Goal: Task Accomplishment & Management: Complete application form

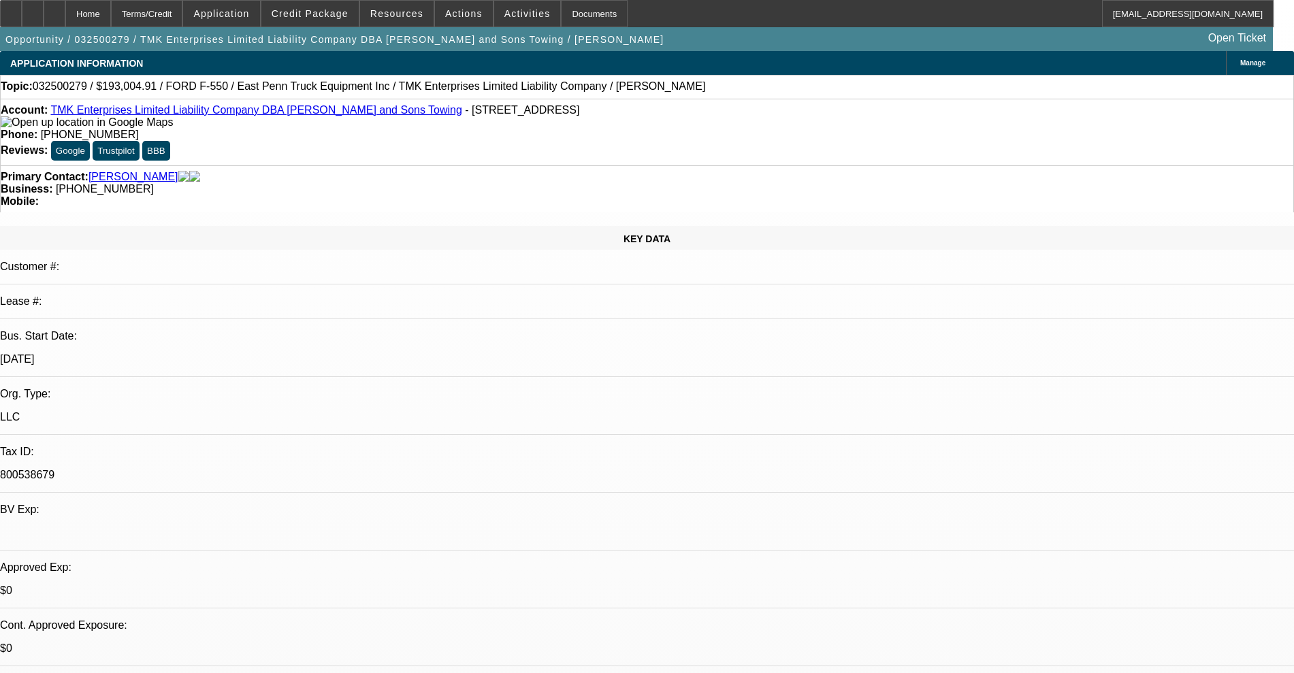
select select "0"
select select "6"
select select "0"
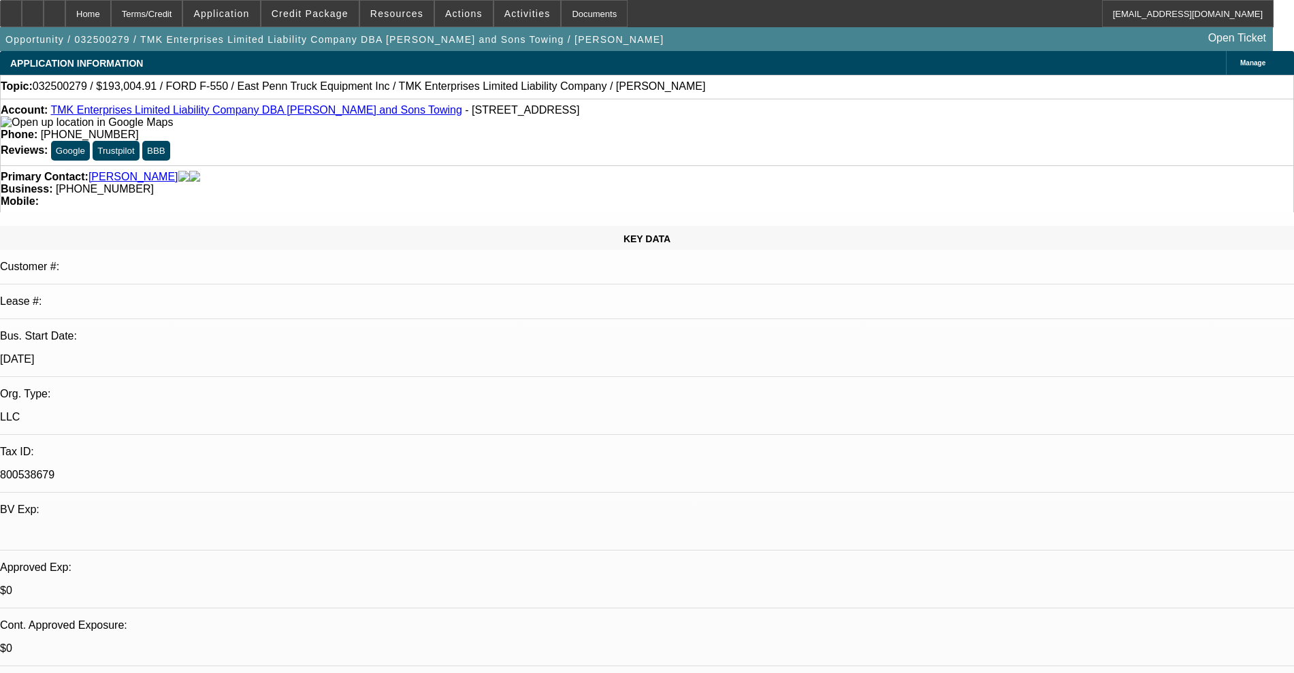
select select "0"
select select "6"
select select "0"
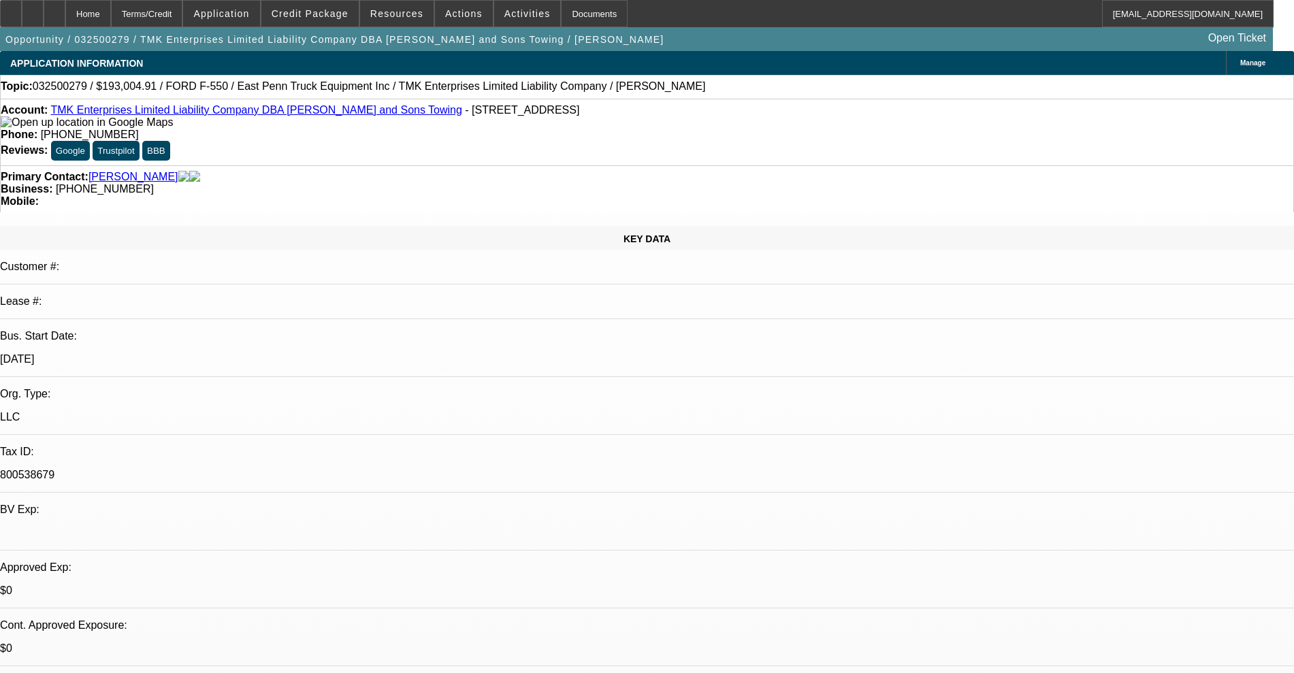
select select "0"
select select "6"
select select "0"
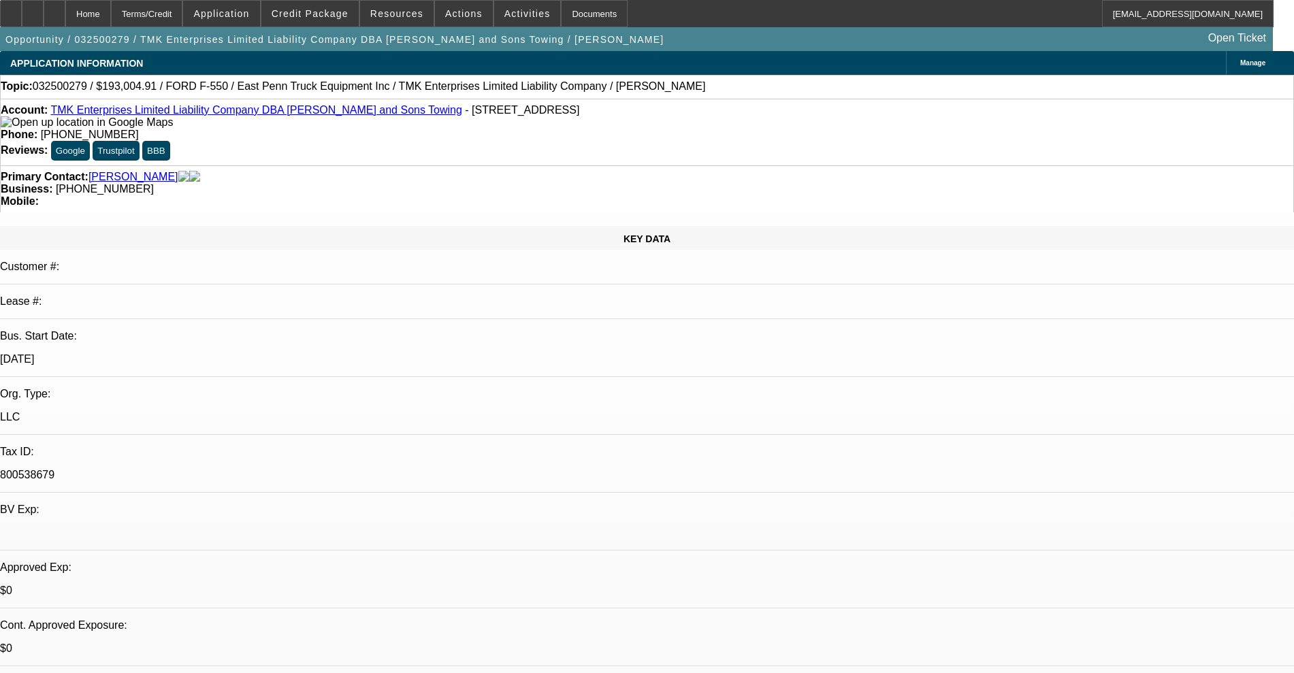
select select "6"
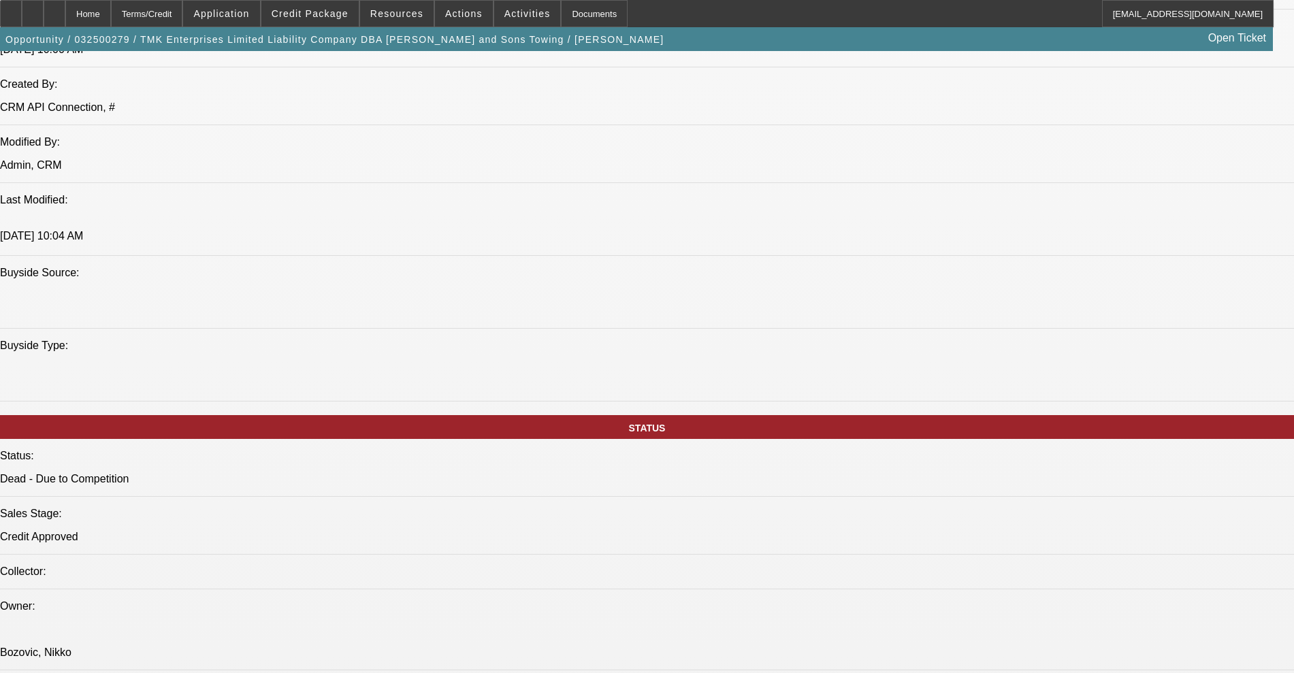
scroll to position [1532, 0]
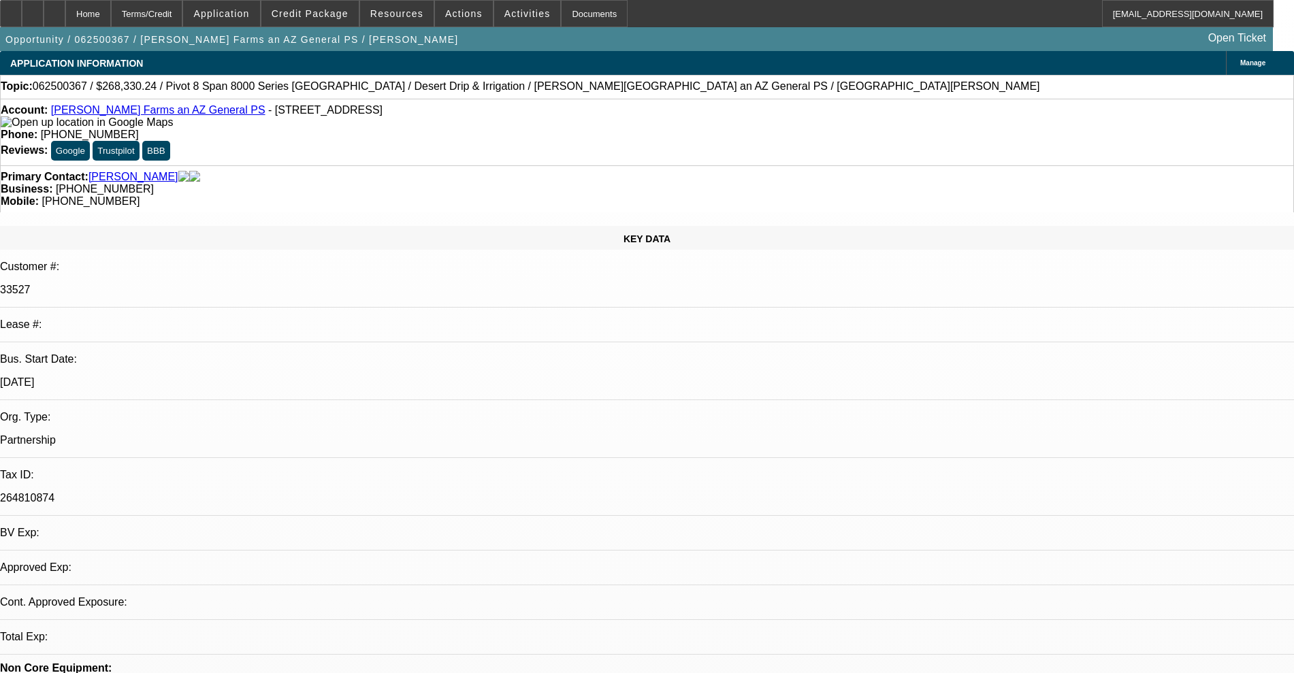
select select "0"
select select "0.1"
select select "0"
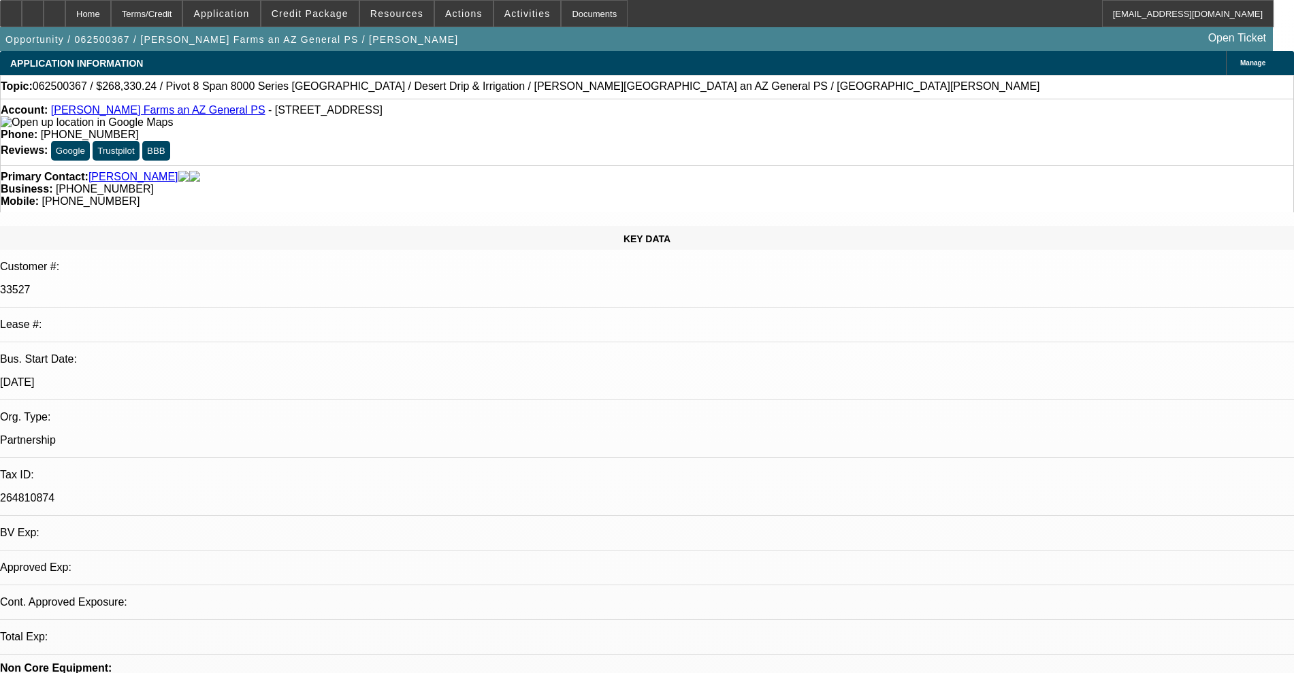
select select "0.1"
select select "1"
select select "4"
select select "1"
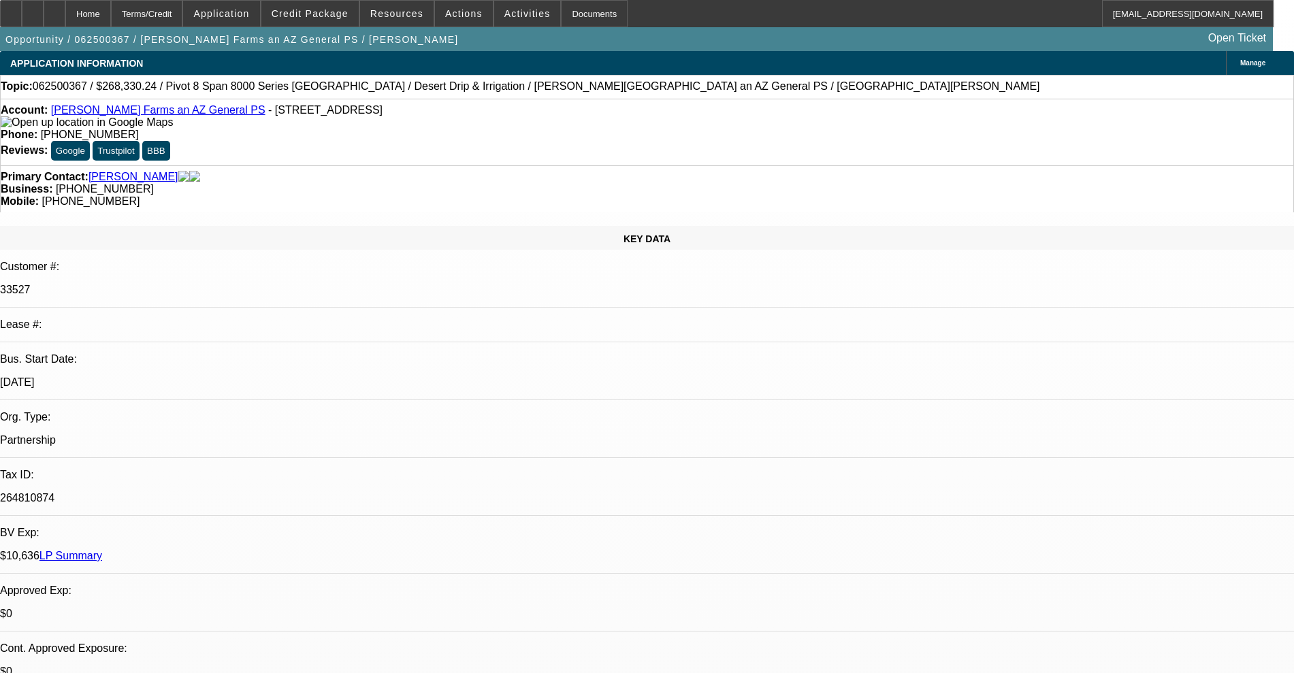
select select "1"
select select "4"
click at [22, 10] on div at bounding box center [11, 13] width 22 height 27
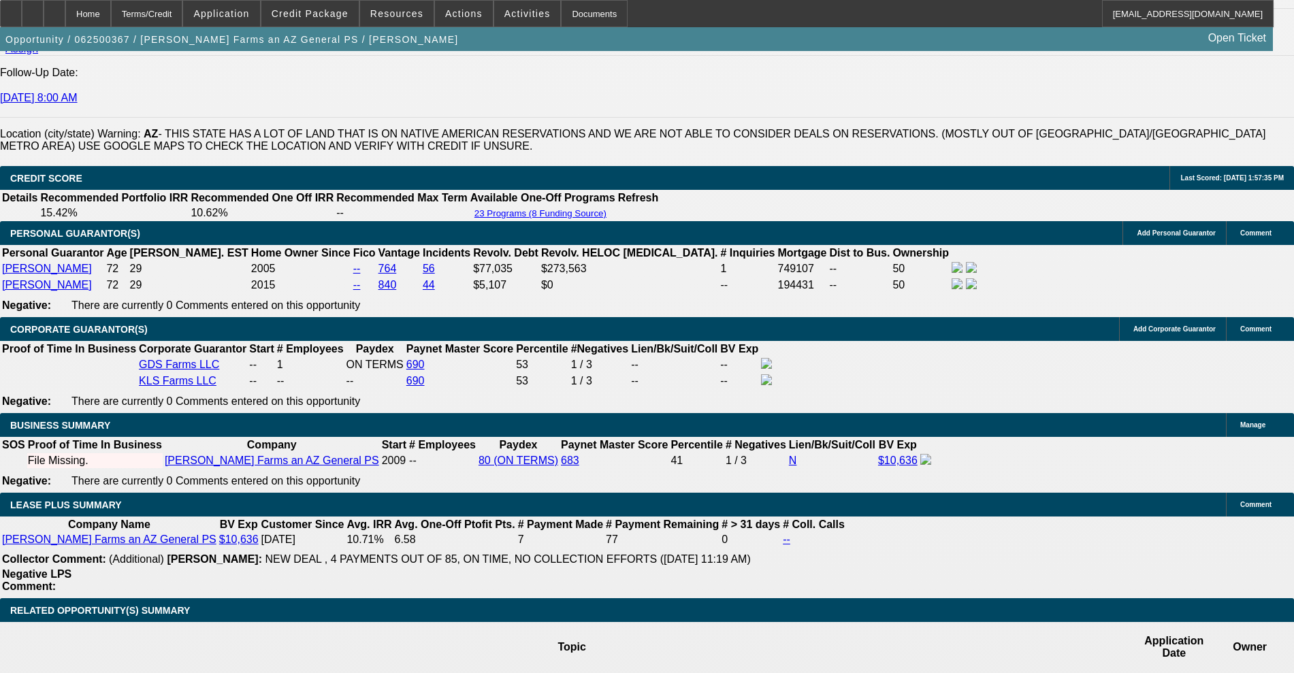
scroll to position [1957, 0]
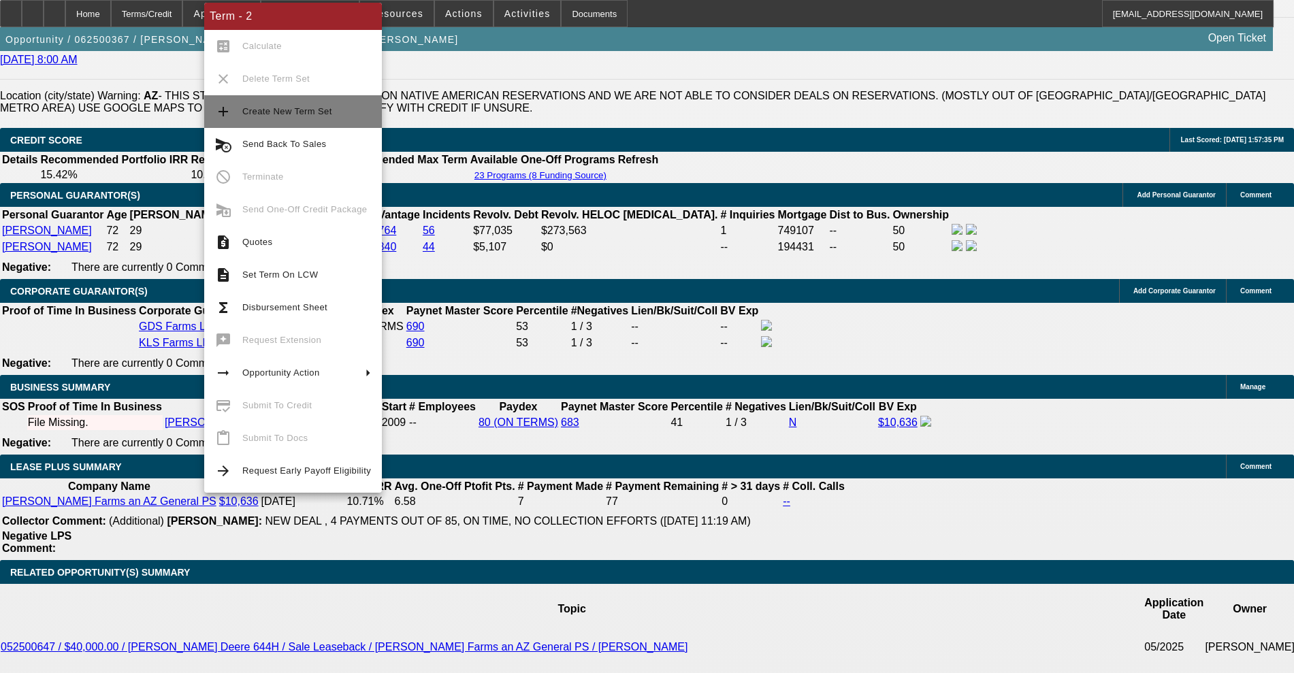
click at [288, 117] on span "Create New Term Set" at bounding box center [306, 111] width 129 height 16
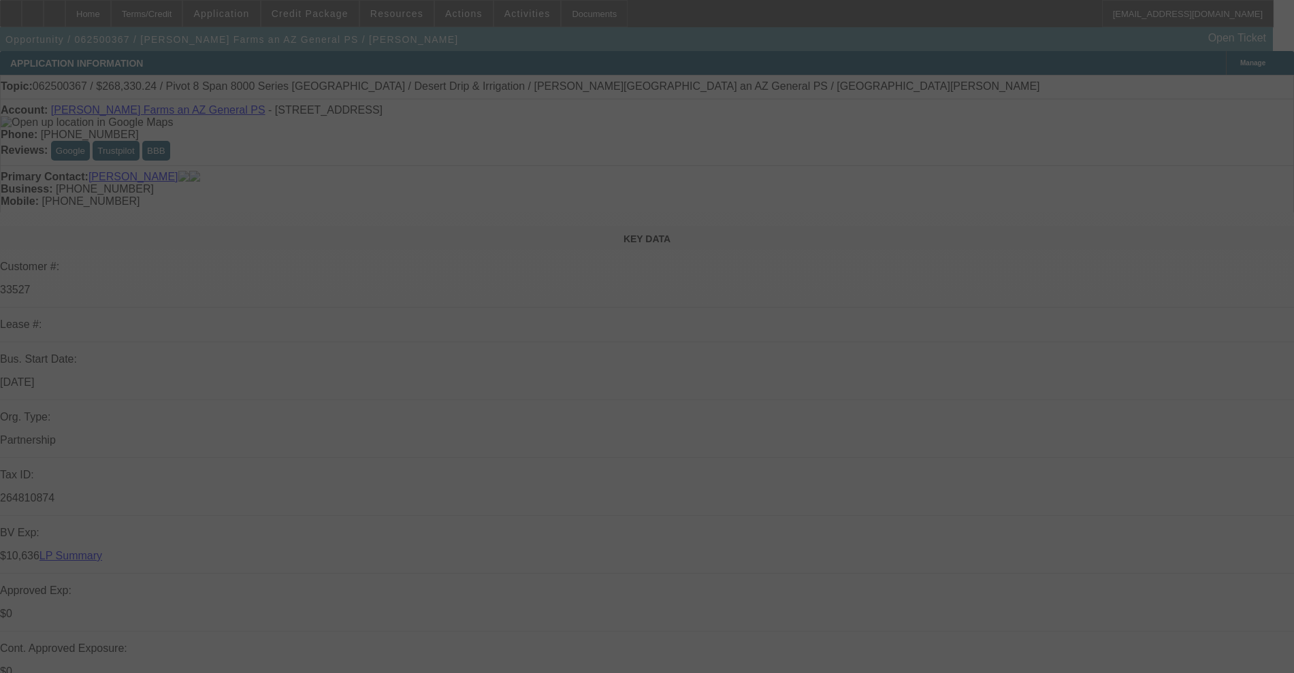
select select "0"
select select "0.1"
select select "4"
select select "0"
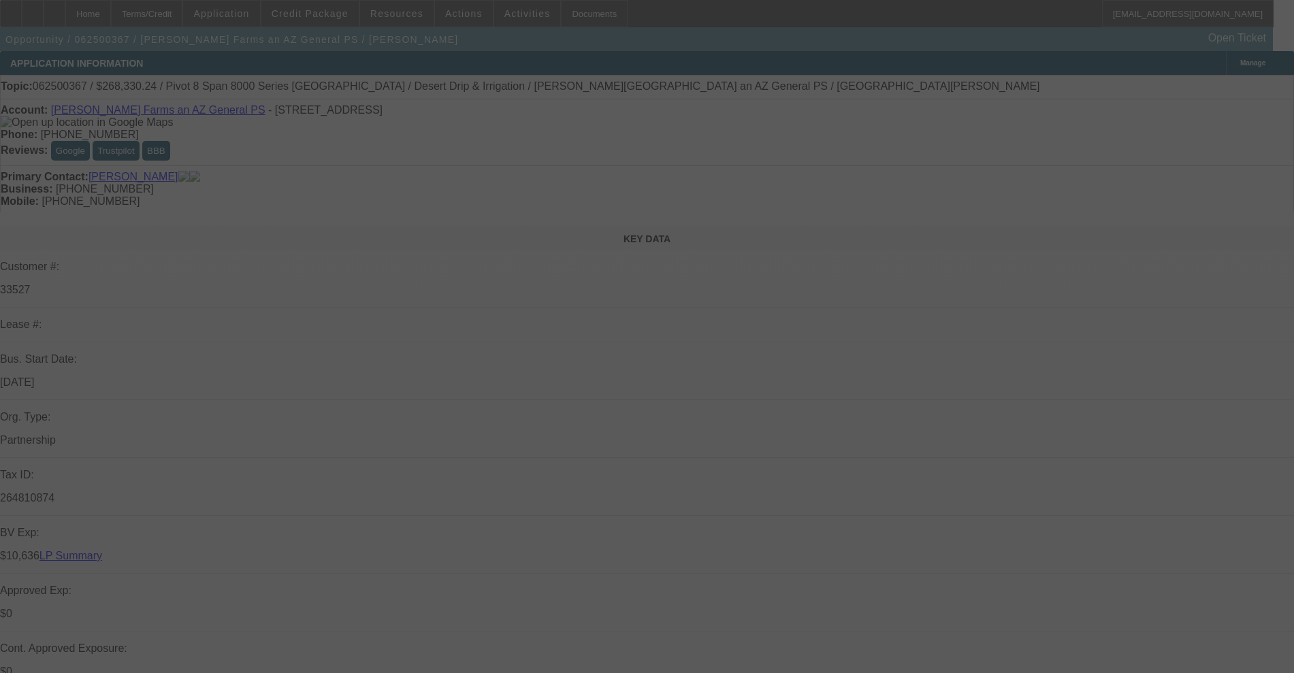
select select "0"
select select "0.1"
select select "4"
select select "0"
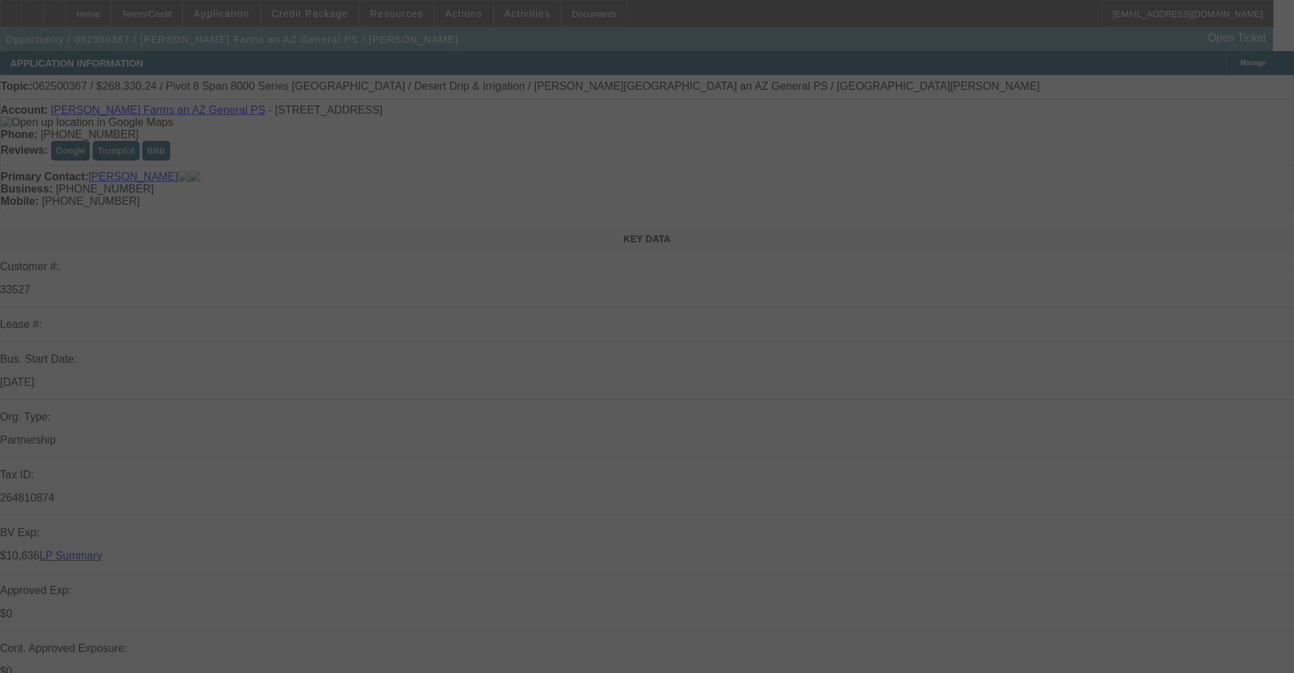
select select "0.1"
select select "4"
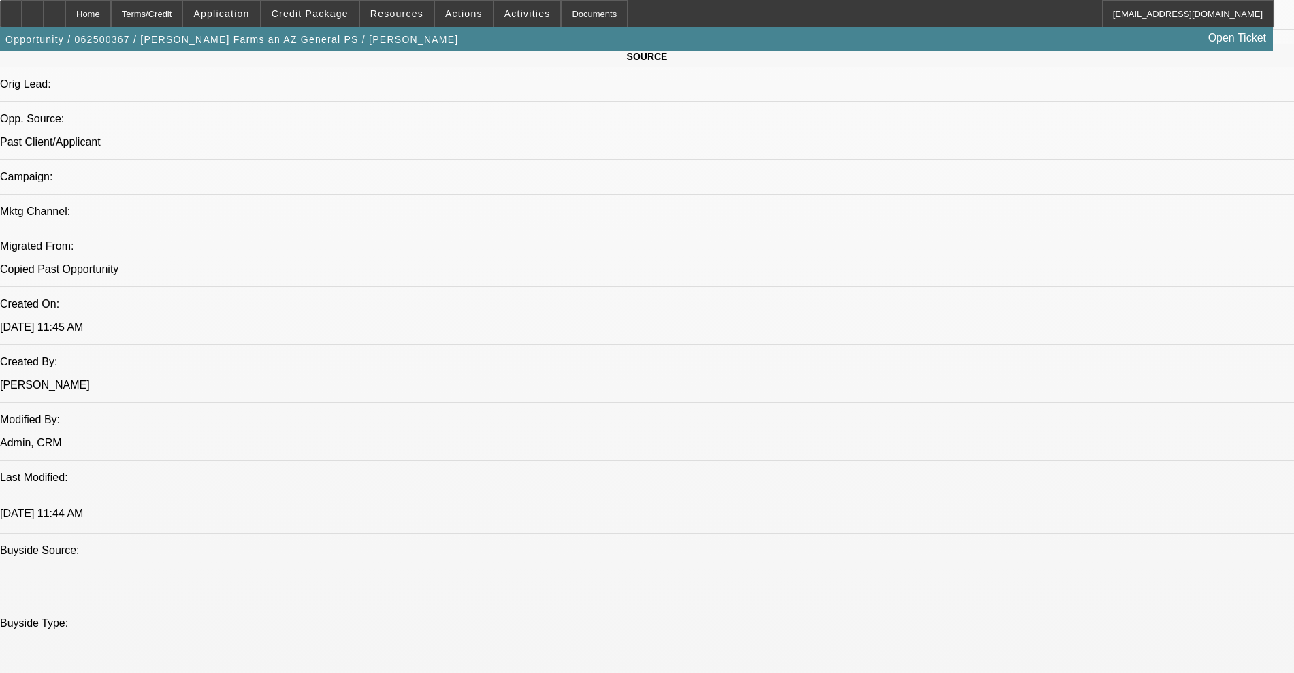
scroll to position [851, 0]
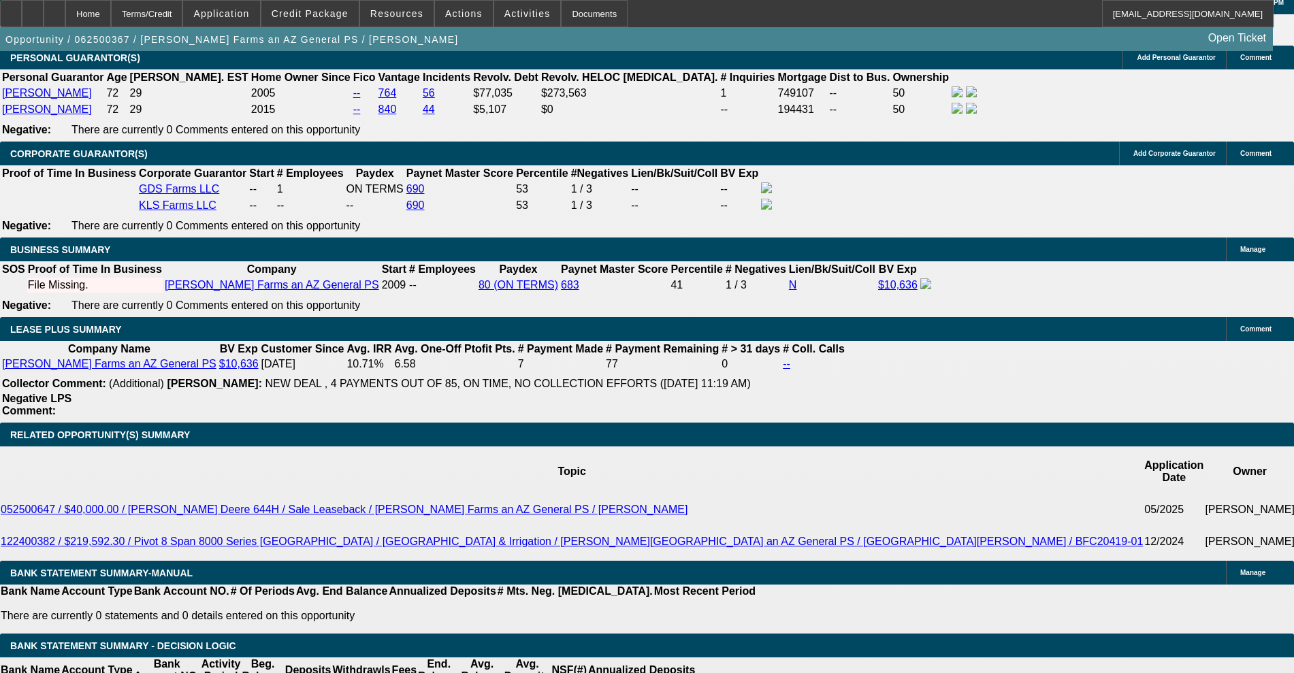
scroll to position [2127, 0]
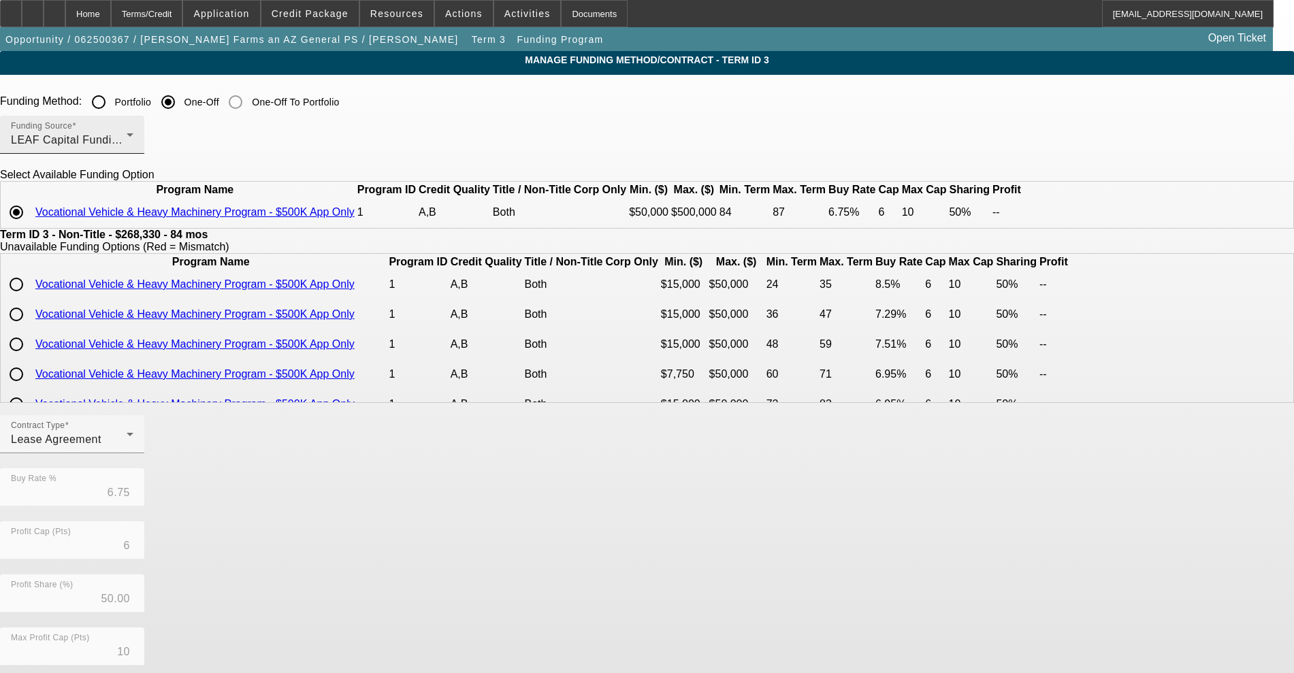
click at [133, 129] on div "Funding Source LEAF Capital Funding, LLC" at bounding box center [72, 135] width 123 height 38
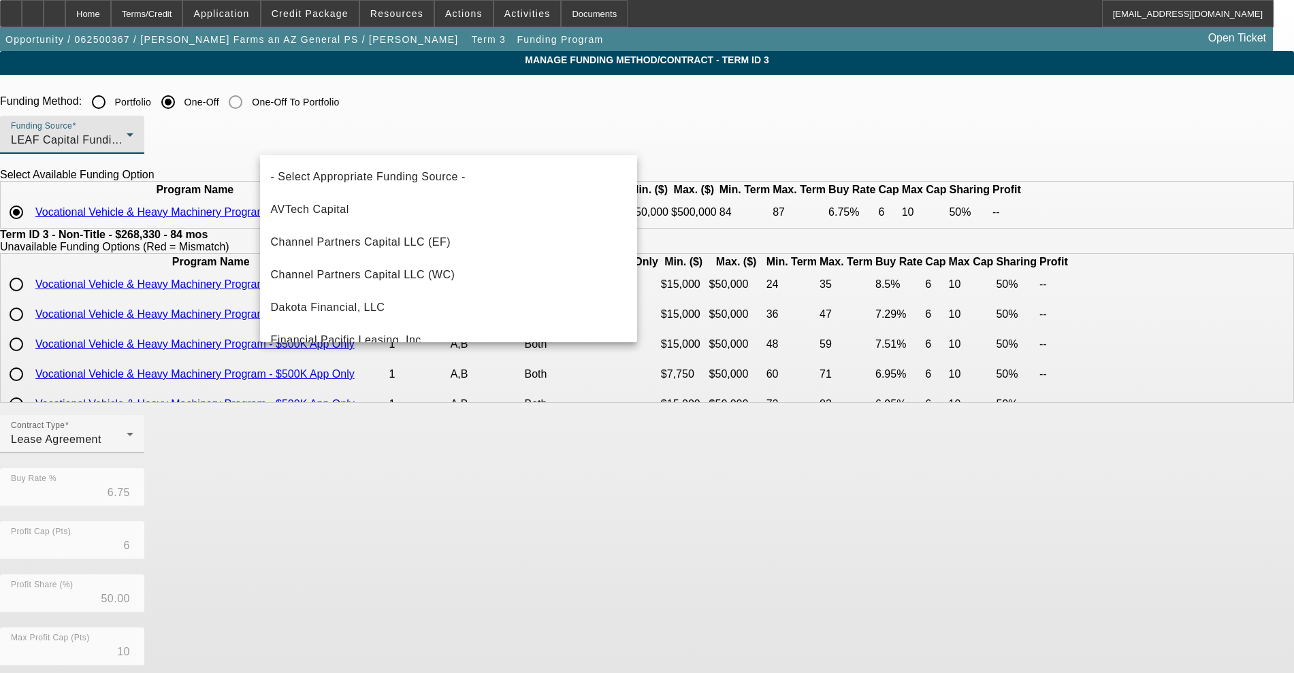
scroll to position [85, 0]
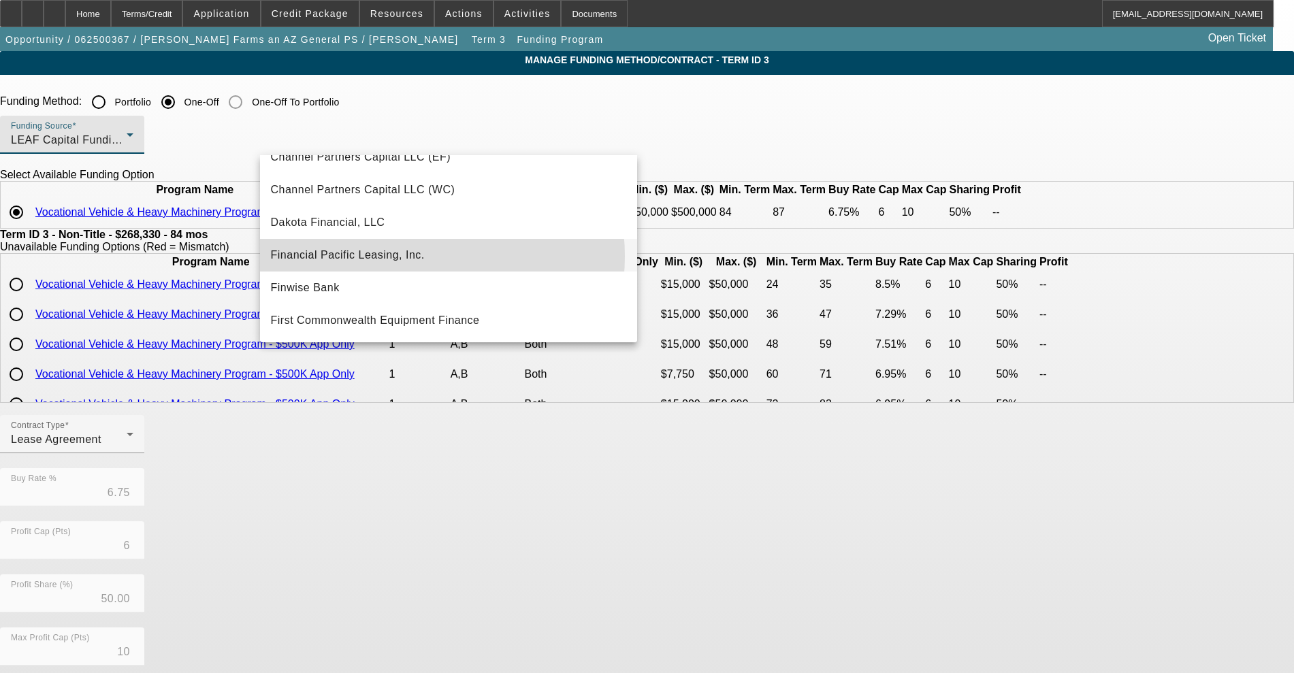
click at [412, 256] on span "Financial Pacific Leasing, Inc." at bounding box center [348, 255] width 154 height 16
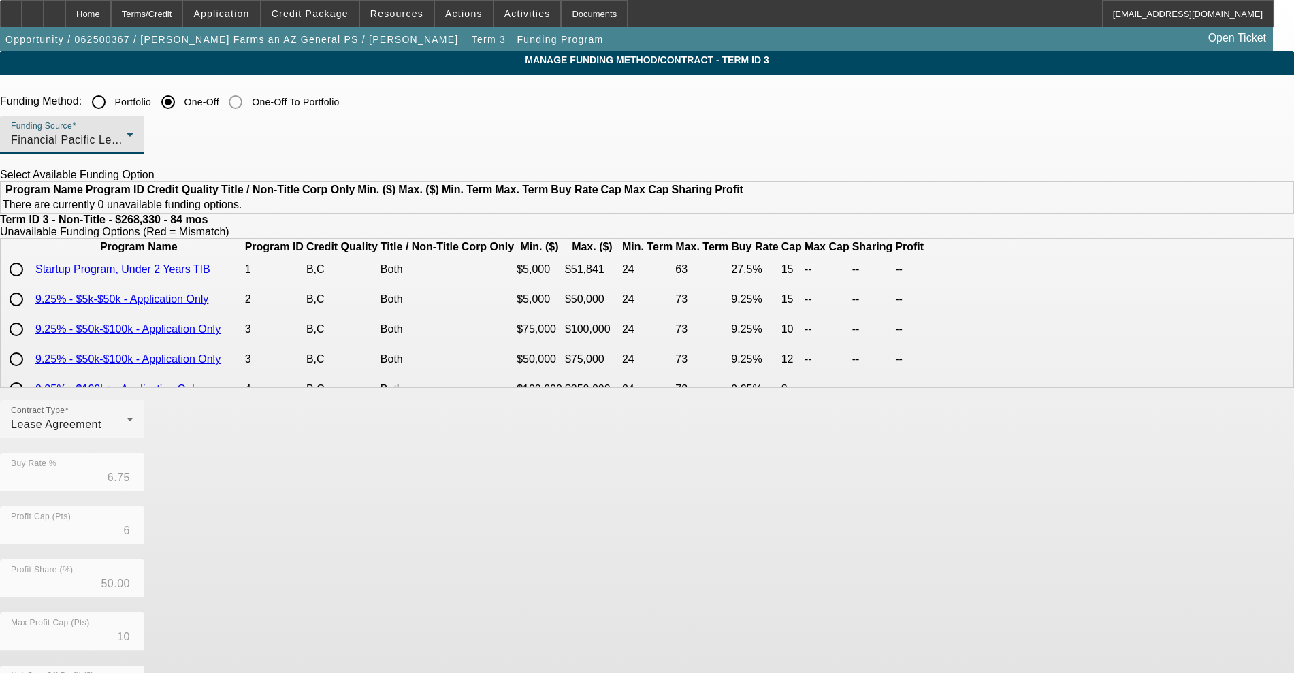
click at [127, 144] on div "Financial Pacific Leasing, Inc." at bounding box center [69, 140] width 116 height 16
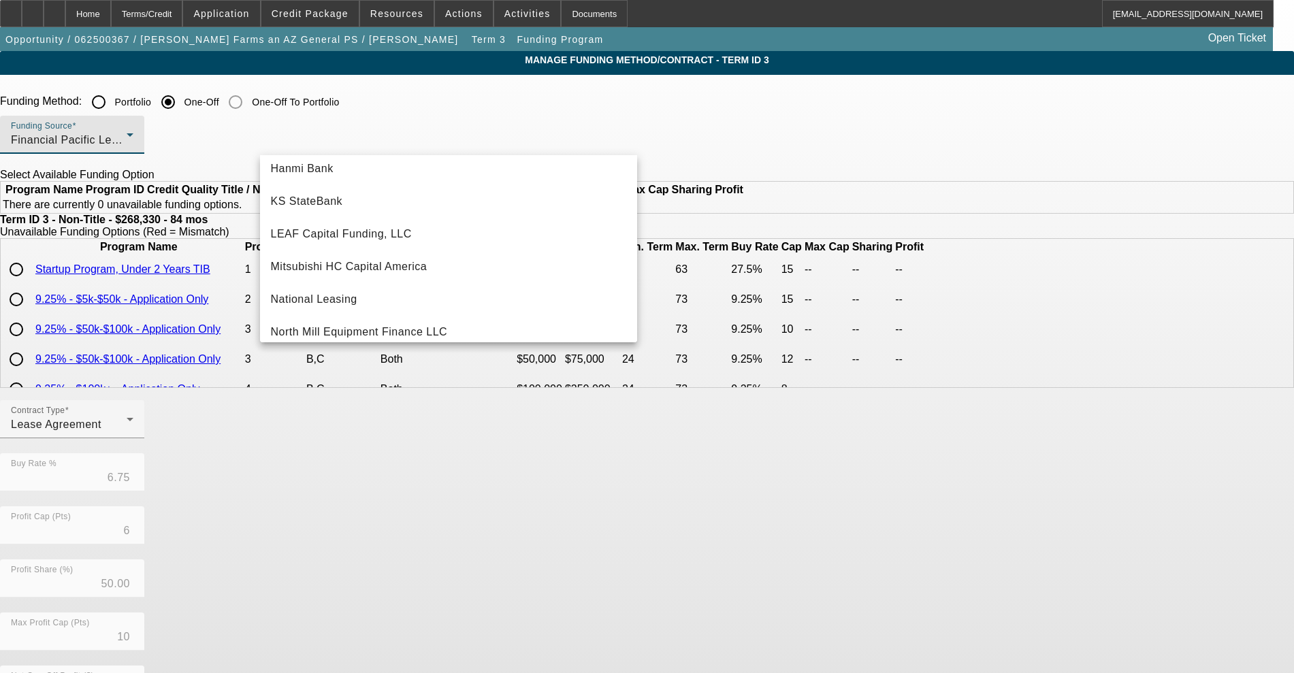
scroll to position [355, 0]
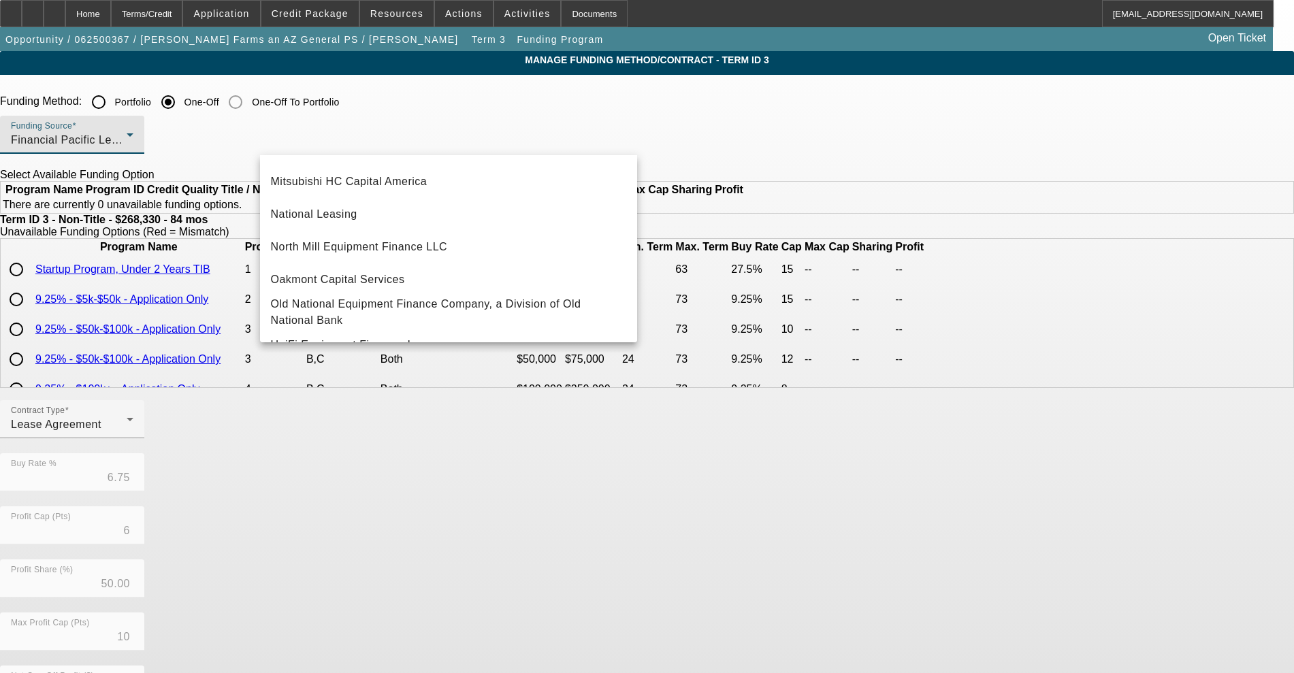
click at [367, 246] on span "North Mill Equipment Finance LLC" at bounding box center [359, 247] width 177 height 16
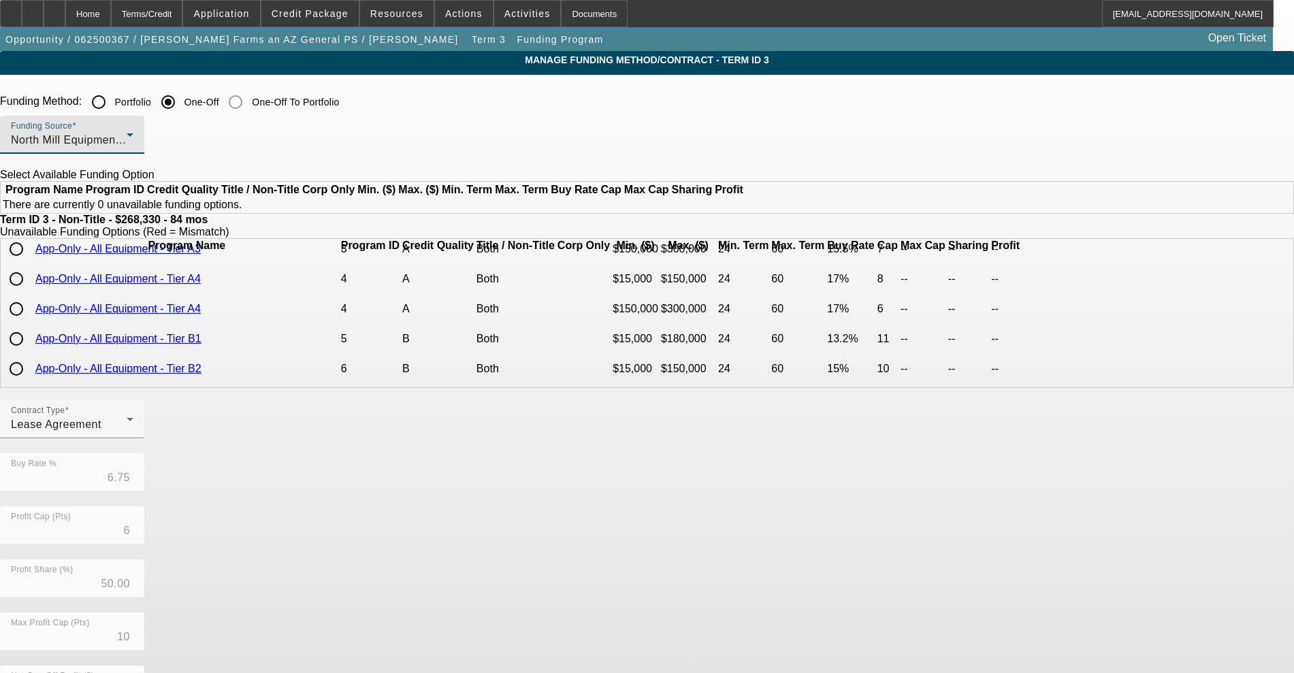
scroll to position [85, 0]
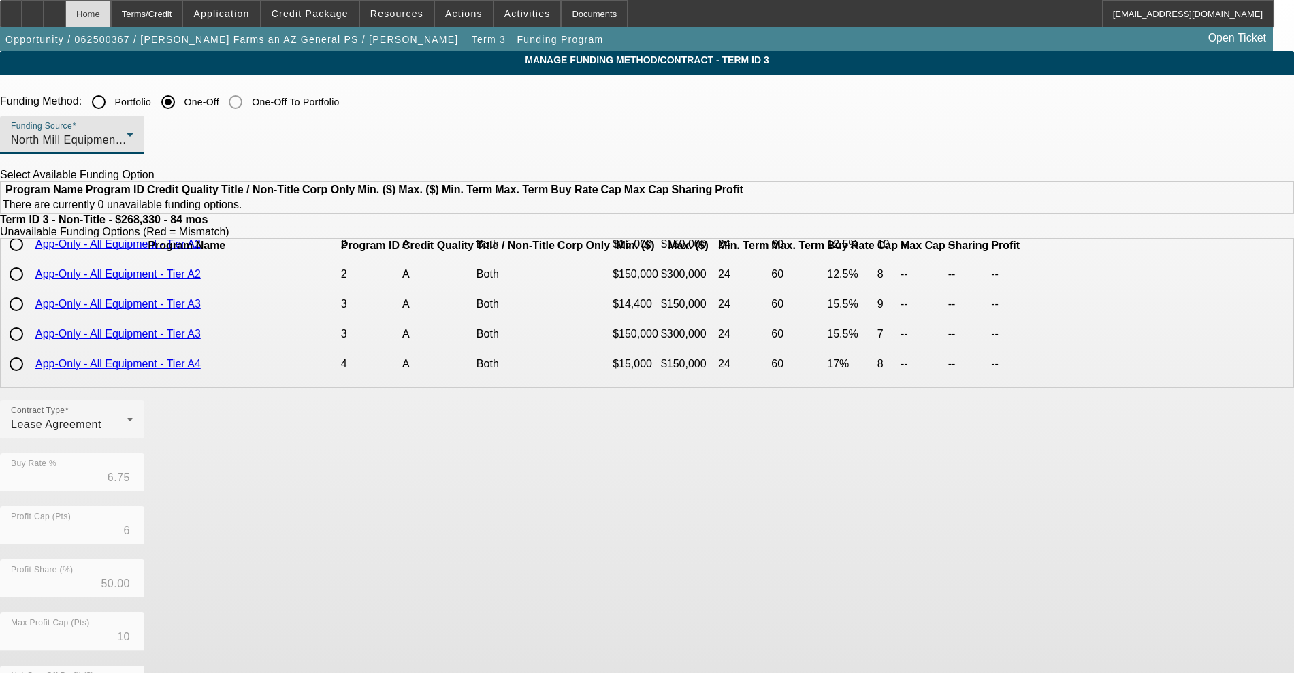
click at [111, 15] on div "Home" at bounding box center [88, 13] width 46 height 27
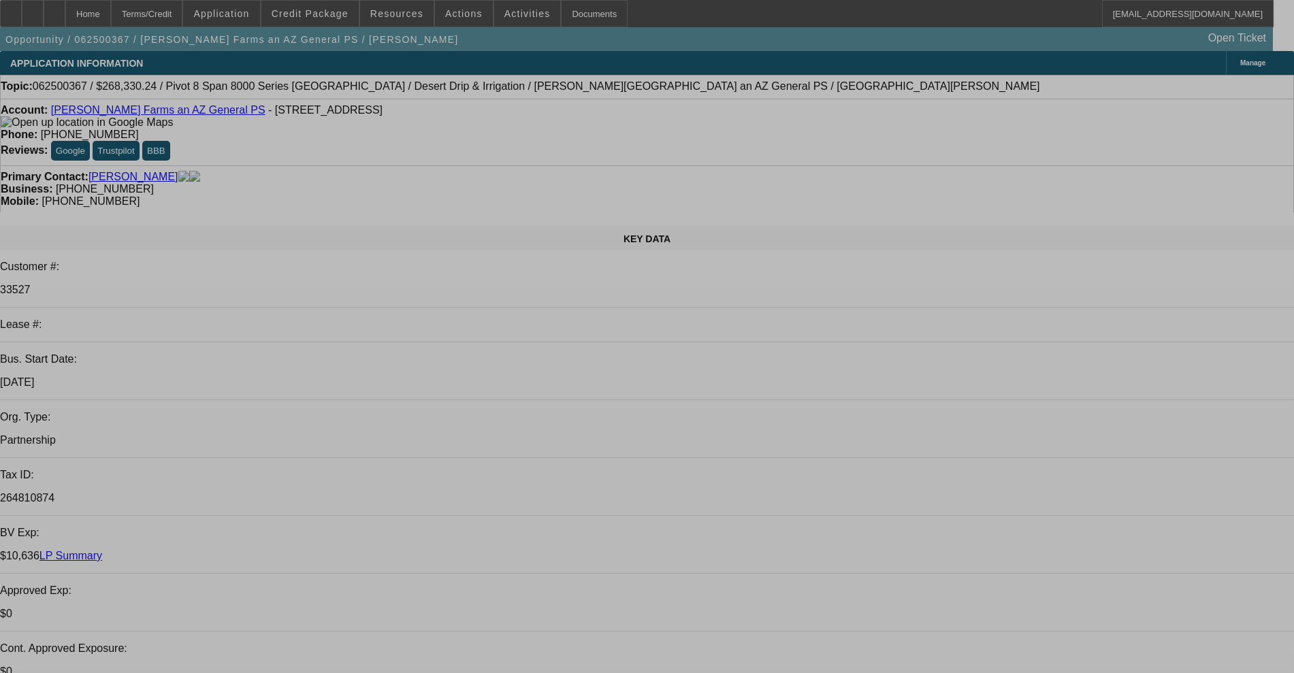
select select "0"
select select "0.1"
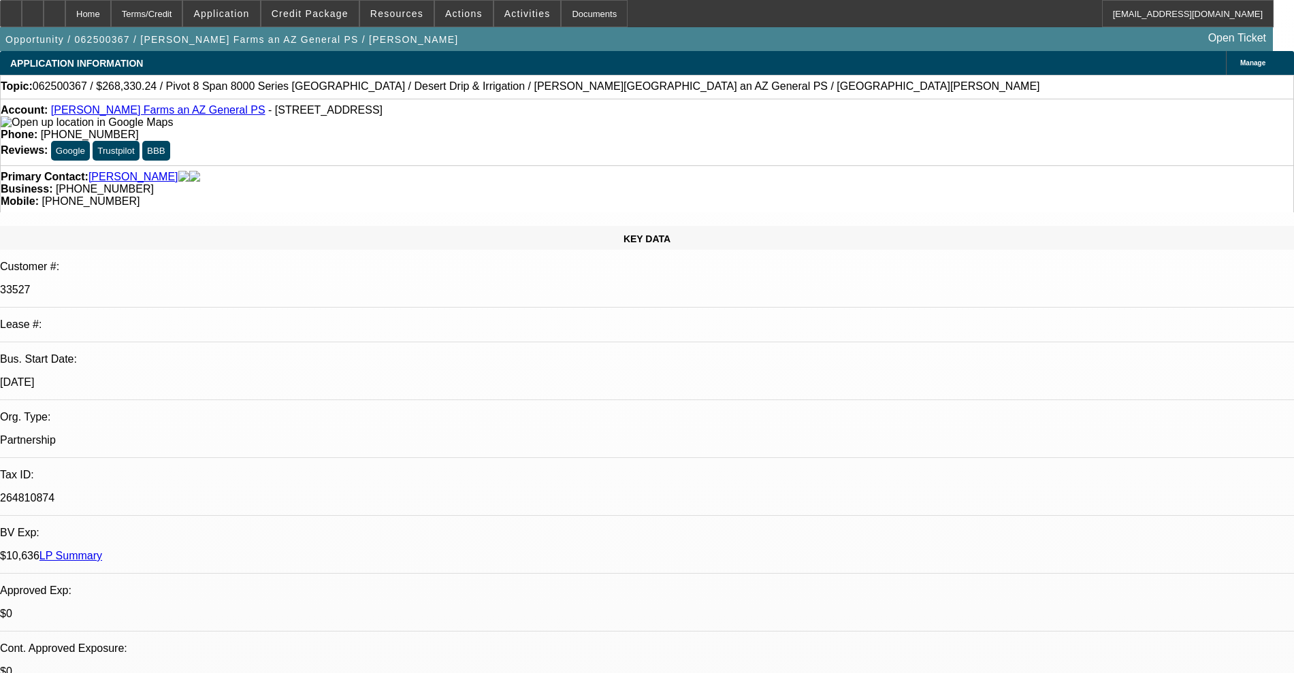
select select "4"
select select "0"
select select "0.1"
select select "4"
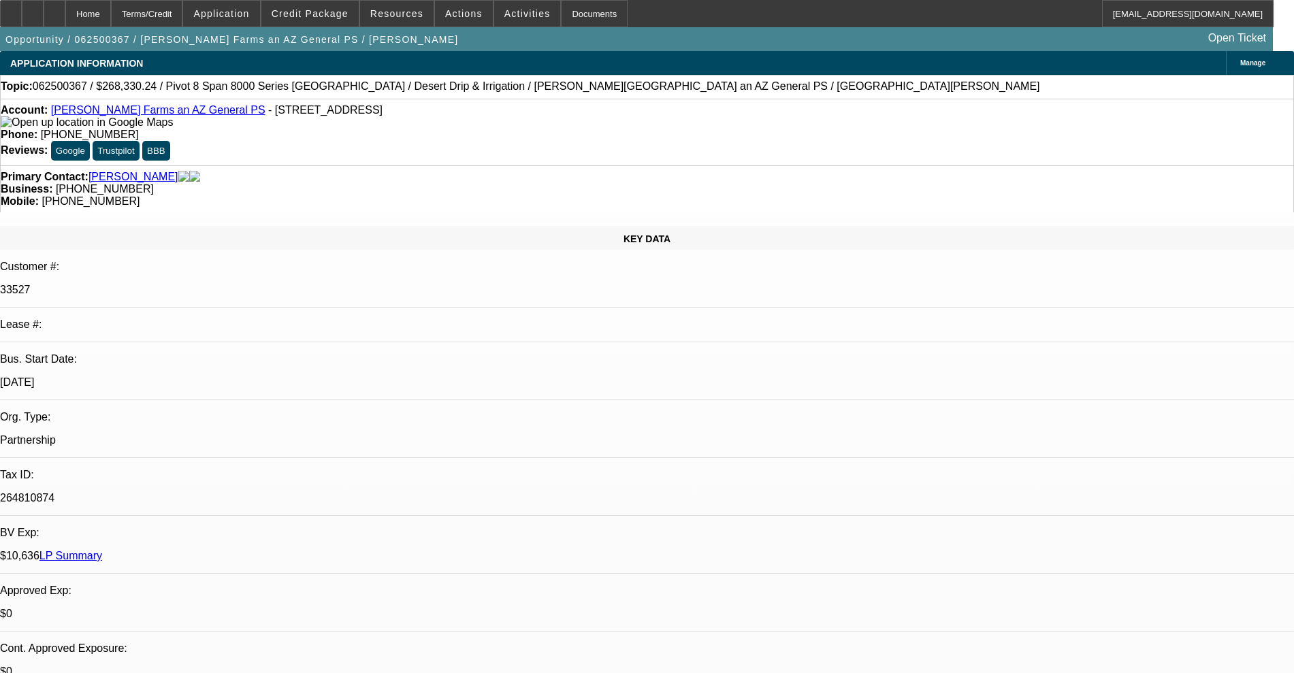
select select "0"
select select "0.1"
select select "4"
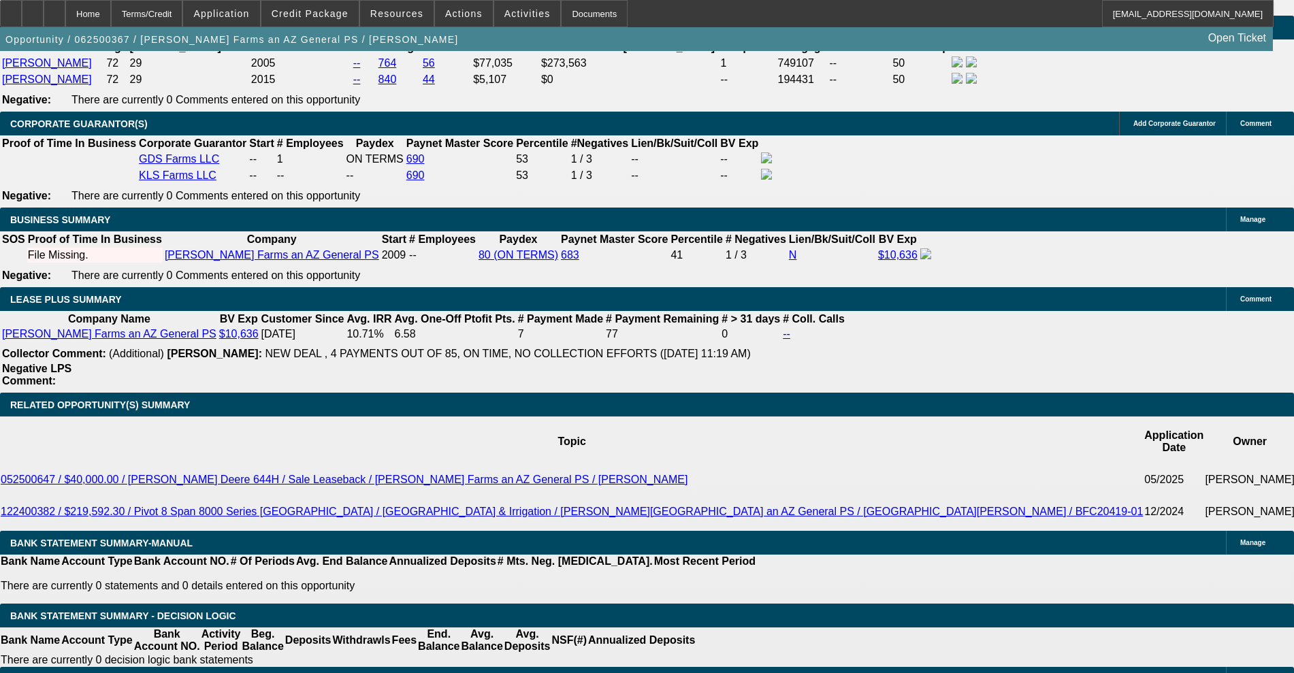
scroll to position [2127, 0]
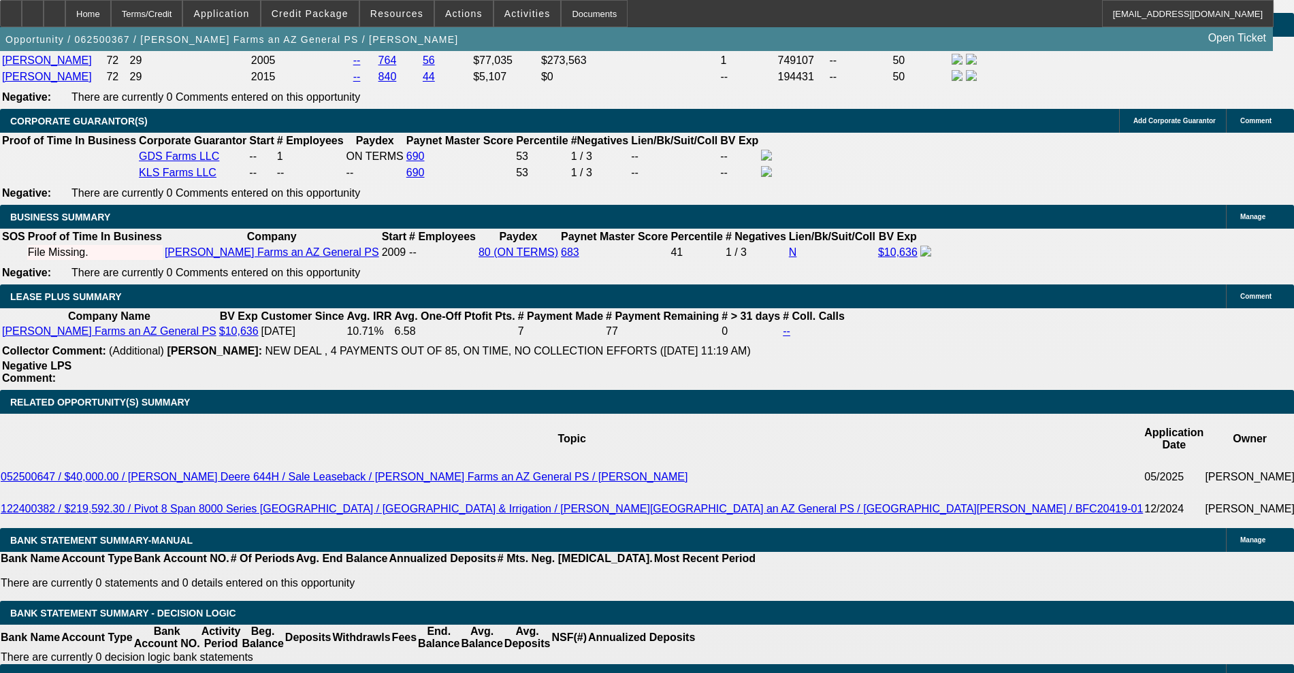
type input "UNKNOWN"
type input "60"
type input "$5,661.70"
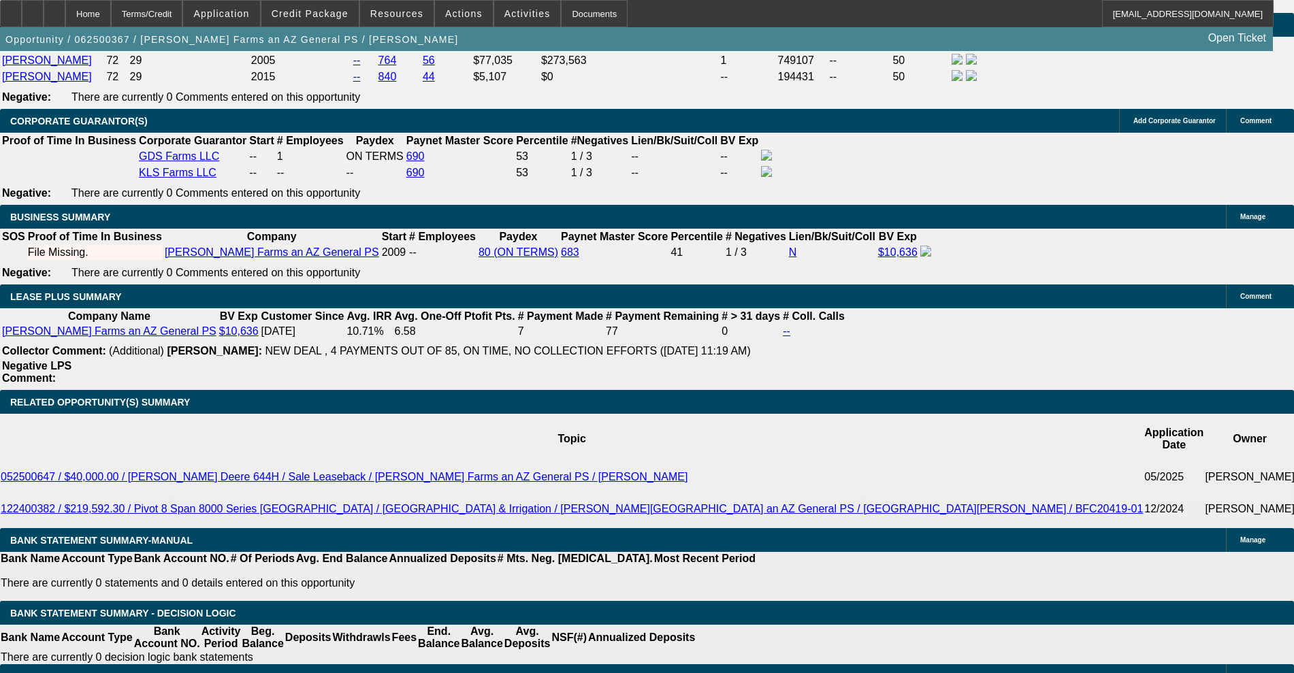
type input "60"
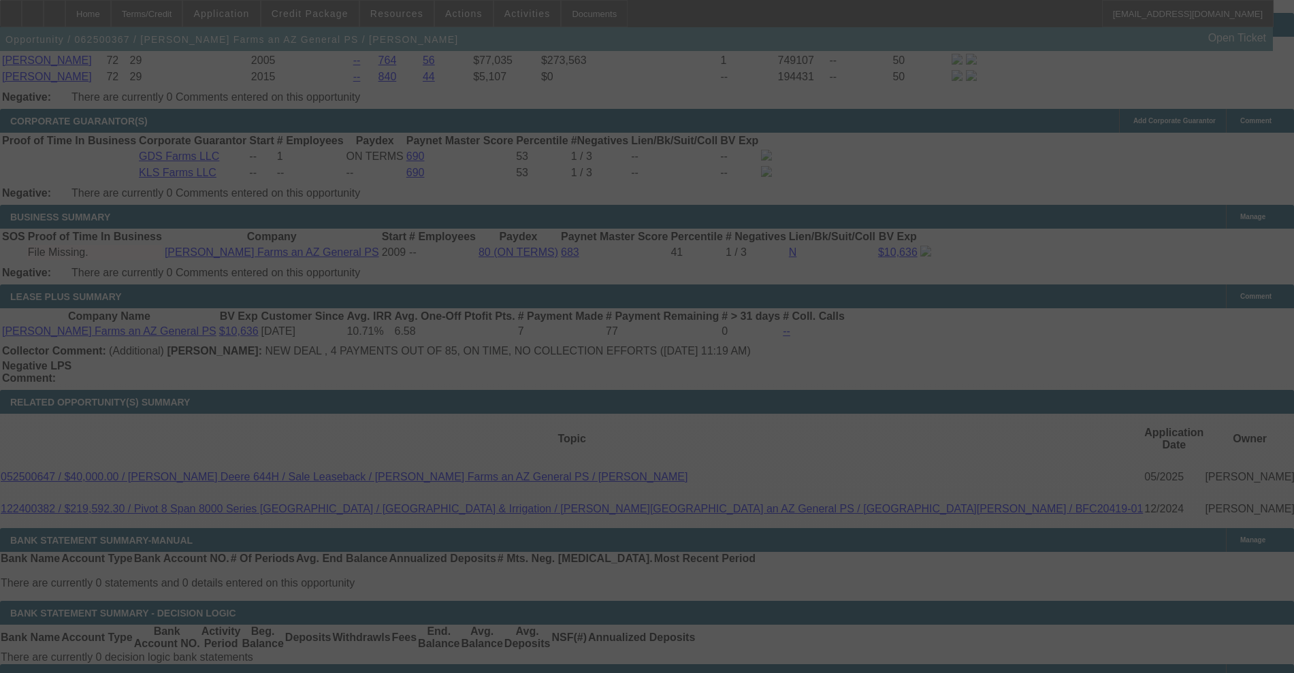
select select "0"
select select "0.1"
select select "4"
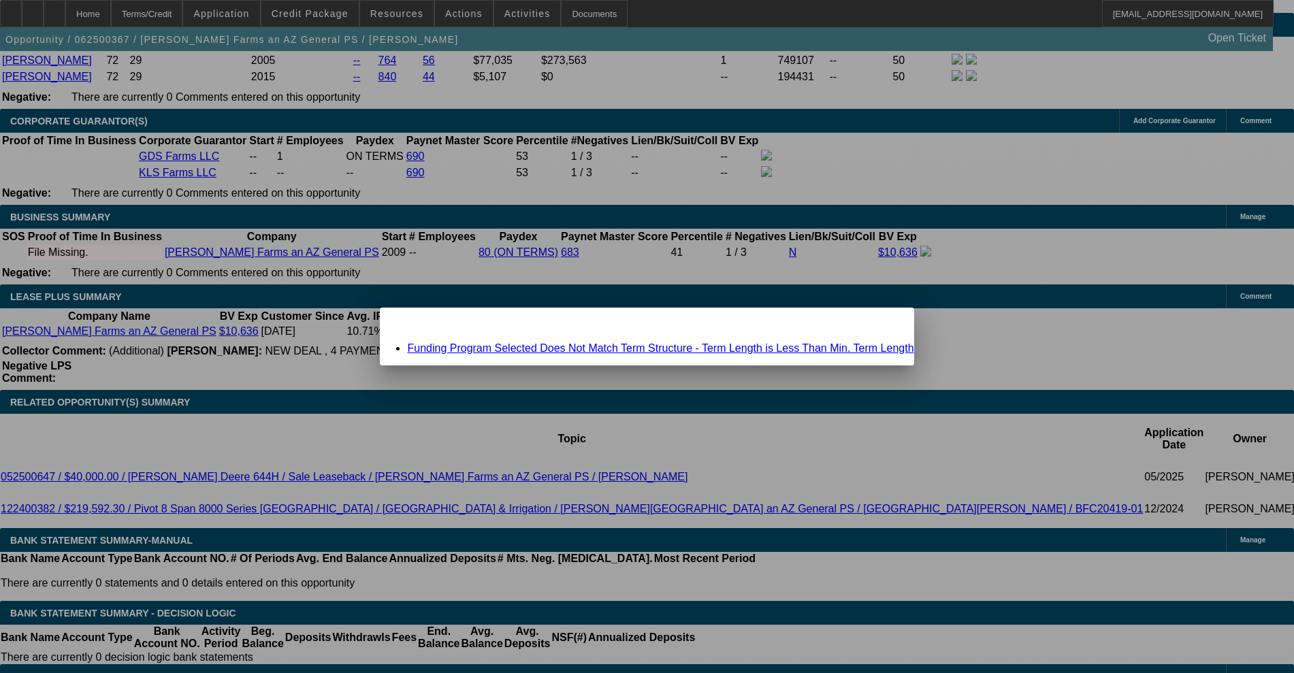
click at [887, 323] on span "Close" at bounding box center [896, 319] width 18 height 7
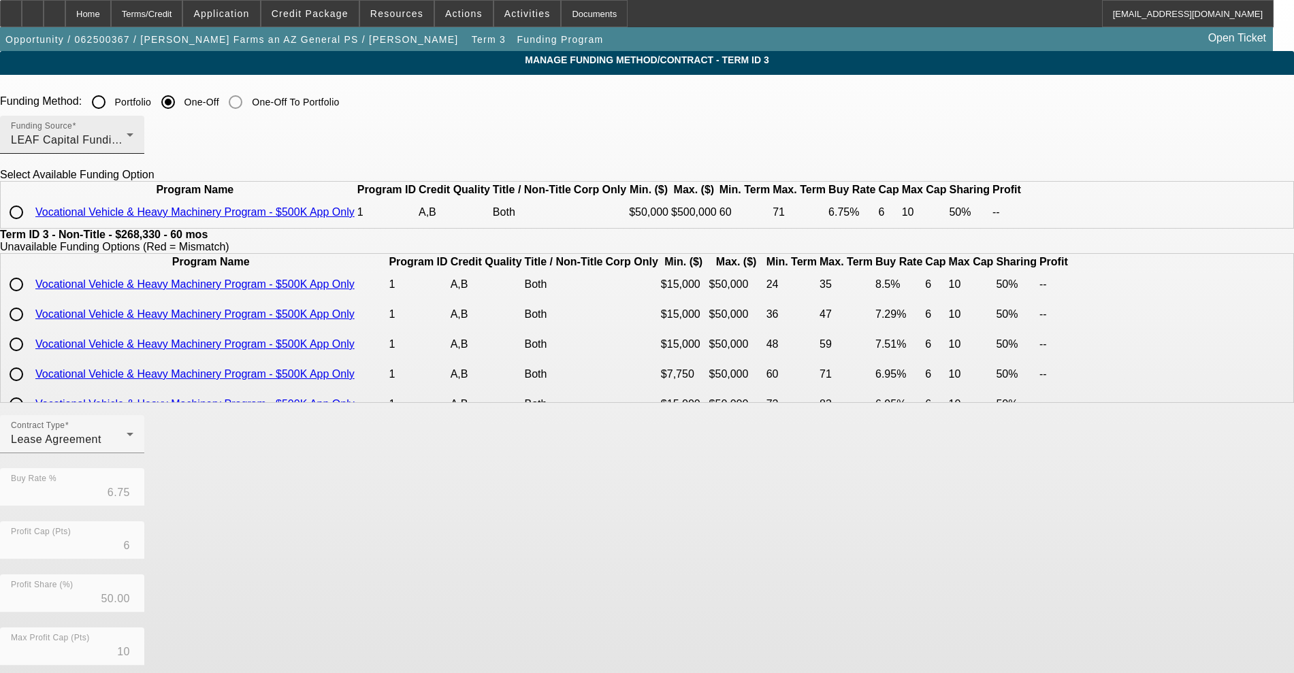
click at [127, 140] on div "LEAF Capital Funding, LLC" at bounding box center [69, 140] width 116 height 16
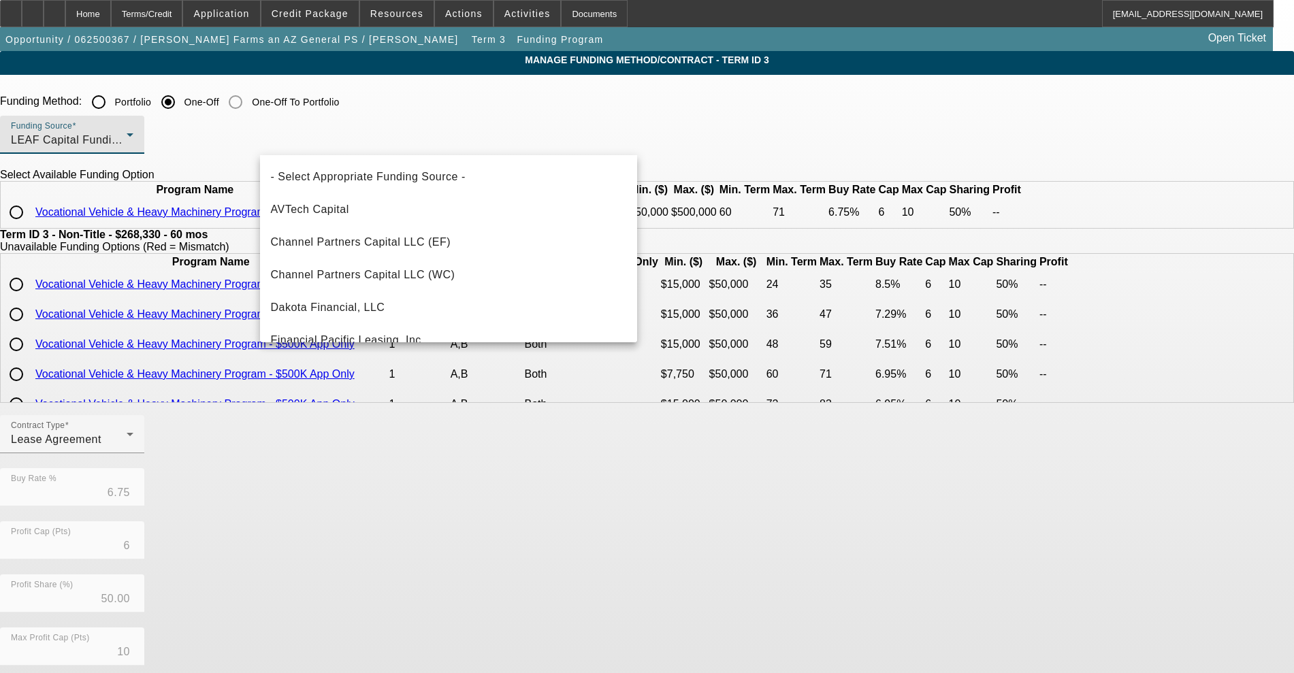
scroll to position [178, 0]
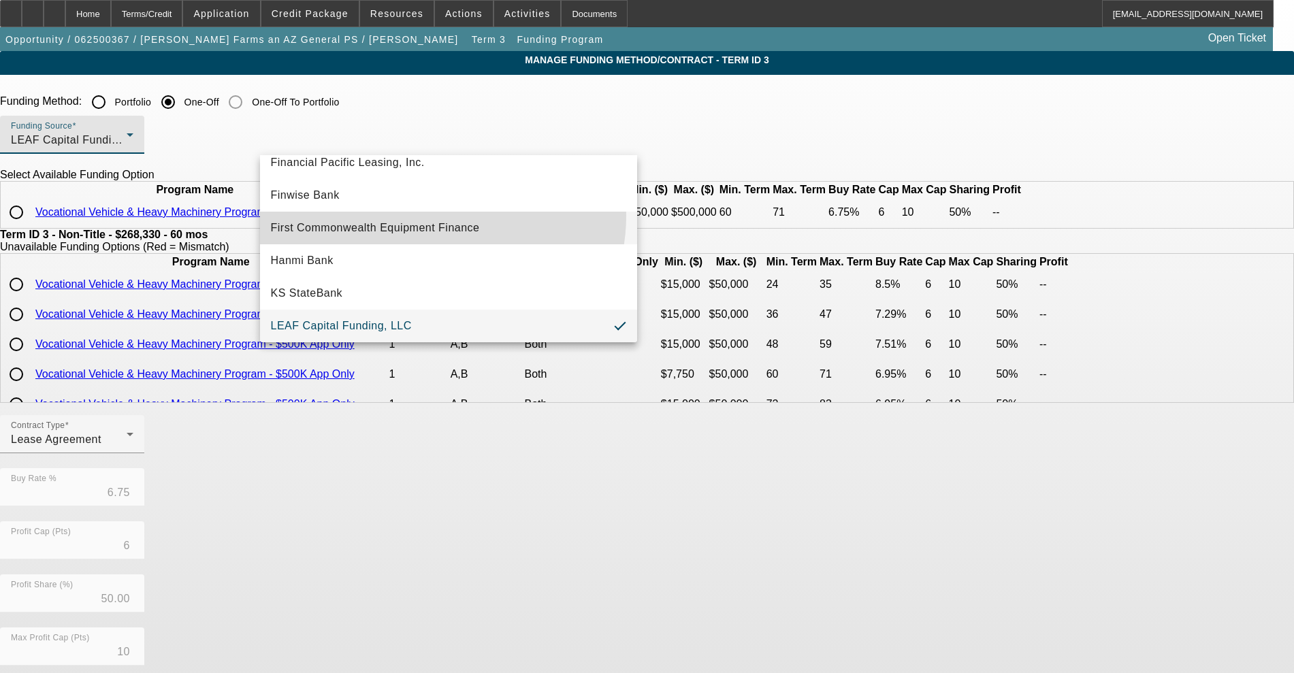
click at [440, 216] on mat-option "First Commonwealth Equipment Finance" at bounding box center [448, 228] width 377 height 33
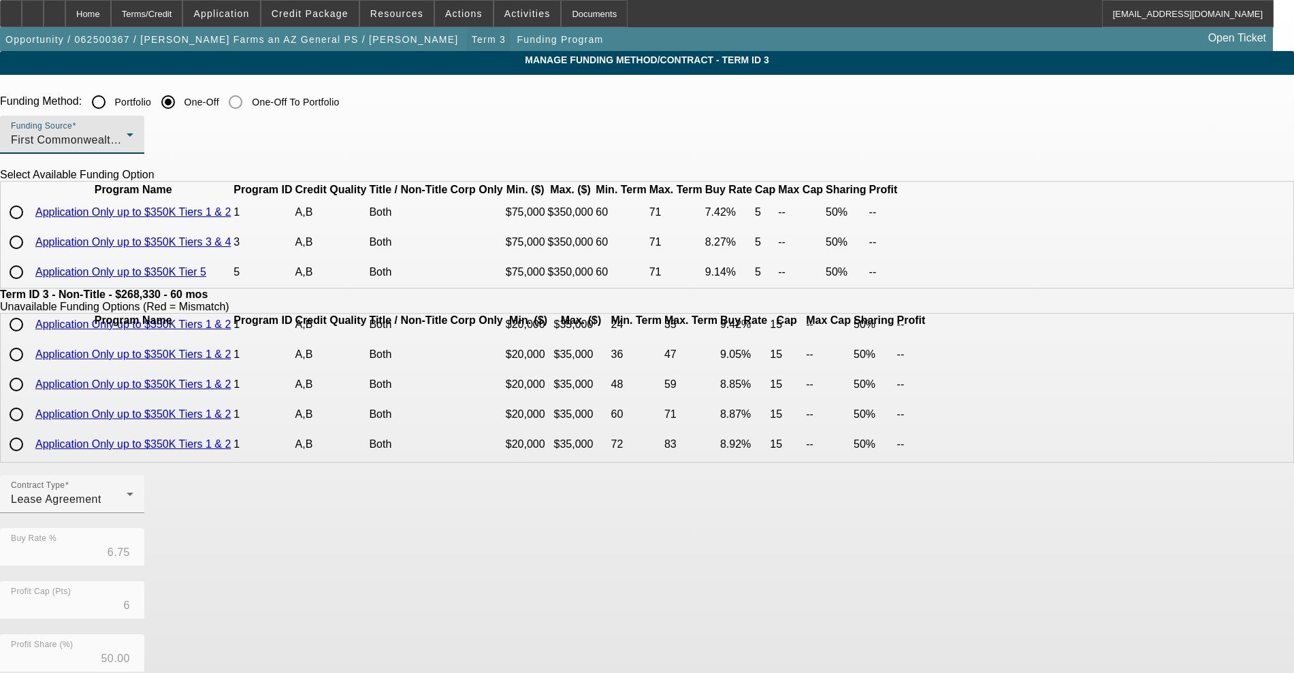
scroll to position [0, 0]
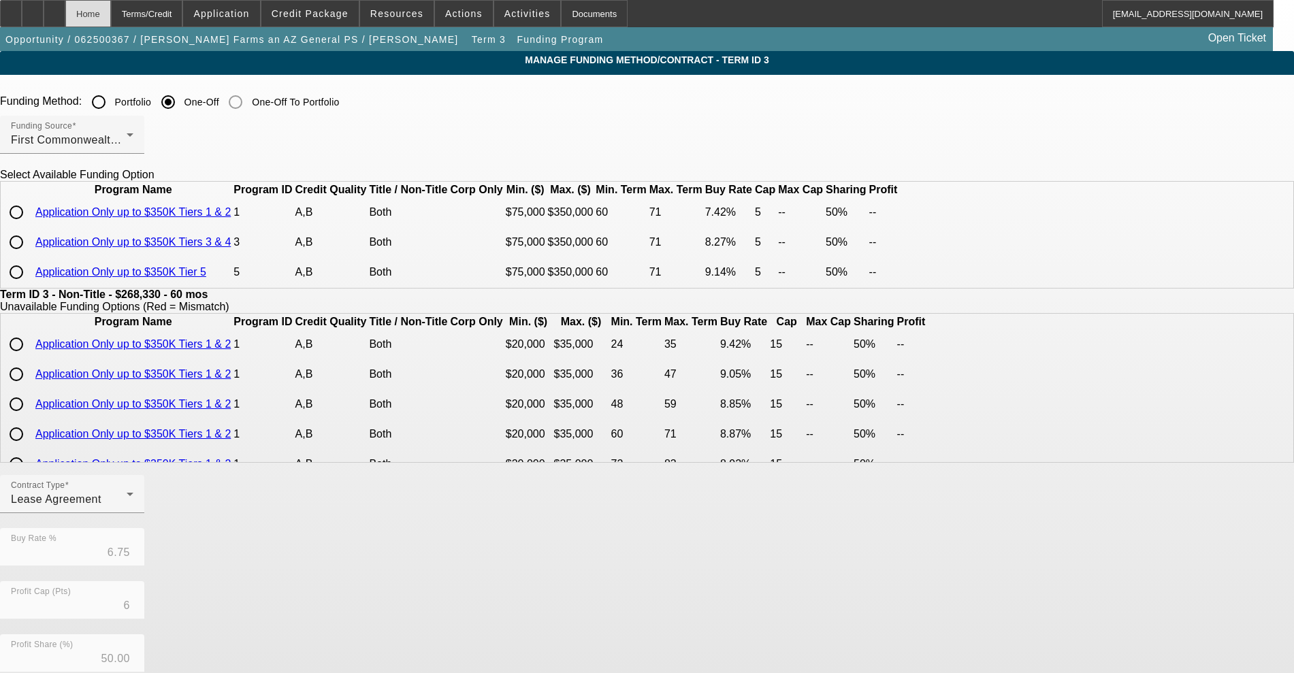
click at [111, 7] on div "Home" at bounding box center [88, 13] width 46 height 27
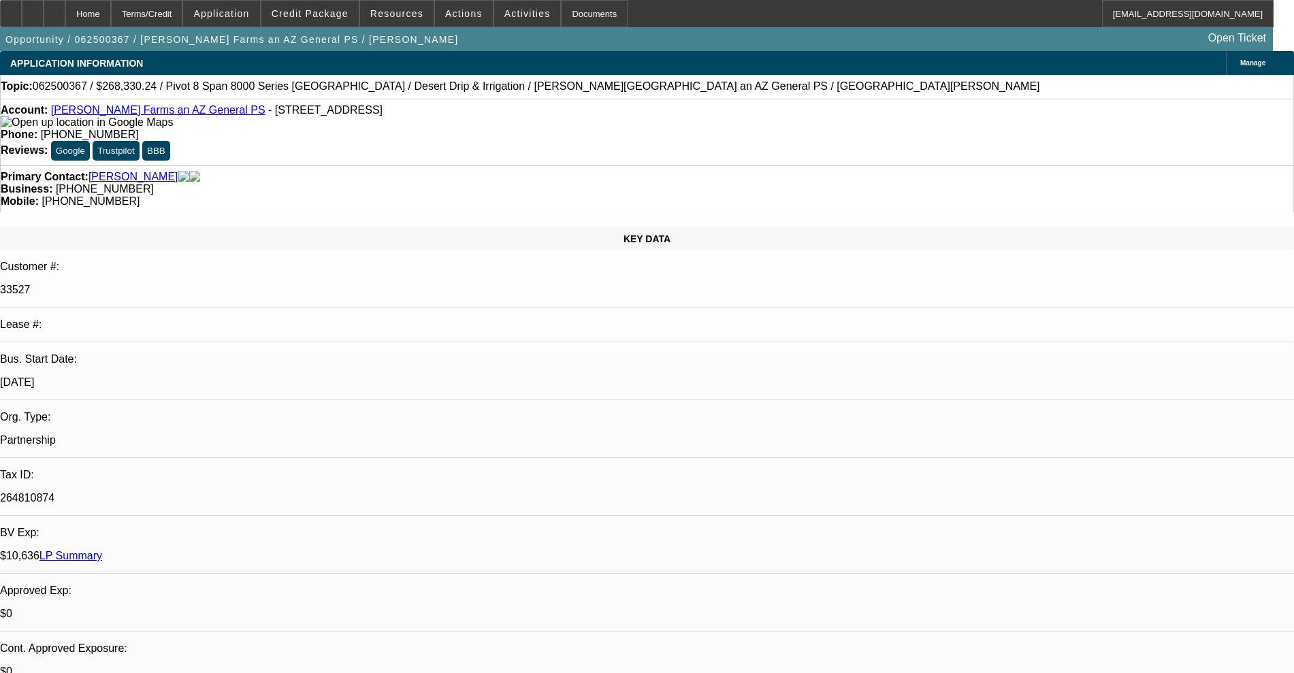
select select "0"
select select "0.1"
select select "4"
select select "0"
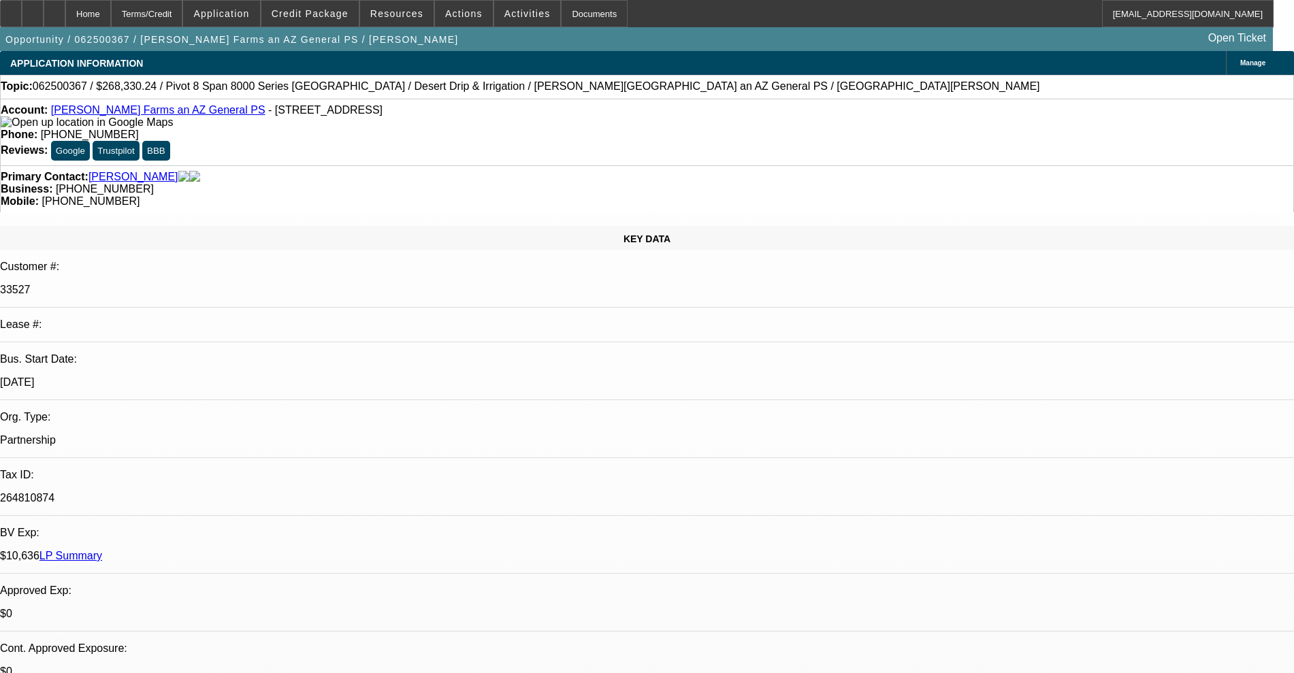
select select "0"
select select "0.1"
select select "4"
select select "0"
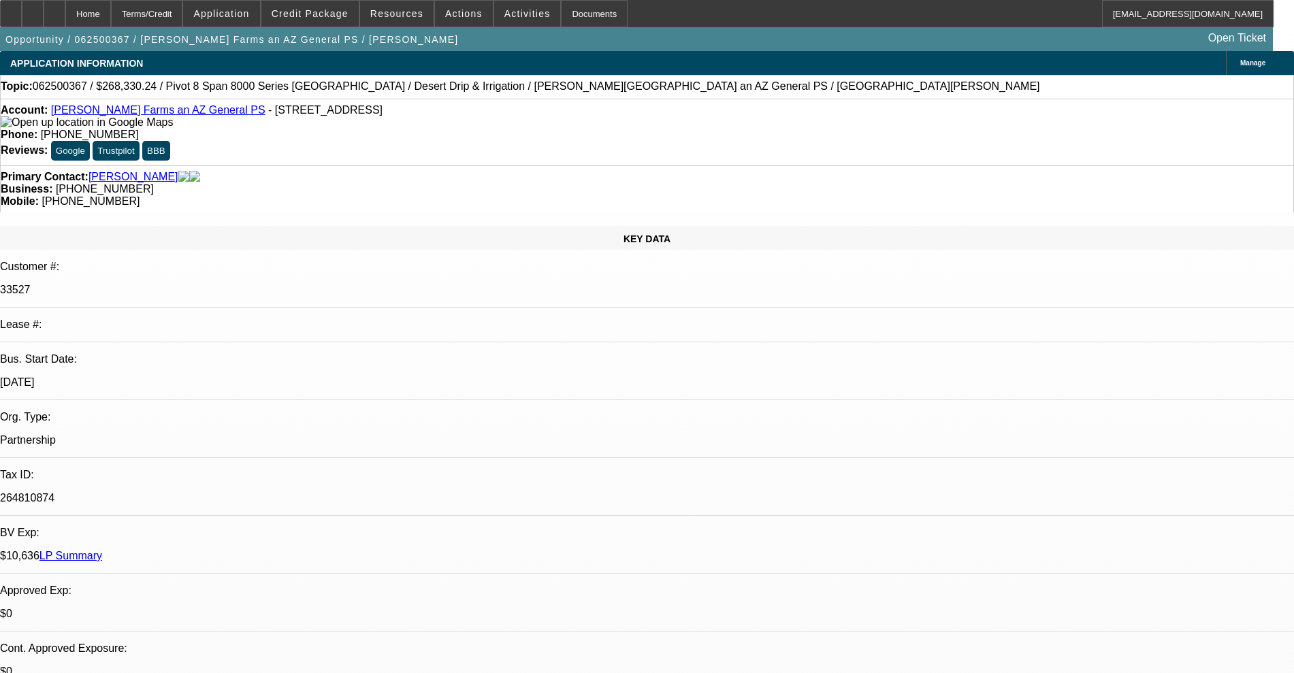
select select "0.1"
select select "4"
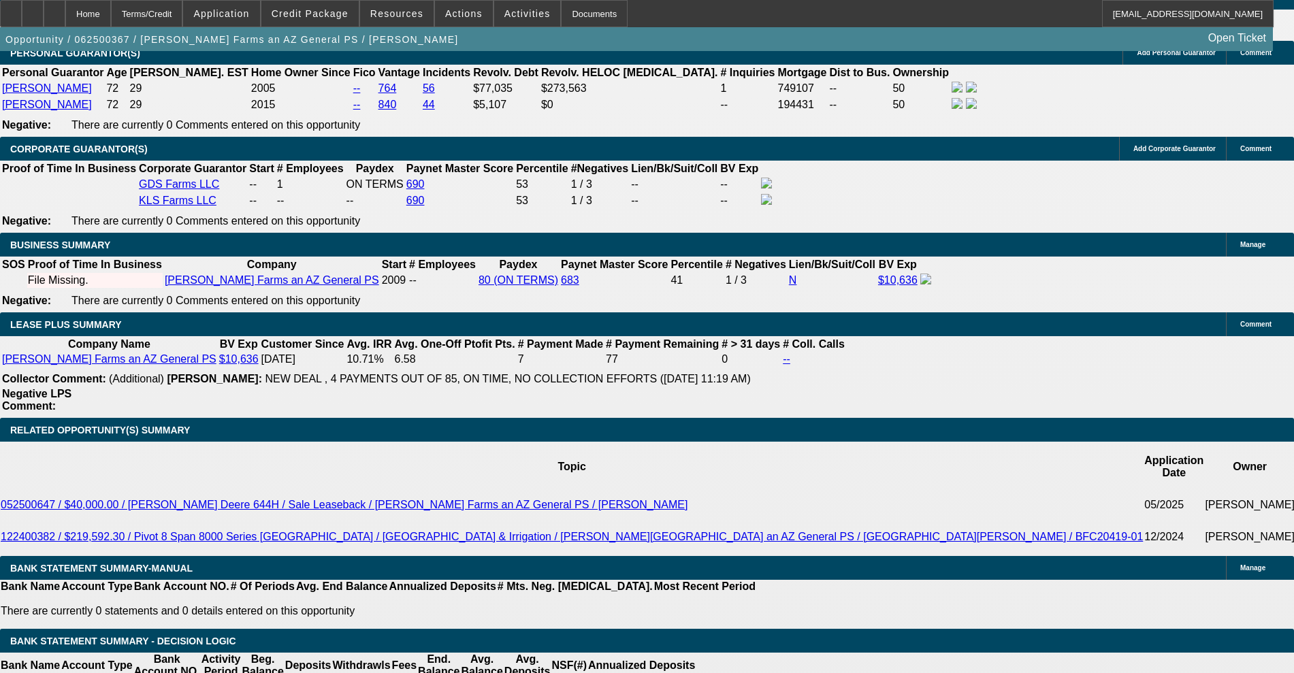
scroll to position [2298, 0]
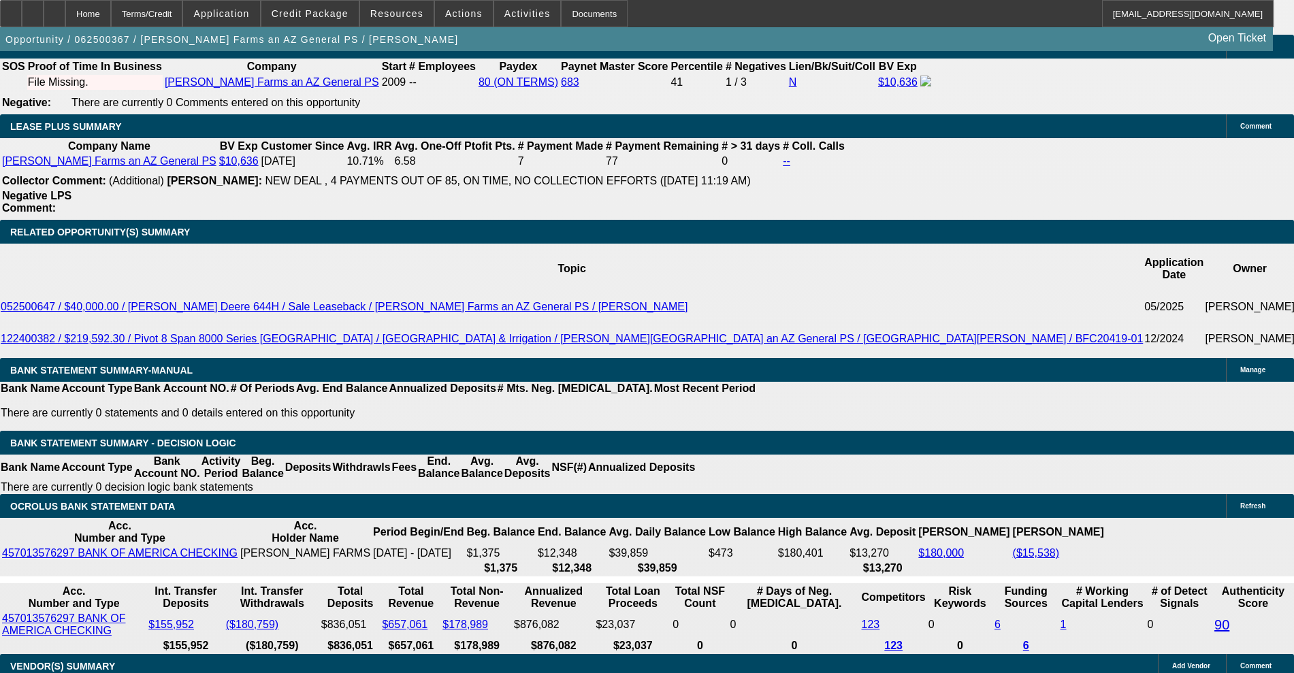
type input "8"
type input "UNKNOWN"
type input "84"
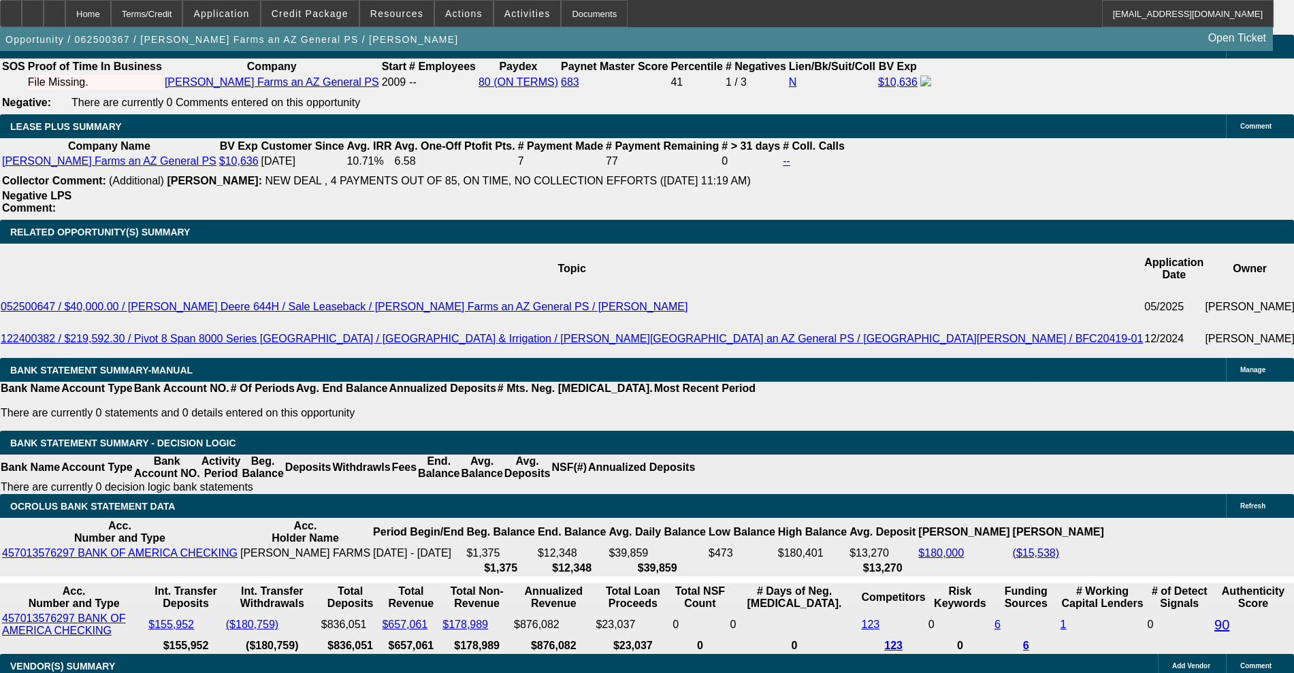
type input "$34,772.80"
type input "84"
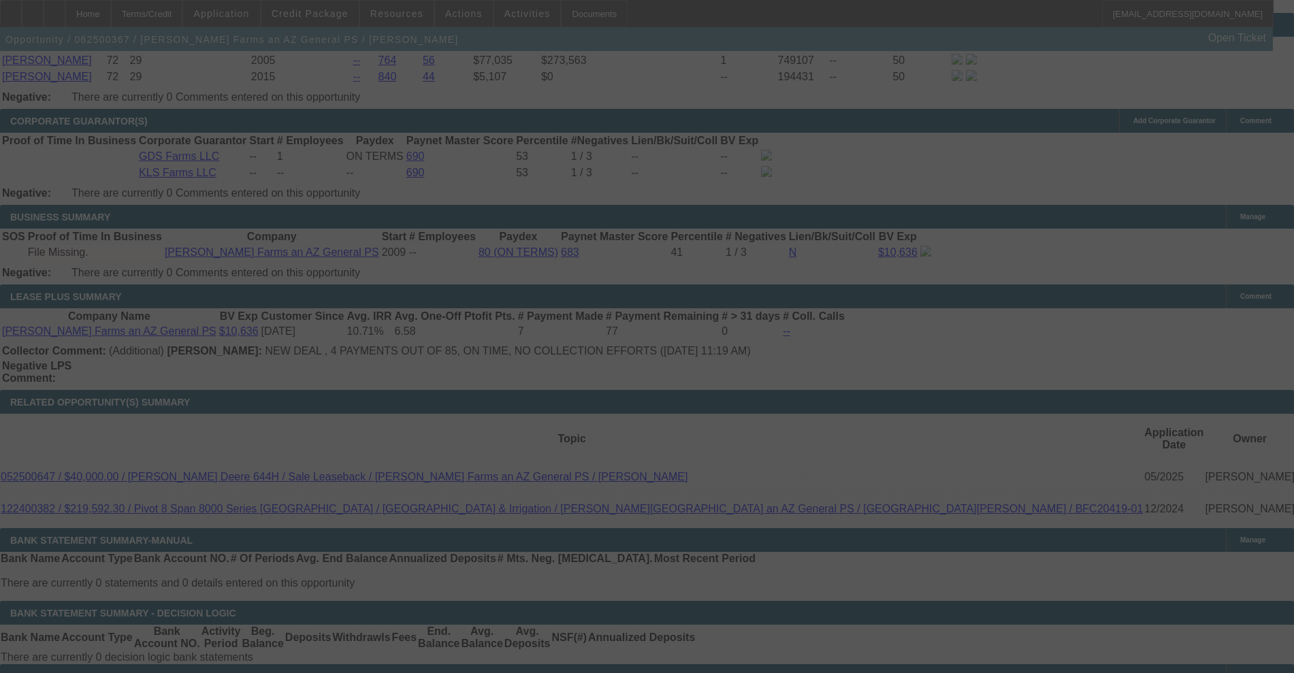
select select "0"
select select "0.1"
select select "4"
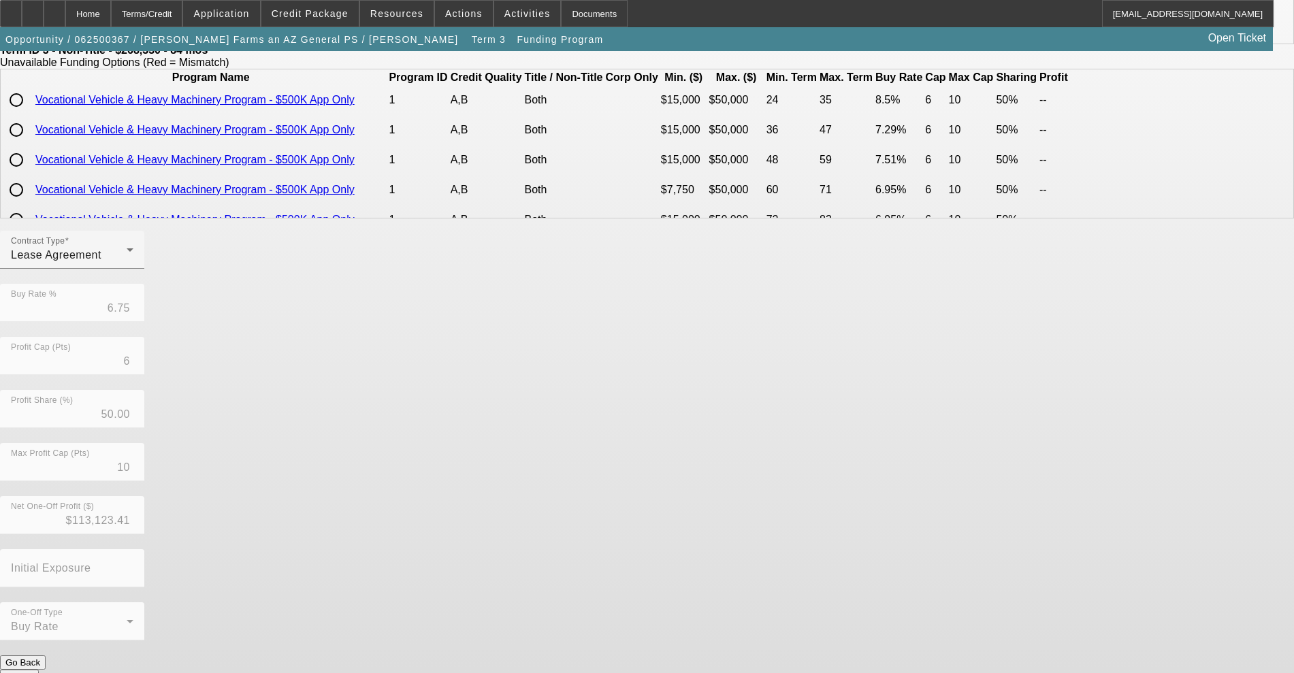
scroll to position [189, 0]
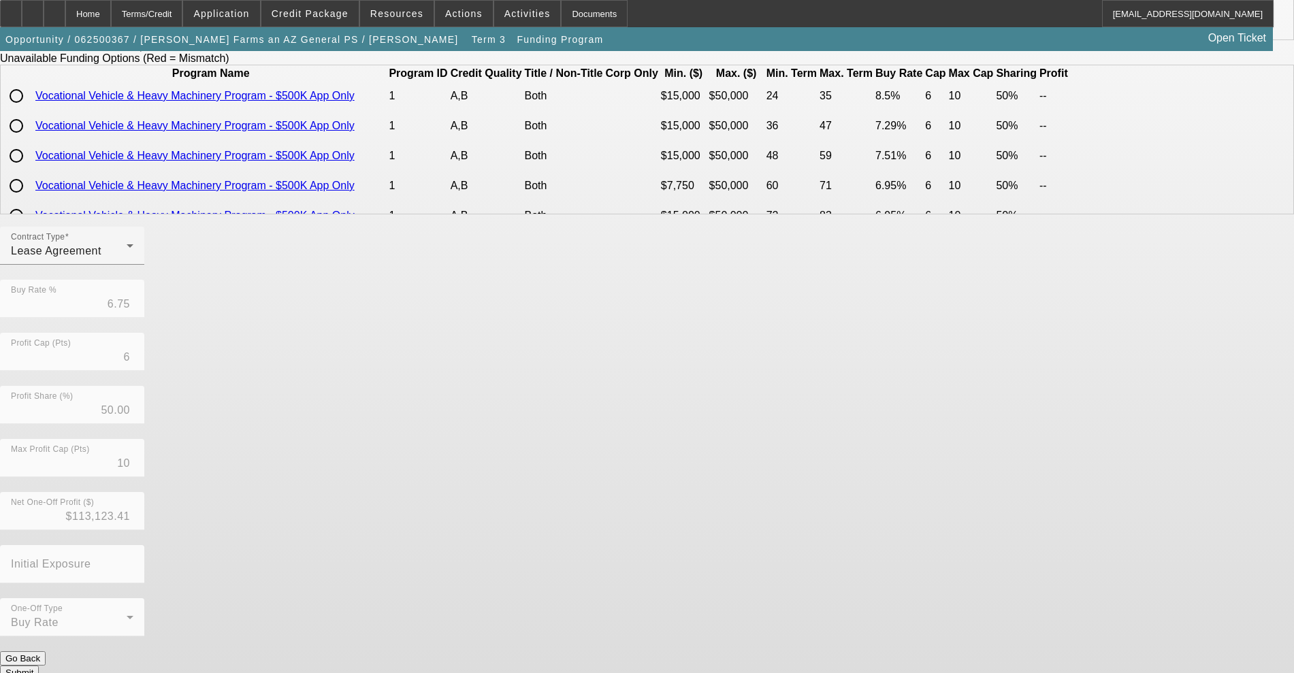
click at [39, 666] on button "Submit" at bounding box center [19, 673] width 39 height 14
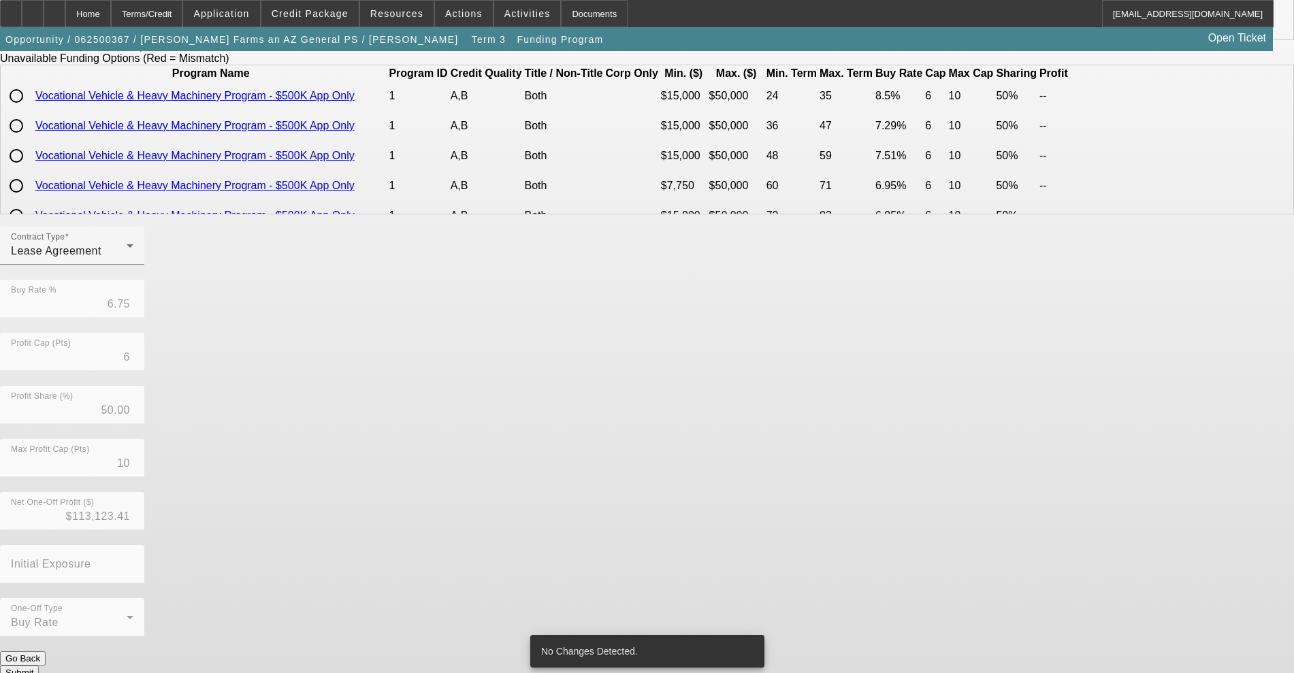
click at [610, 526] on div "Contract Type Lease Agreement Buy Rate % 6.75 Profit Cap (Pts) 6 Profit Share (…" at bounding box center [647, 439] width 1294 height 425
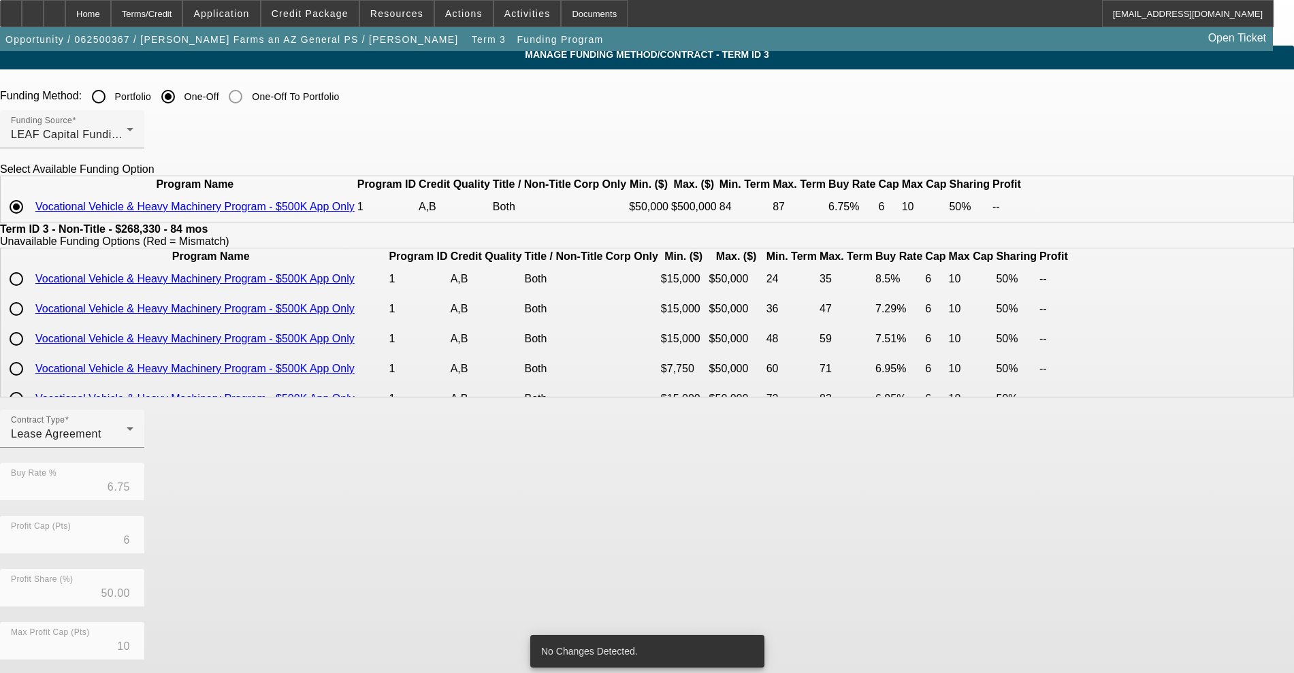
scroll to position [0, 0]
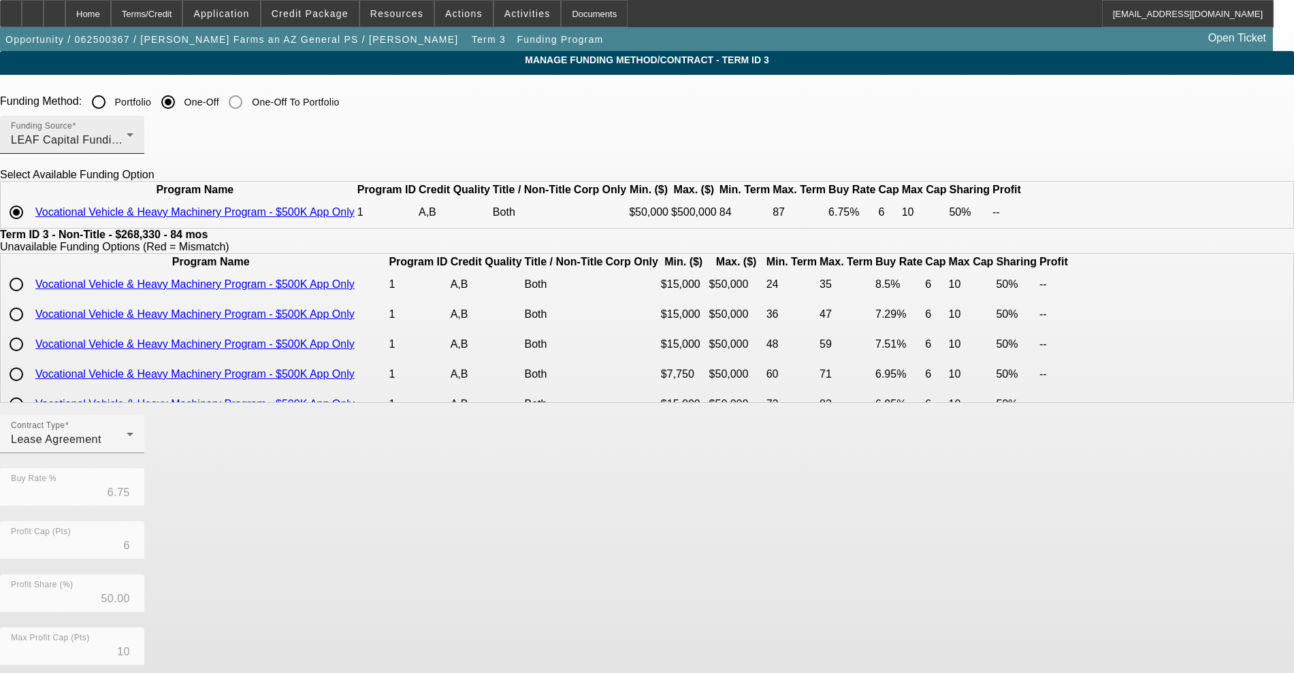
click at [127, 148] on div "LEAF Capital Funding, LLC" at bounding box center [69, 140] width 116 height 16
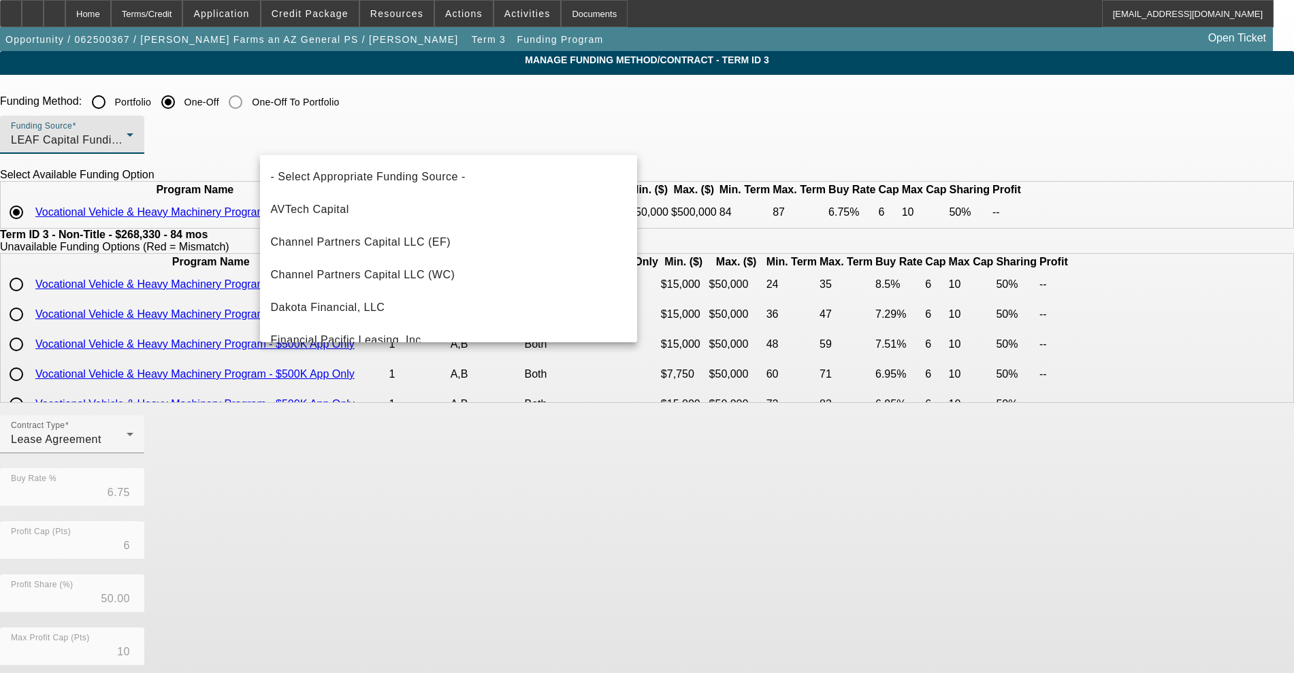
scroll to position [178, 0]
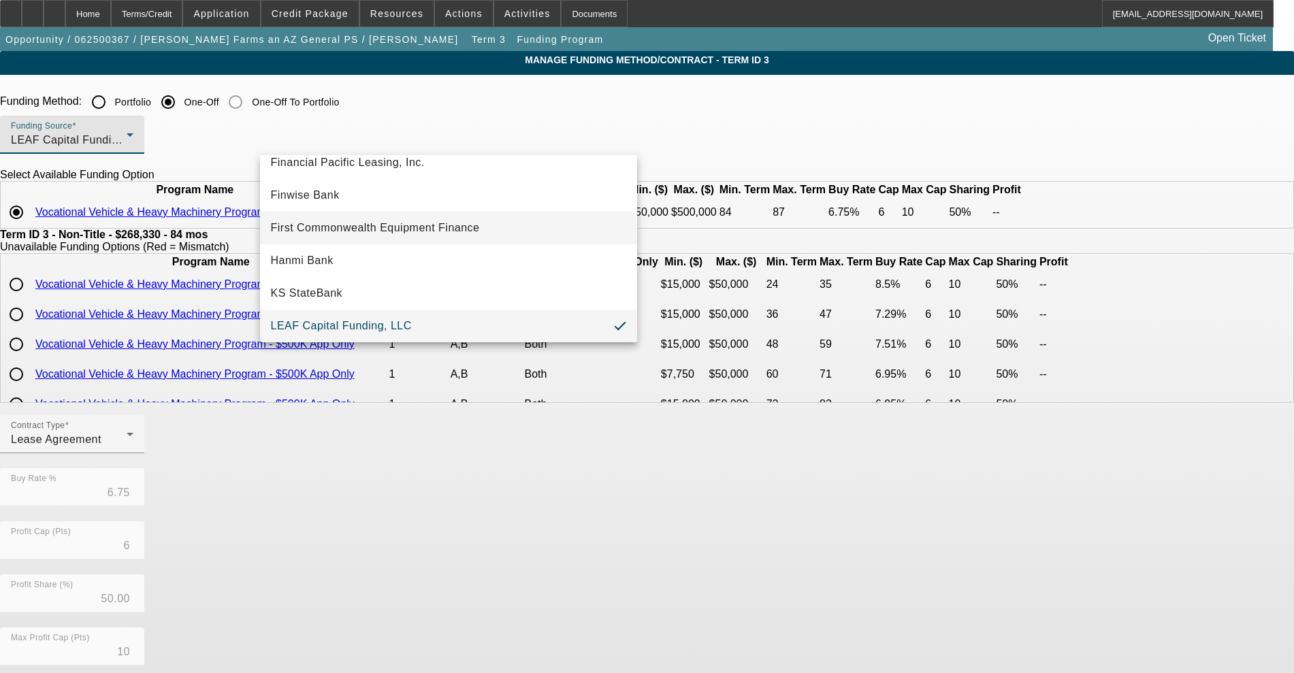
click at [425, 216] on mat-option "First Commonwealth Equipment Finance" at bounding box center [448, 228] width 377 height 33
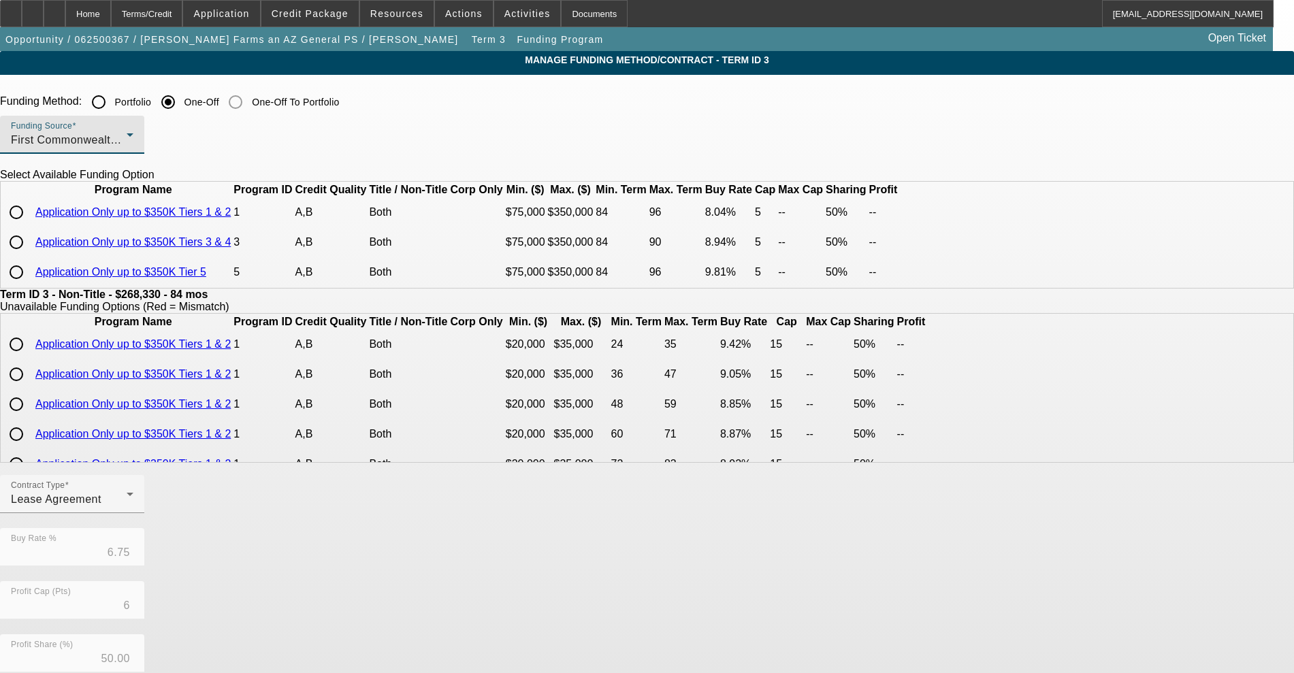
click at [30, 226] on input "radio" at bounding box center [16, 212] width 27 height 27
radio input "true"
type input "8.04"
type input "5"
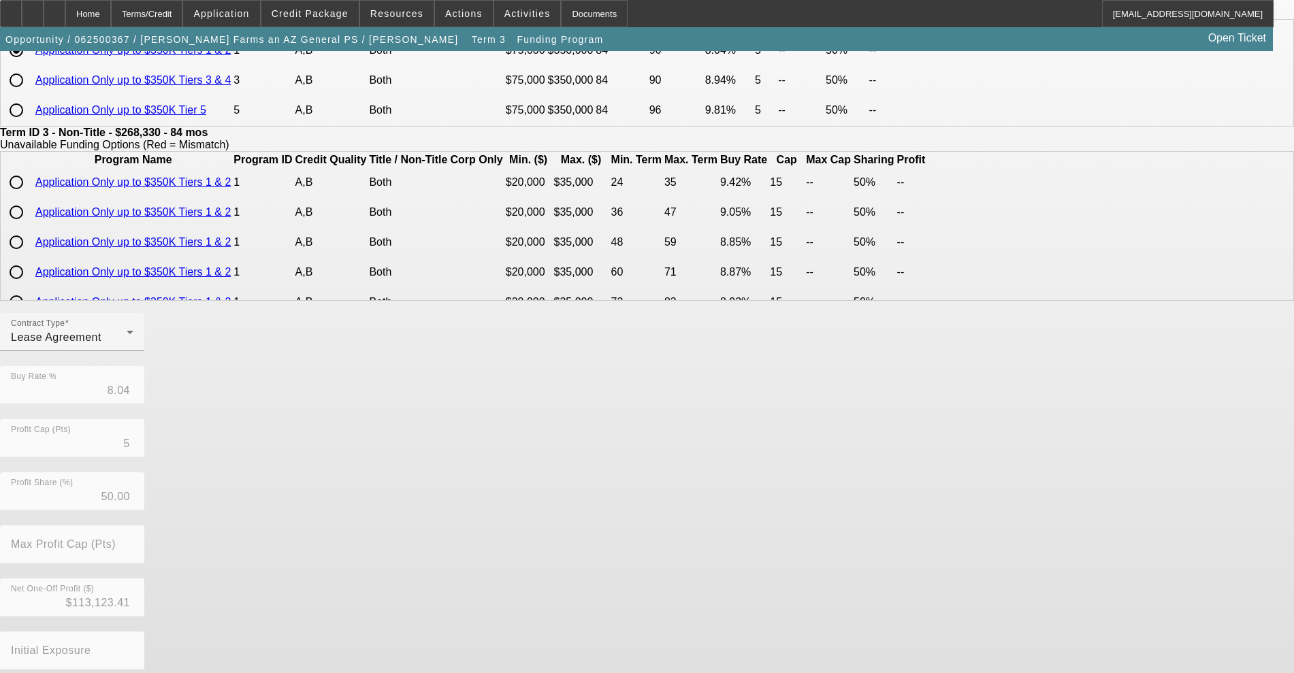
scroll to position [255, 0]
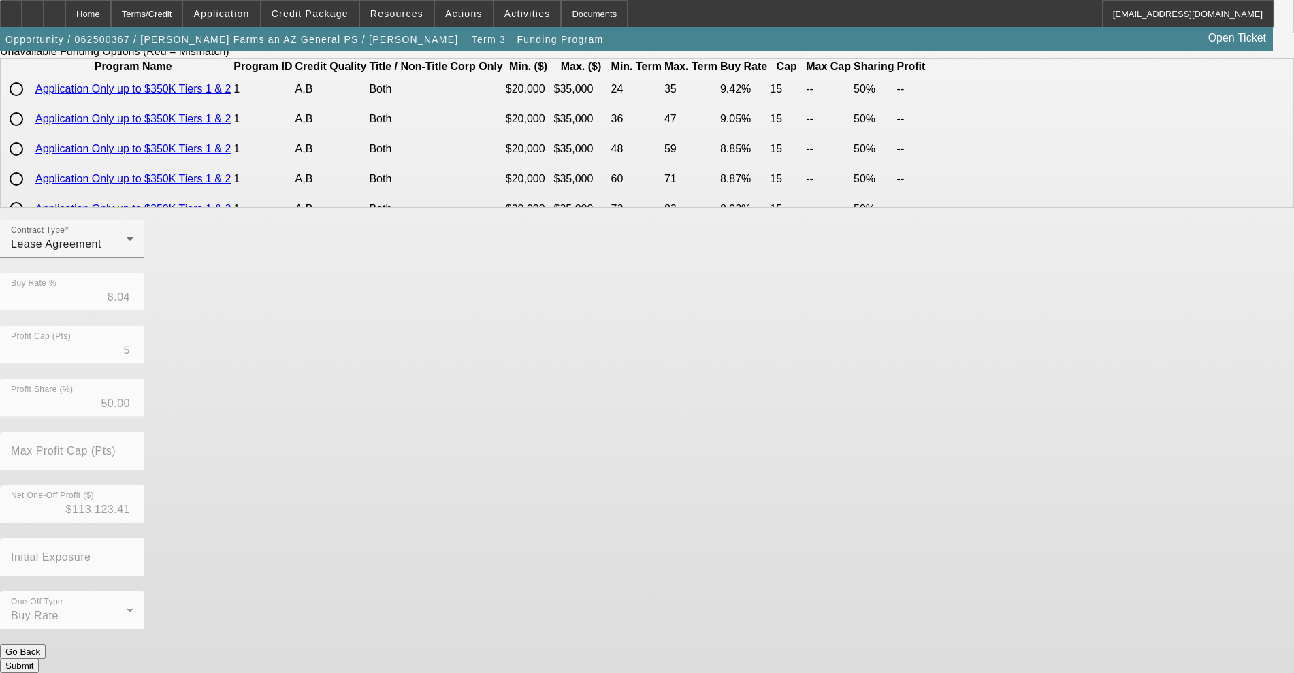
click at [39, 659] on button "Submit" at bounding box center [19, 666] width 39 height 14
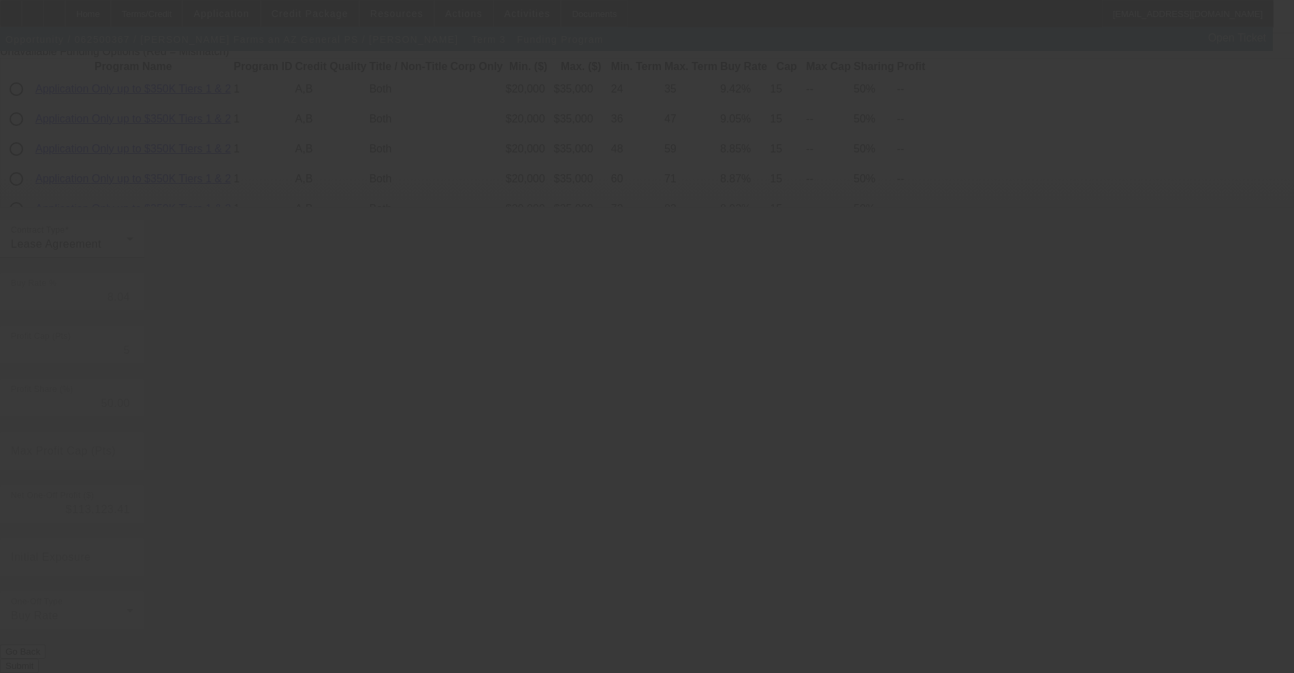
type input "6.75"
type input "6"
type input "10"
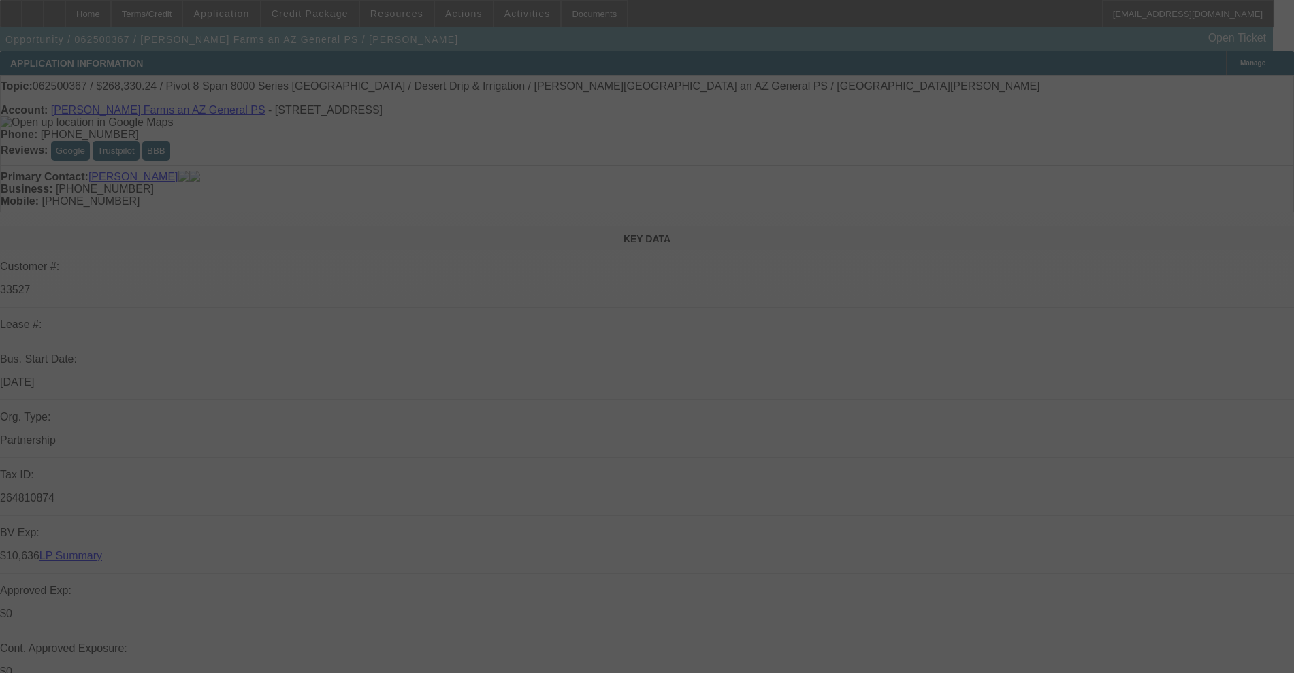
select select "0"
select select "0.1"
select select "4"
select select "0"
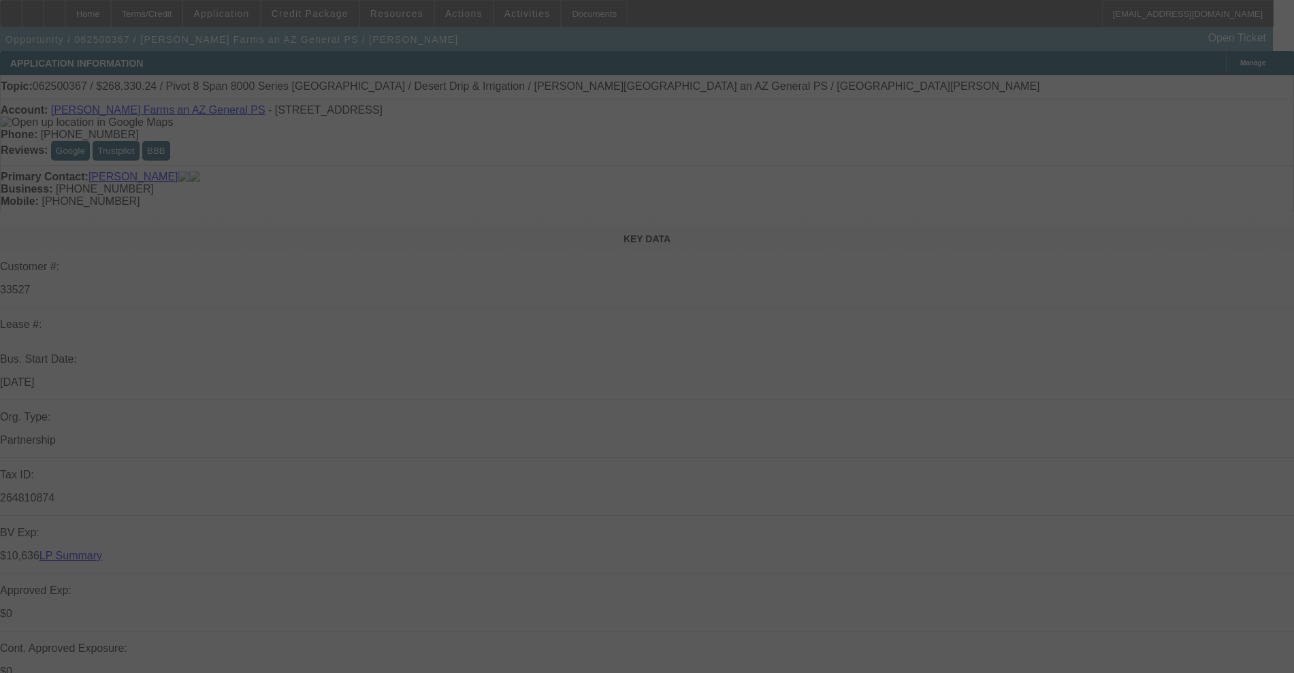
select select "0"
select select "0.1"
select select "4"
select select "0"
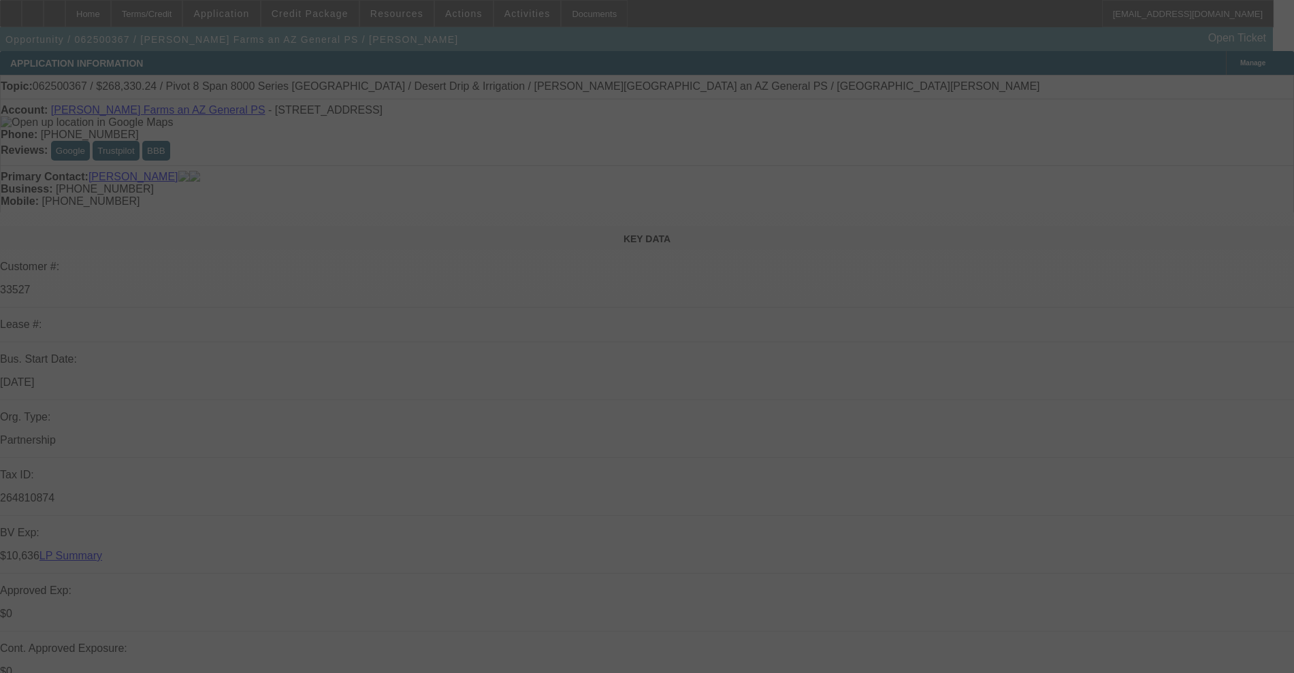
select select "0.1"
select select "4"
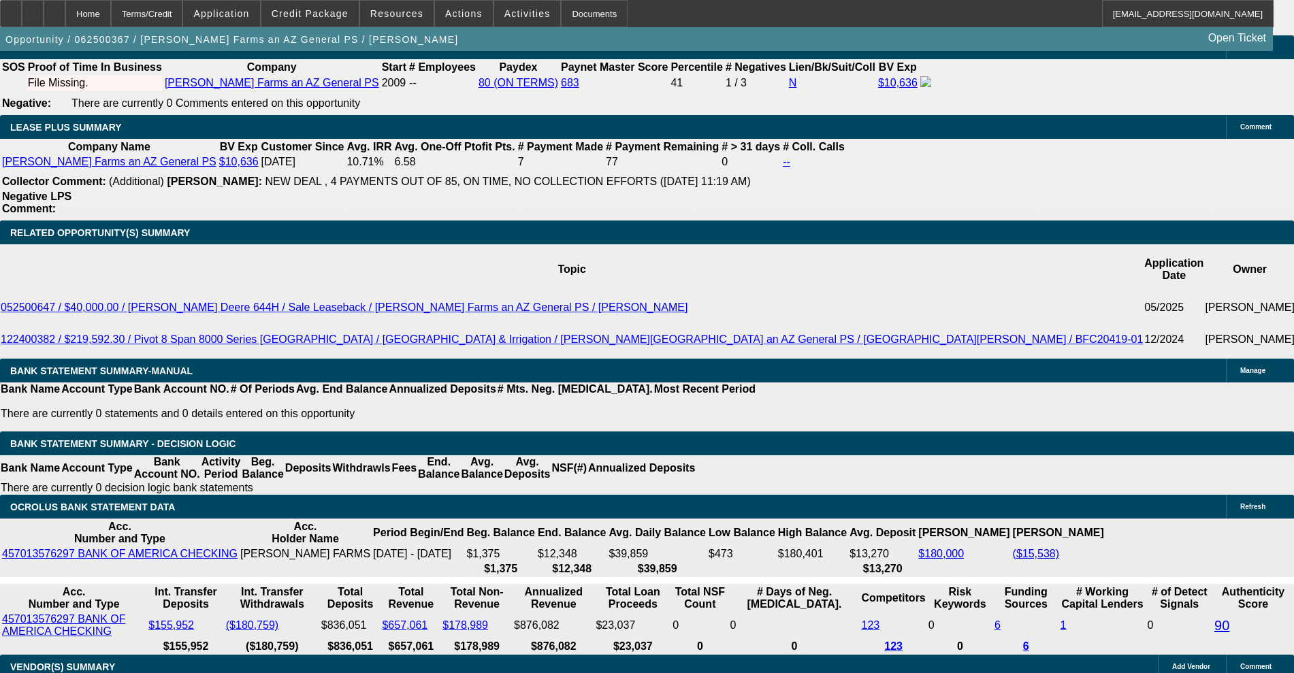
scroll to position [2298, 0]
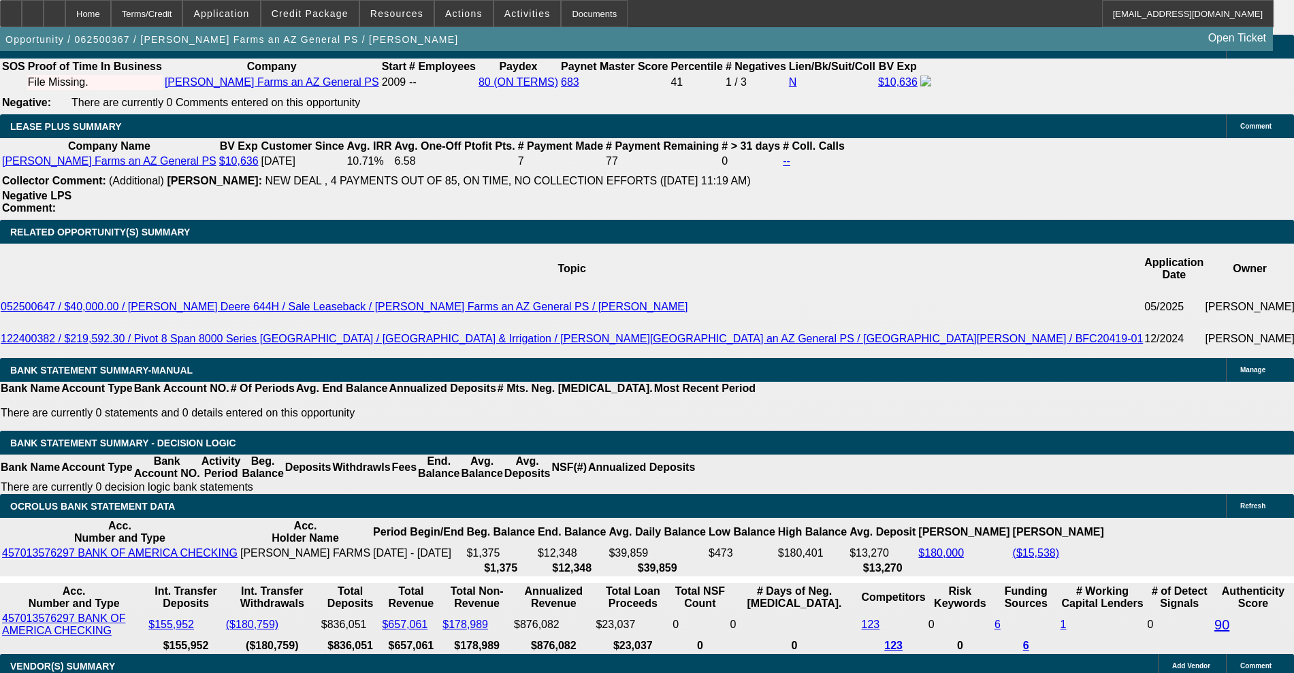
type input "15.5"
type input "UNKNOWN"
type input "15.5"
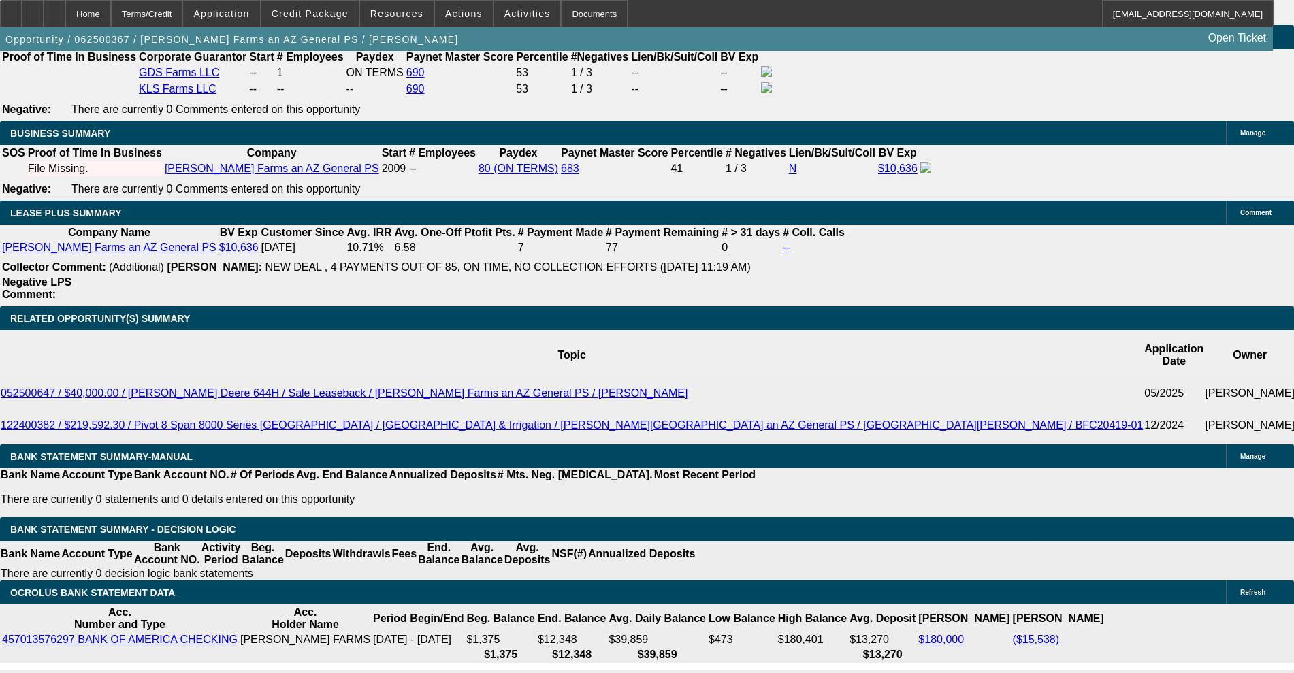
scroll to position [2127, 0]
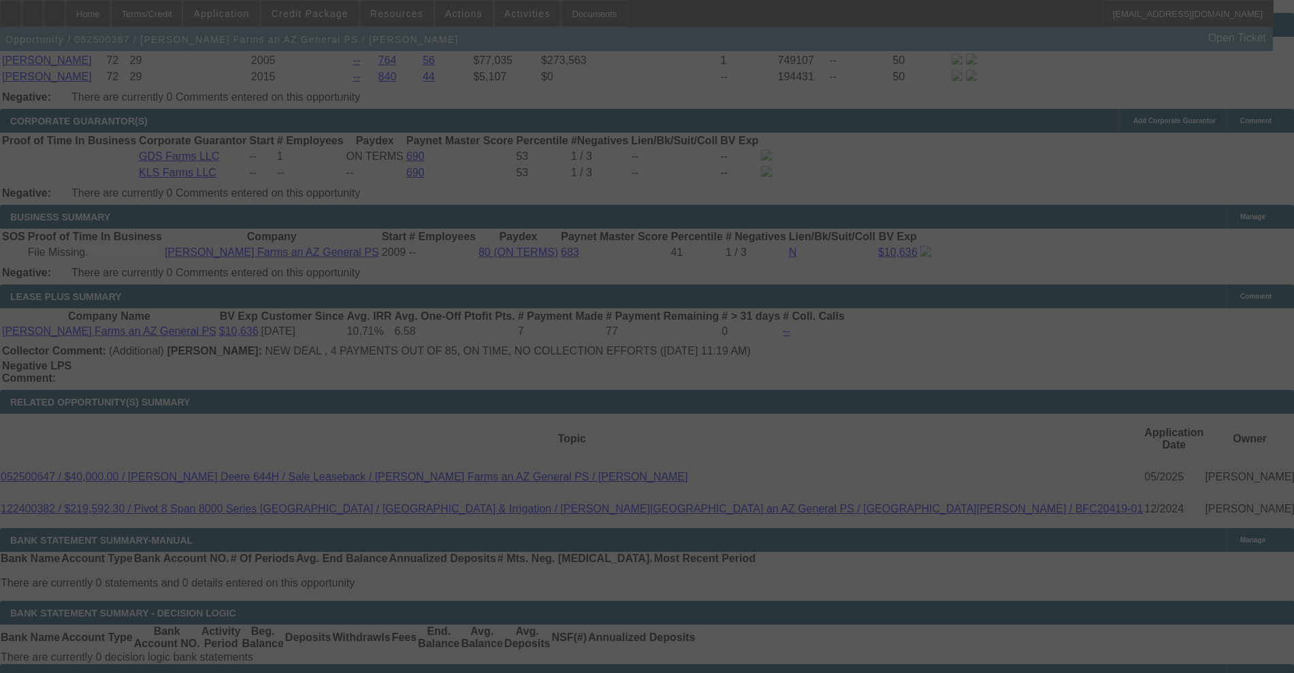
select select "0"
select select "0.1"
select select "4"
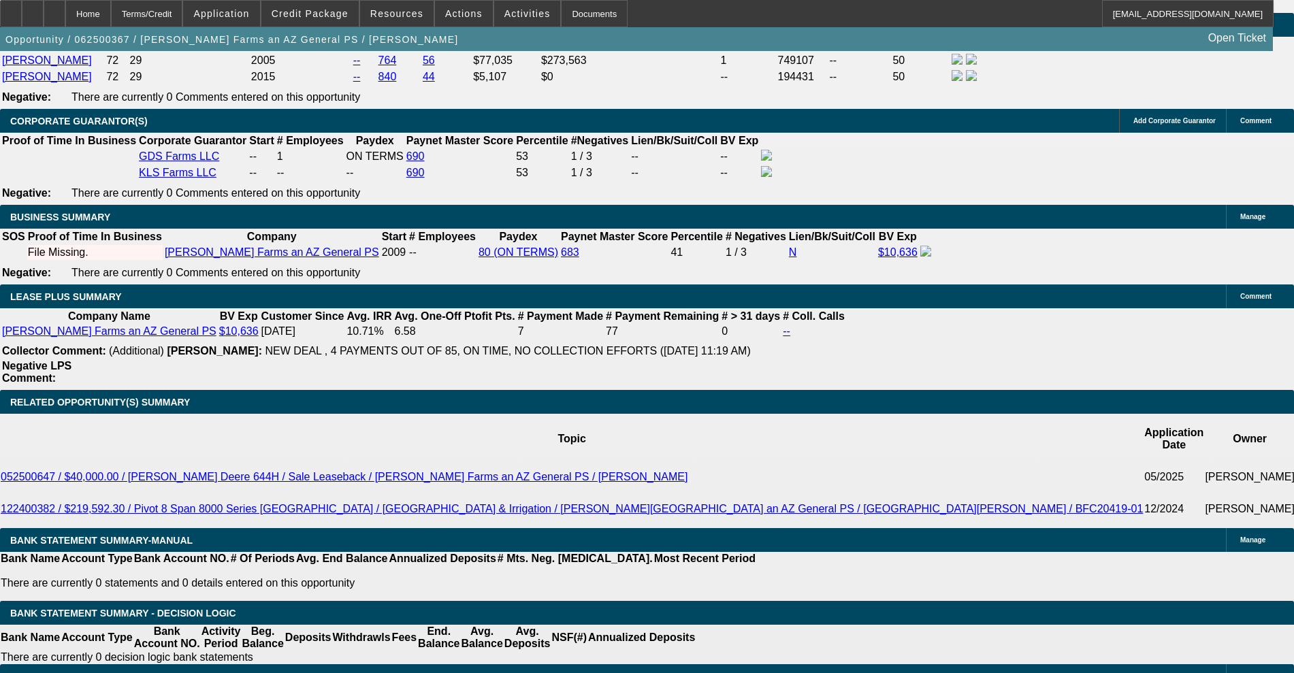
type input "UNKNOWN"
type input "8"
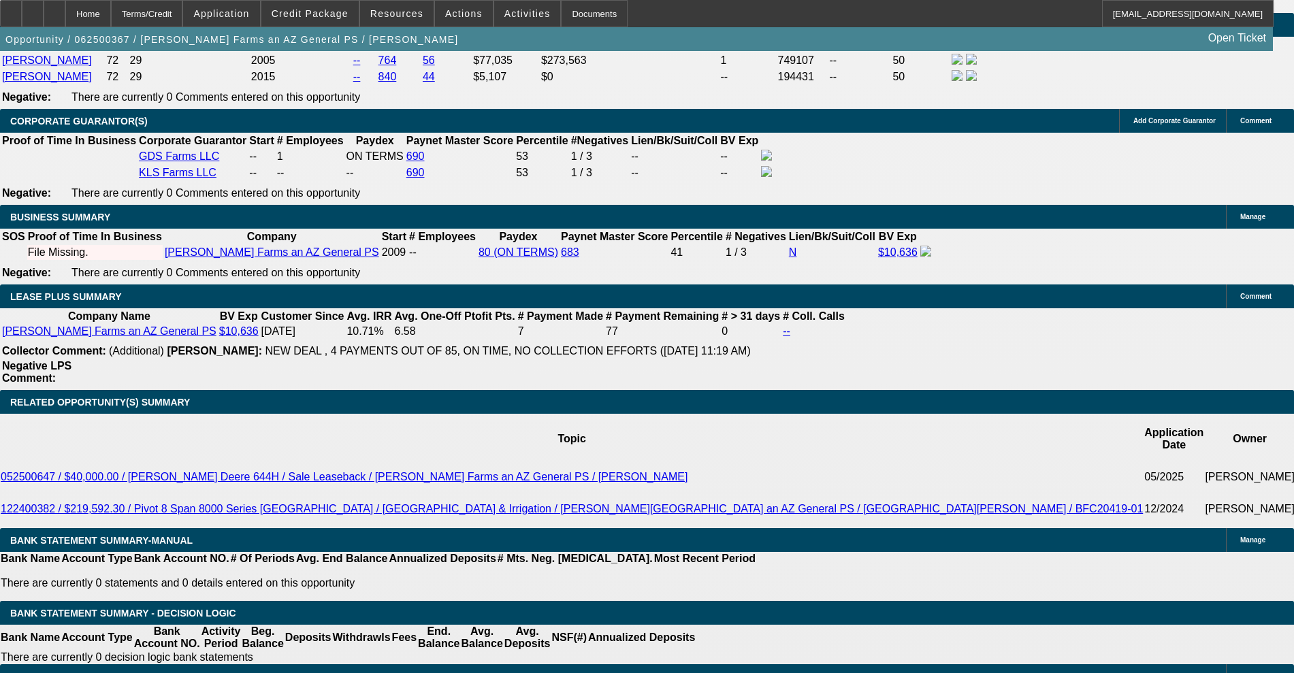
type input "$4,182.25"
type input "8.7"
type input "$4,276.44"
type input "8.7"
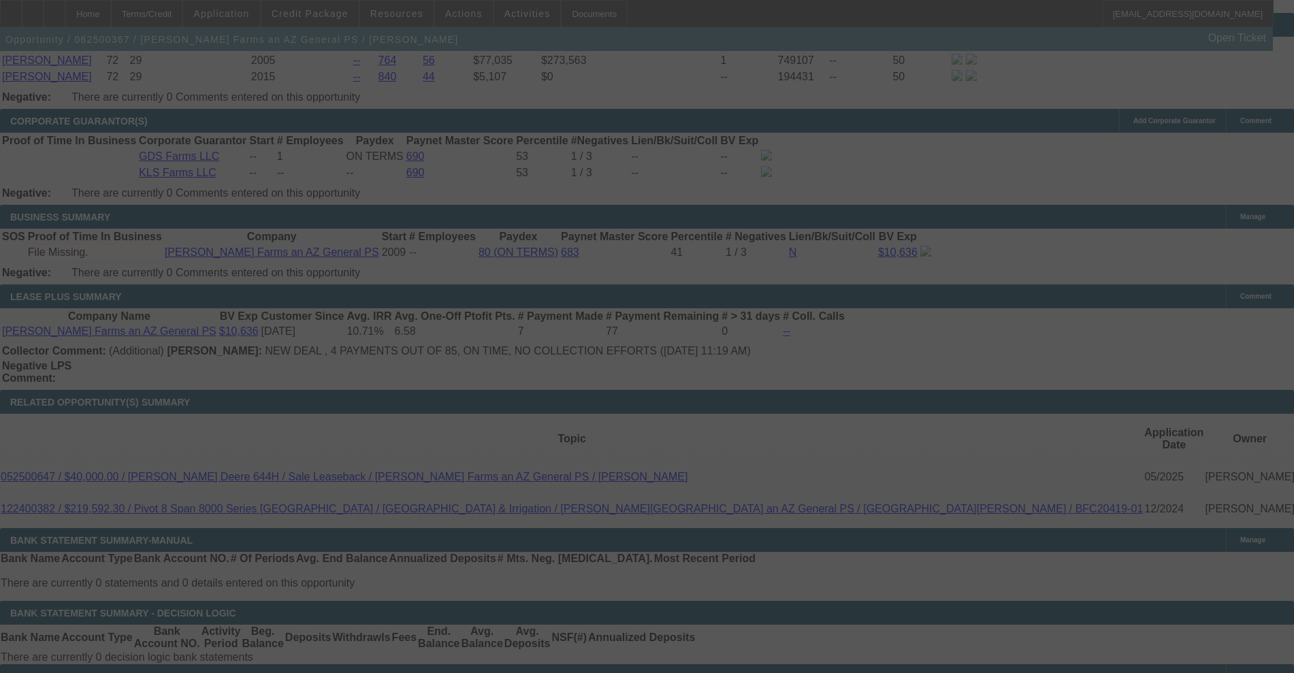
select select "0"
select select "0.1"
select select "4"
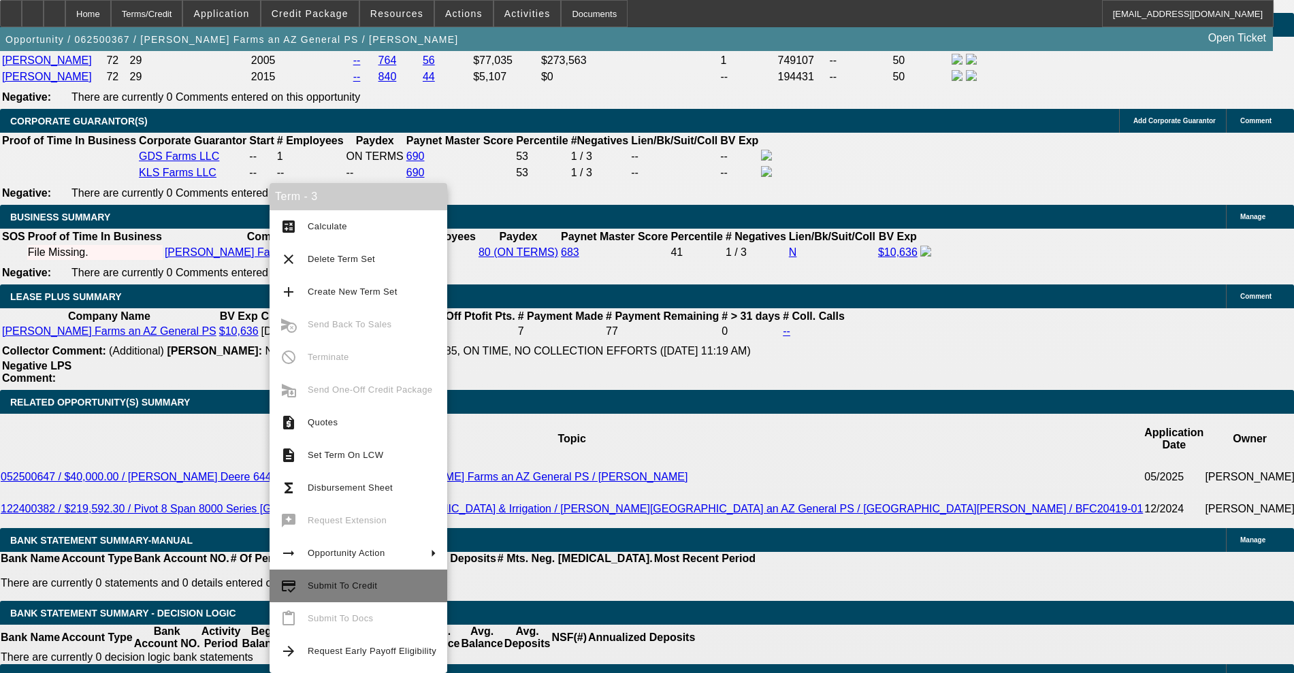
click at [340, 588] on span "Submit To Credit" at bounding box center [342, 586] width 69 height 10
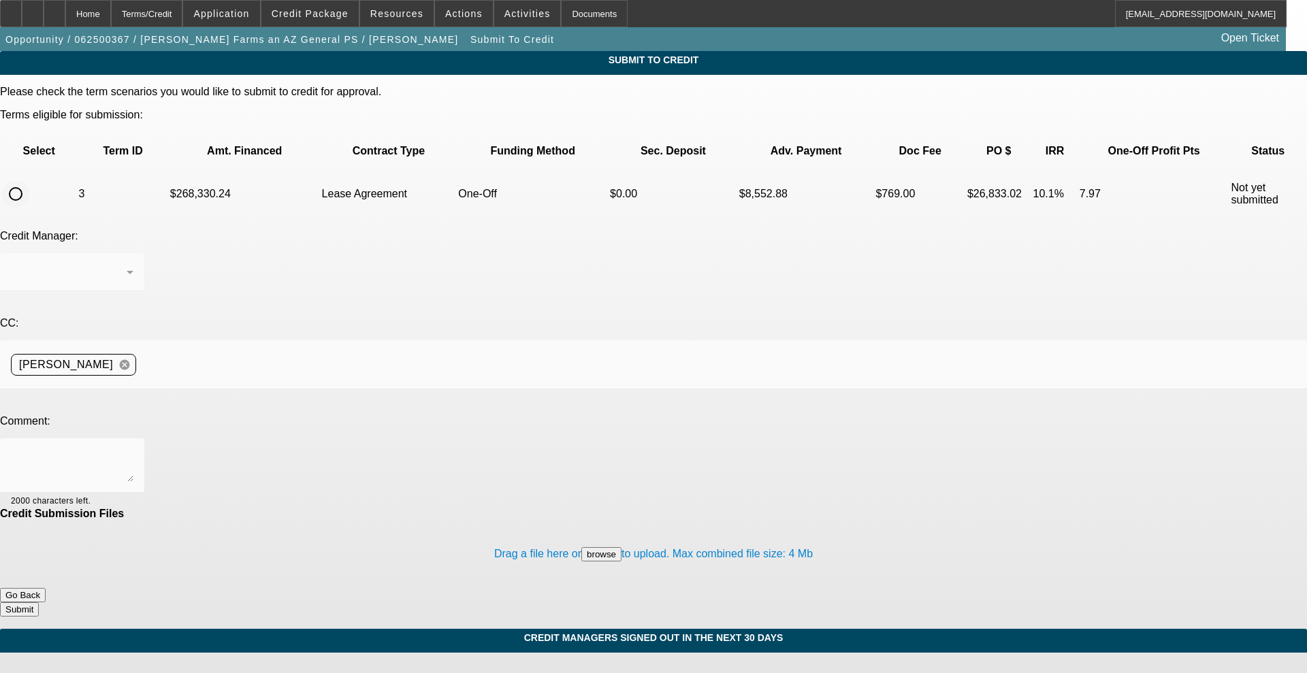
click at [29, 180] on input "radio" at bounding box center [15, 193] width 27 height 27
radio input "true"
click at [133, 449] on textarea at bounding box center [72, 465] width 123 height 33
type textarea "Can we try FCW please?"
click at [39, 603] on button "Submit" at bounding box center [19, 610] width 39 height 14
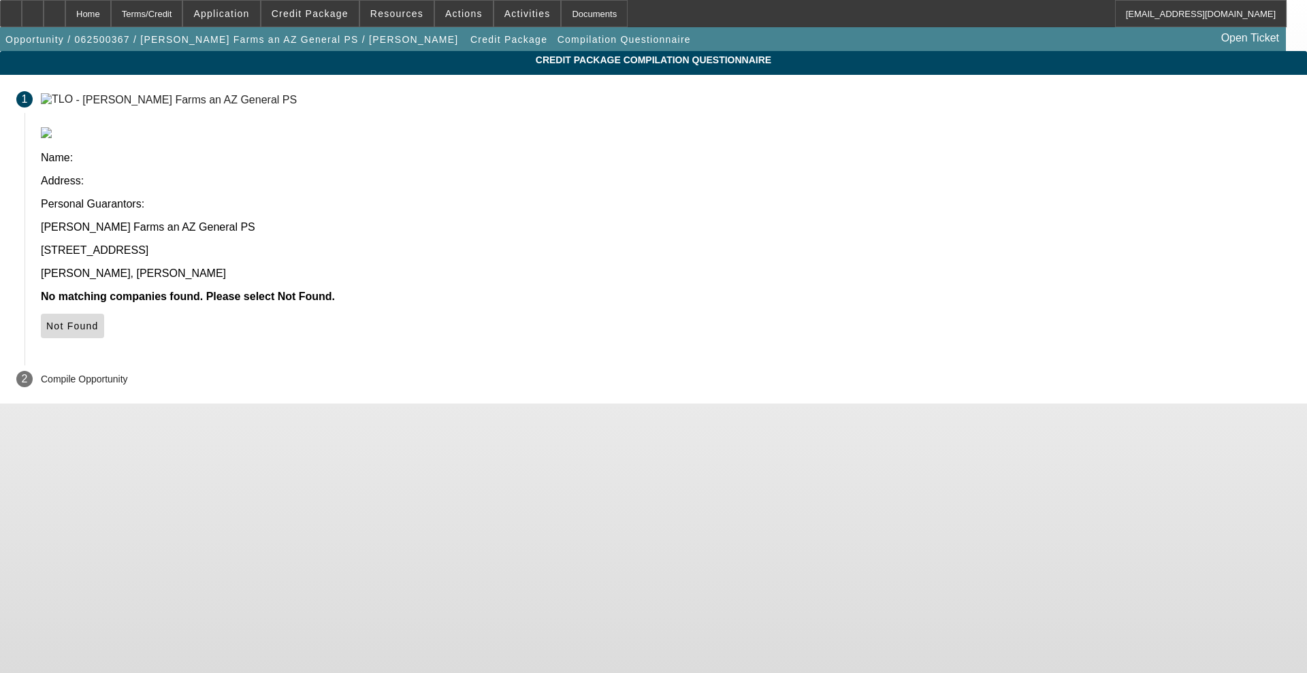
click at [104, 310] on span at bounding box center [72, 326] width 63 height 33
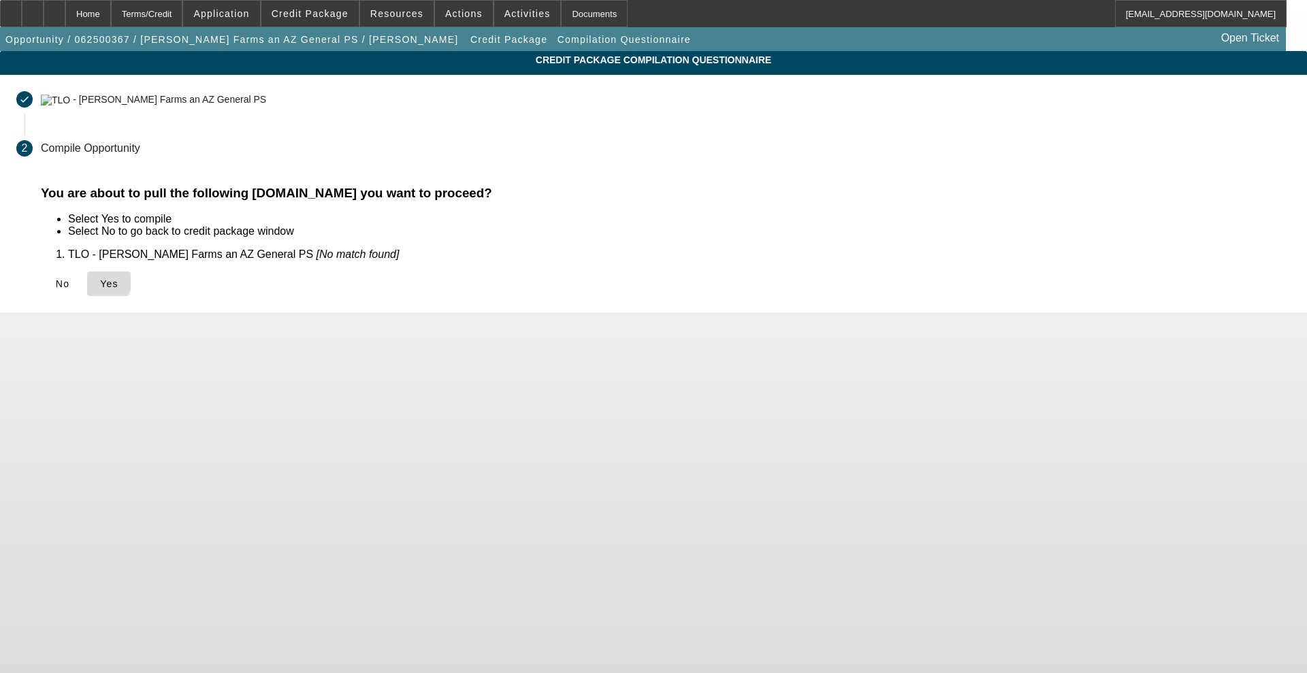
click at [100, 278] on icon at bounding box center [100, 283] width 0 height 11
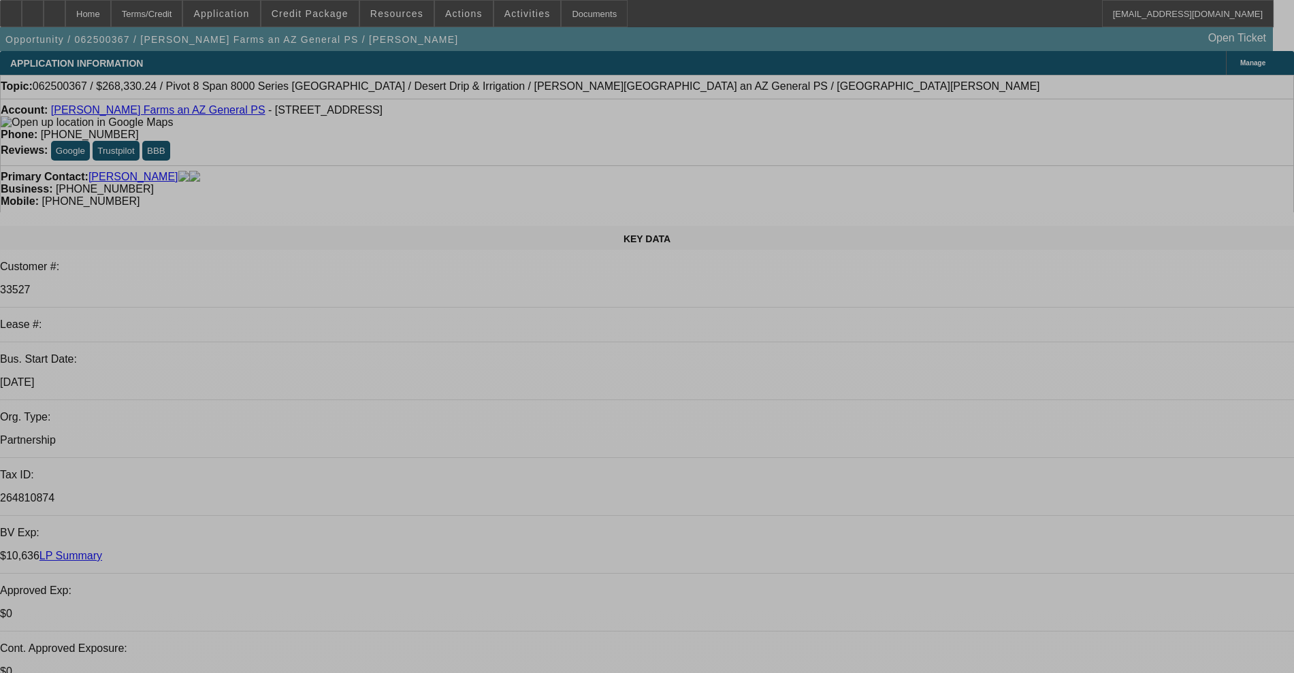
select select "0"
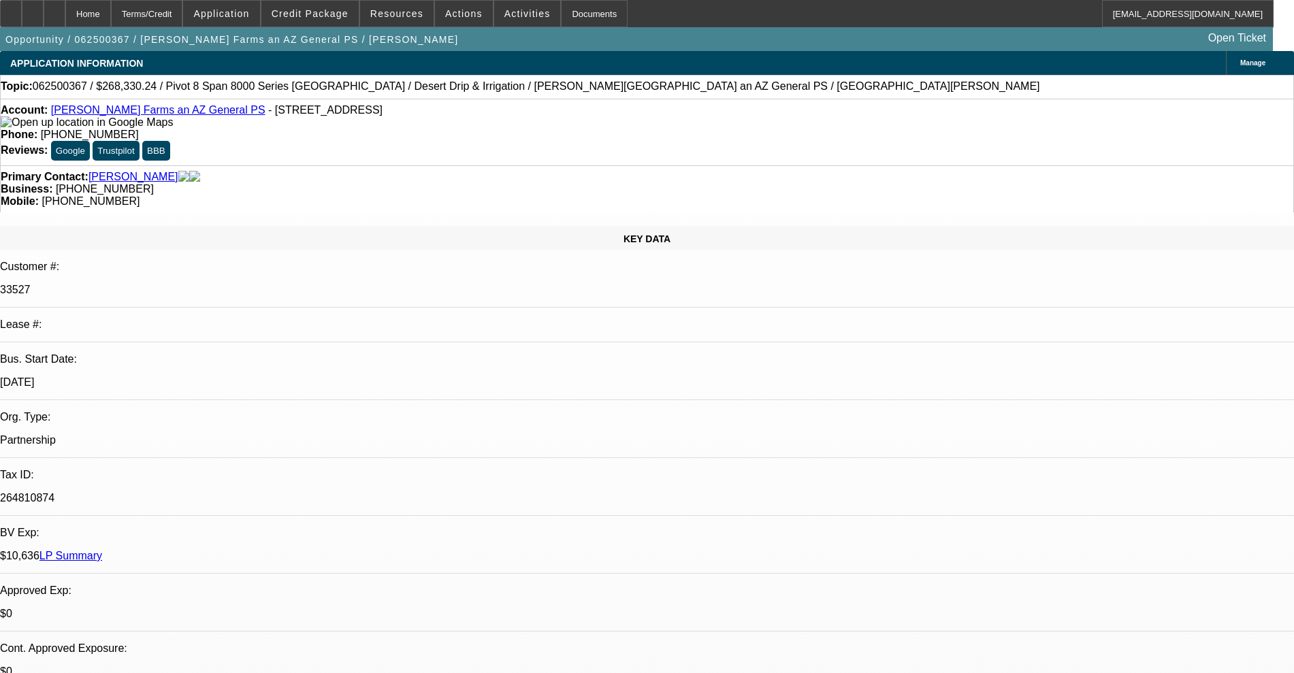
select select "0"
select select "0.1"
select select "4"
select select "0"
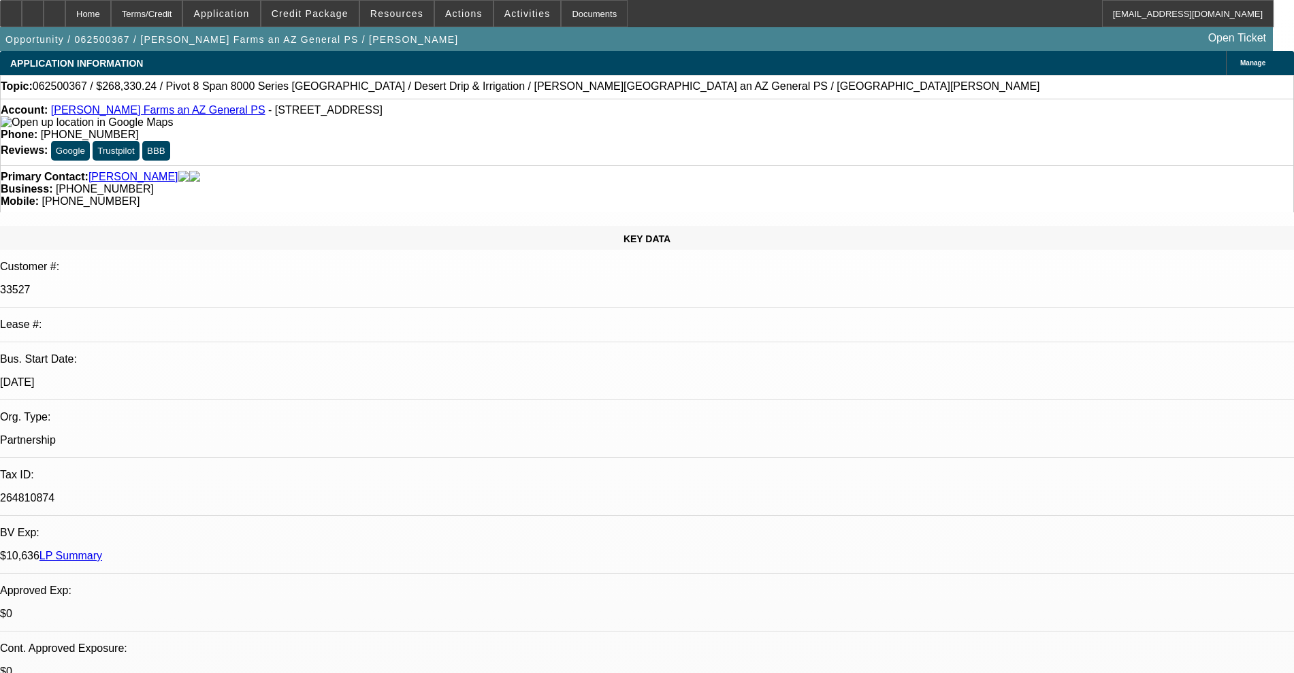
select select "0.1"
select select "4"
select select "0"
select select "0.1"
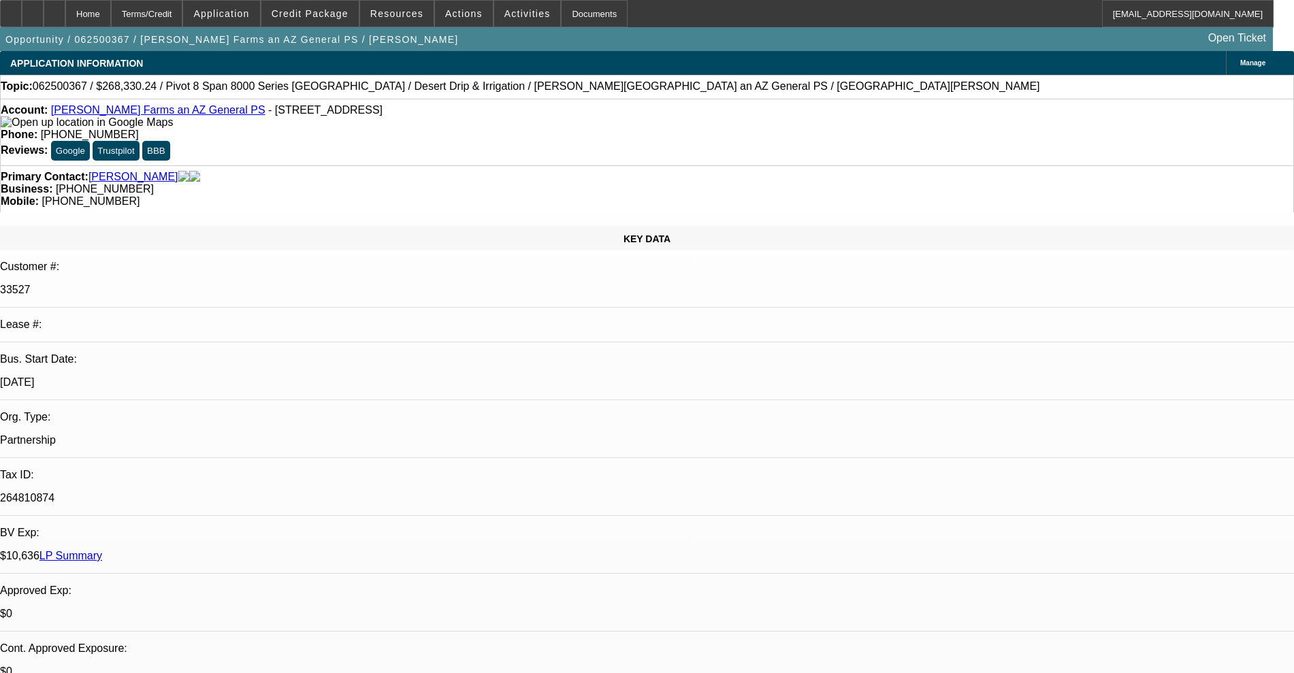
select select "4"
click at [130, 116] on link "[PERSON_NAME] Farms an AZ General PS" at bounding box center [158, 110] width 214 height 12
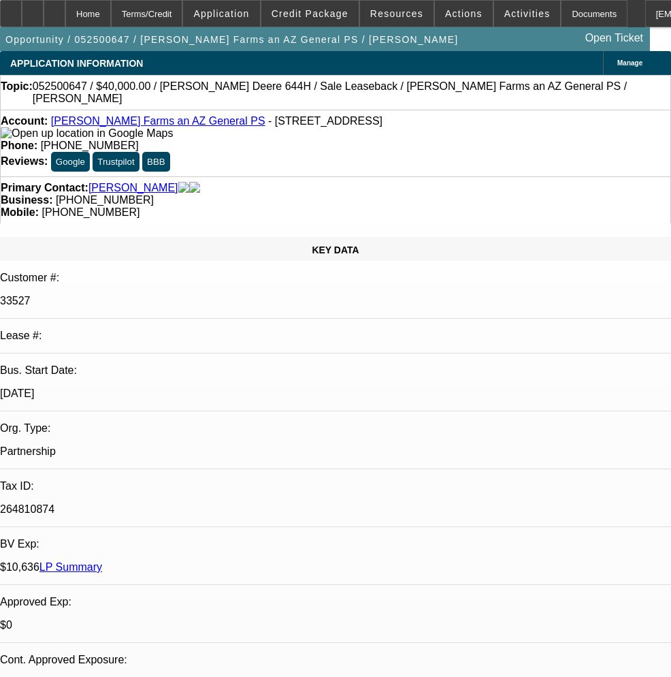
select select "0"
select select "6"
select select "0"
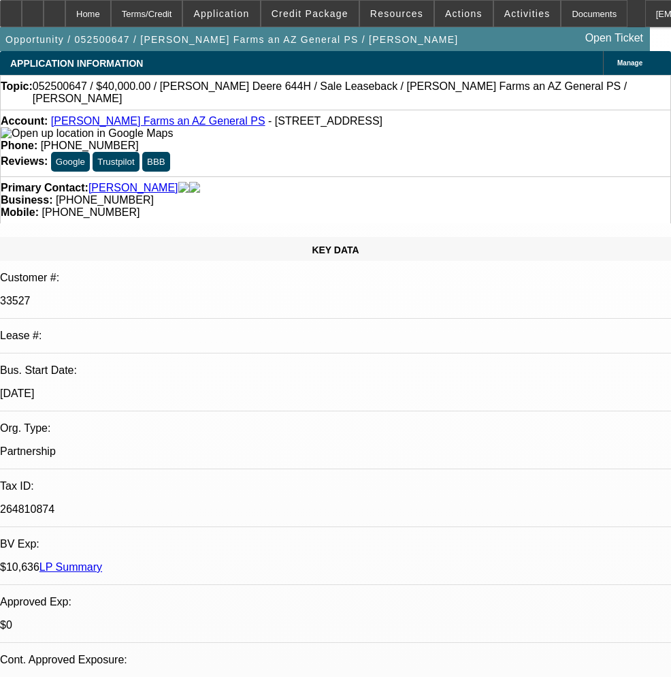
select select "0"
select select "6"
select select "0"
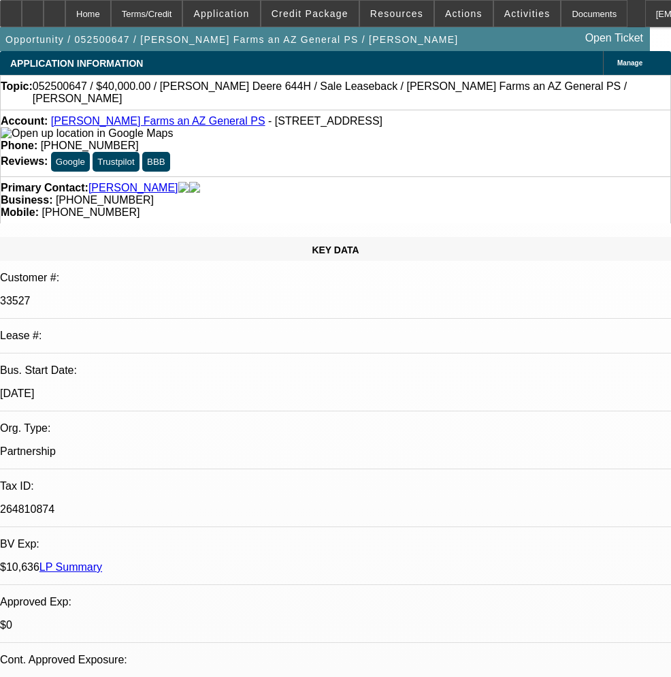
select select "2"
select select "0"
select select "6"
select select "0"
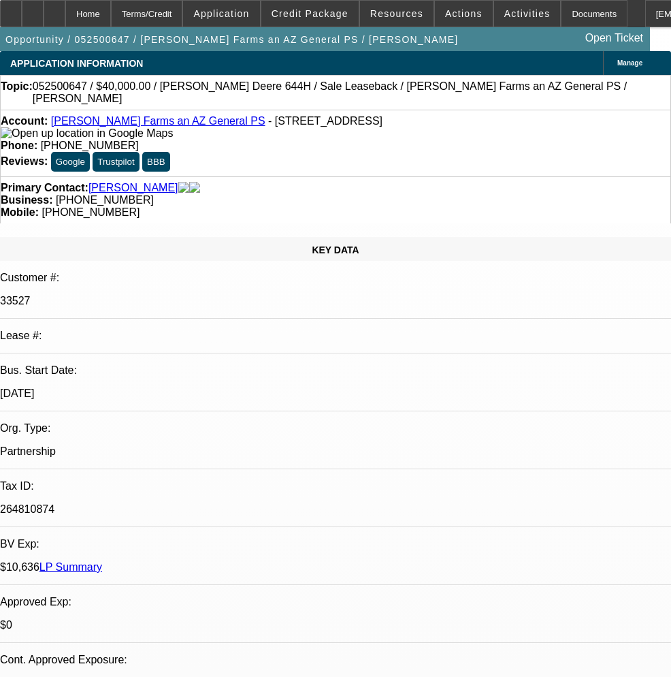
select select "2"
select select "0"
select select "6"
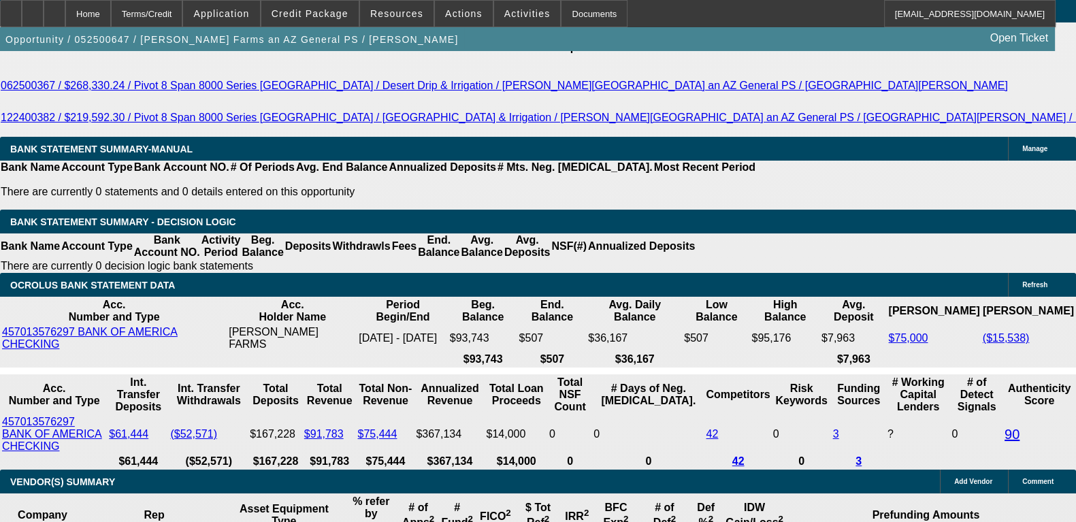
scroll to position [2552, 0]
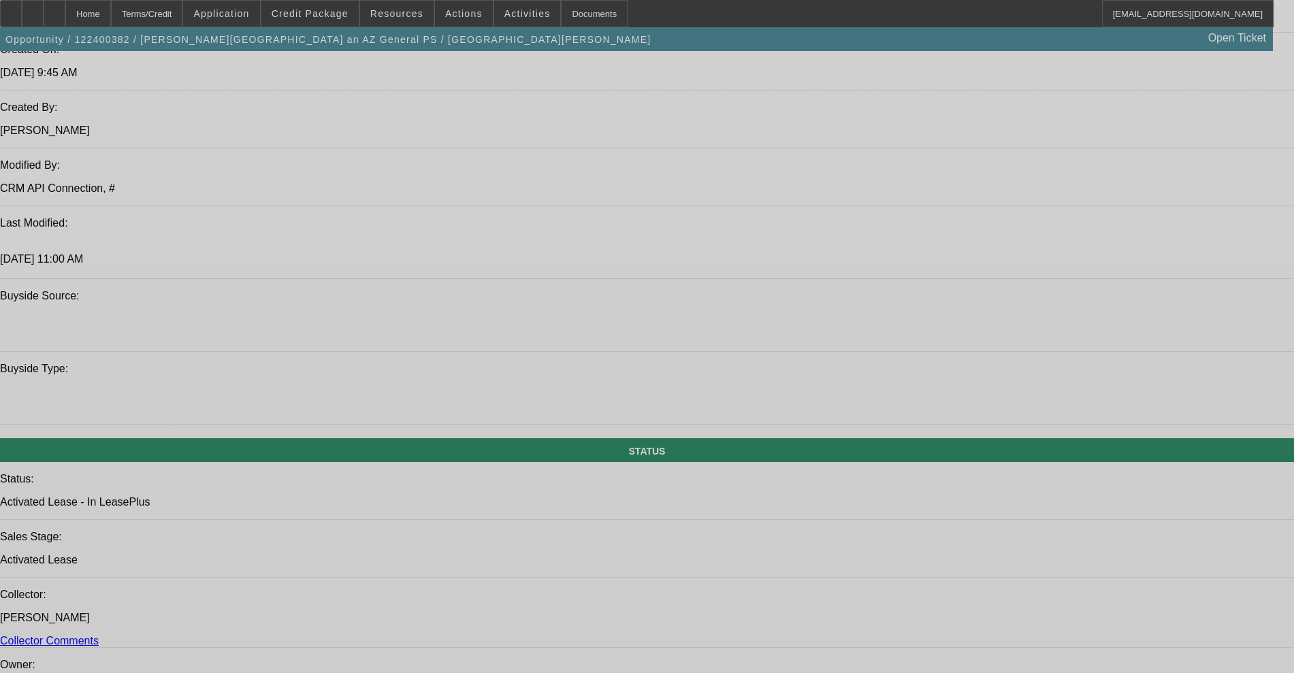
select select "0"
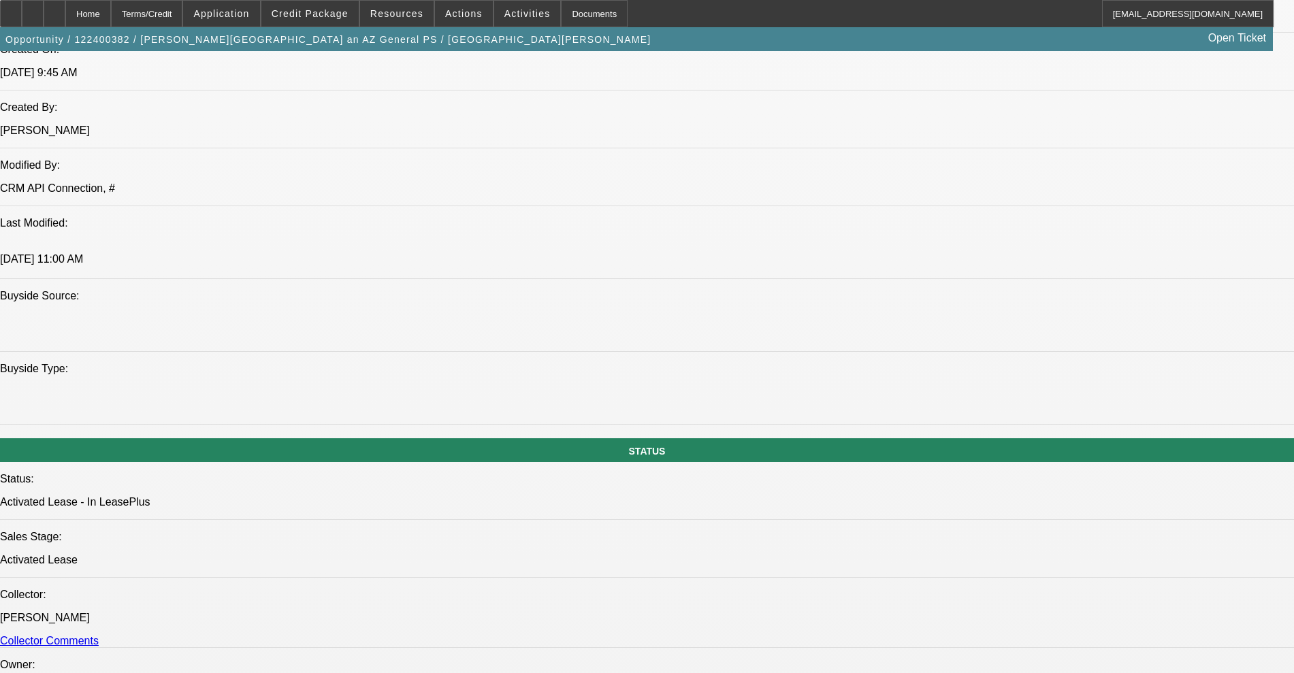
select select "2"
select select "0.1"
select select "4"
select select "0"
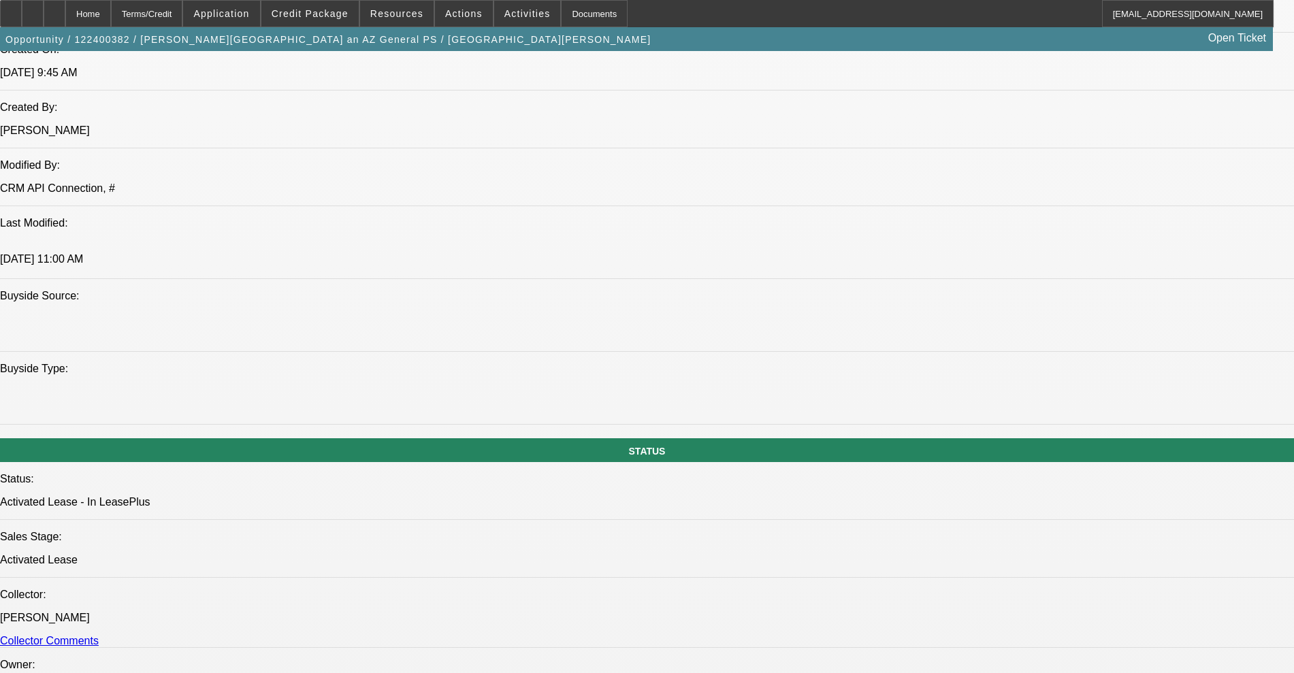
select select "2"
select select "0.1"
select select "4"
select select "0"
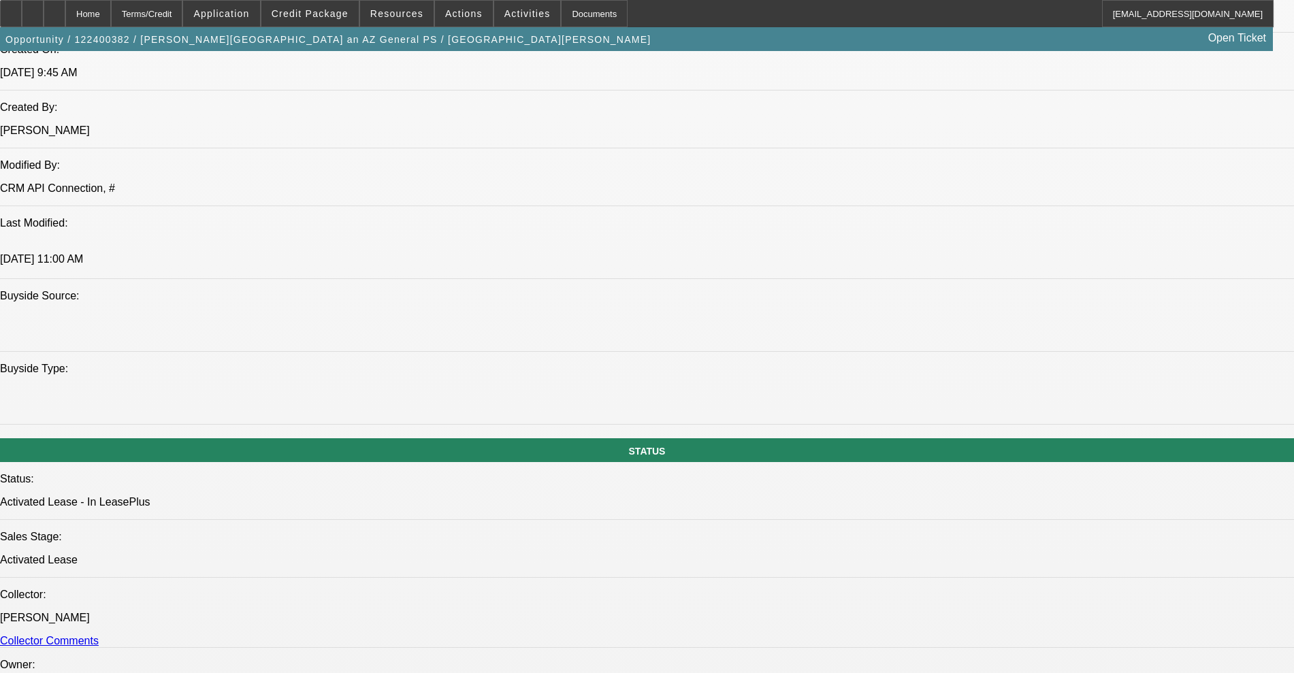
select select "2"
select select "0.1"
select select "4"
select select "0"
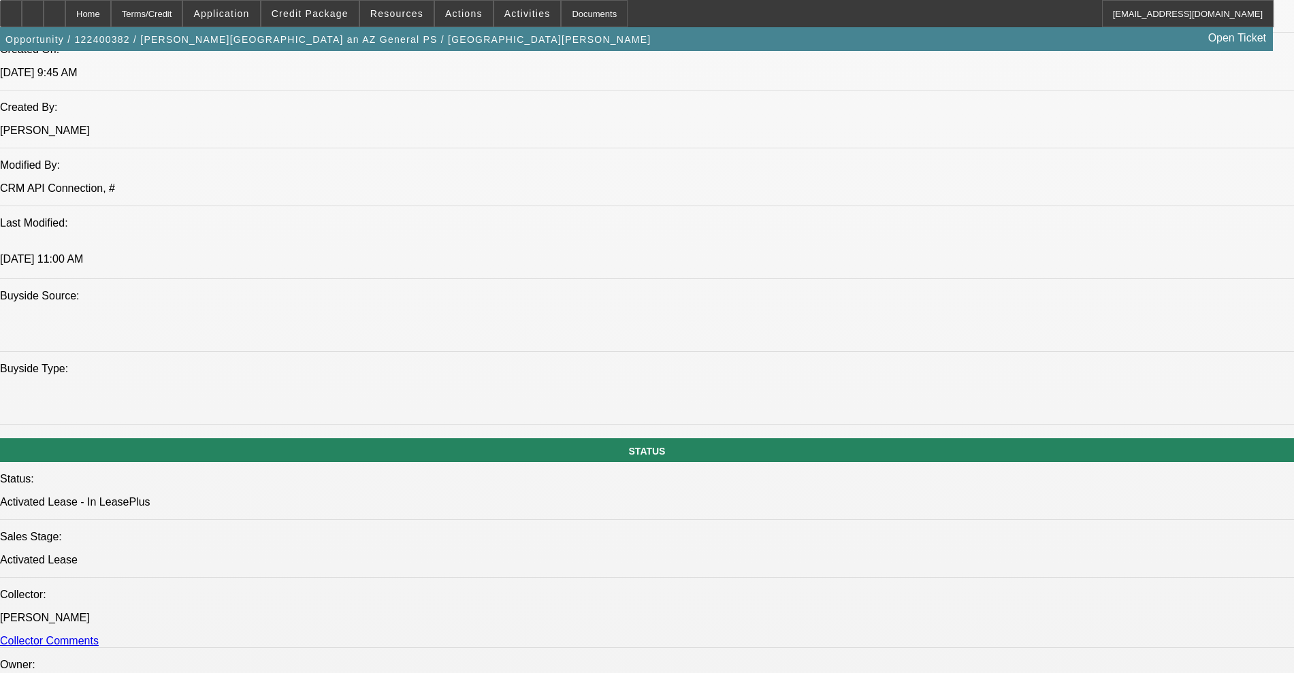
select select "2"
select select "0.1"
select select "4"
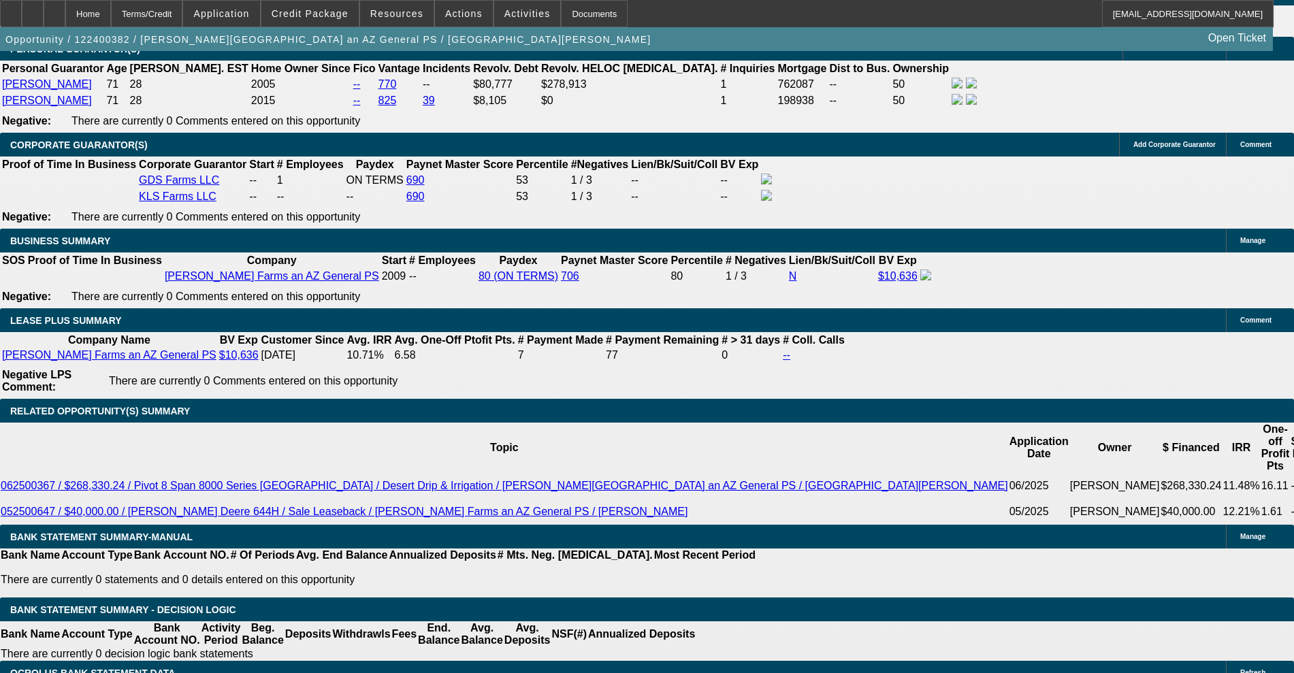
scroll to position [2127, 0]
